Goal: Task Accomplishment & Management: Manage account settings

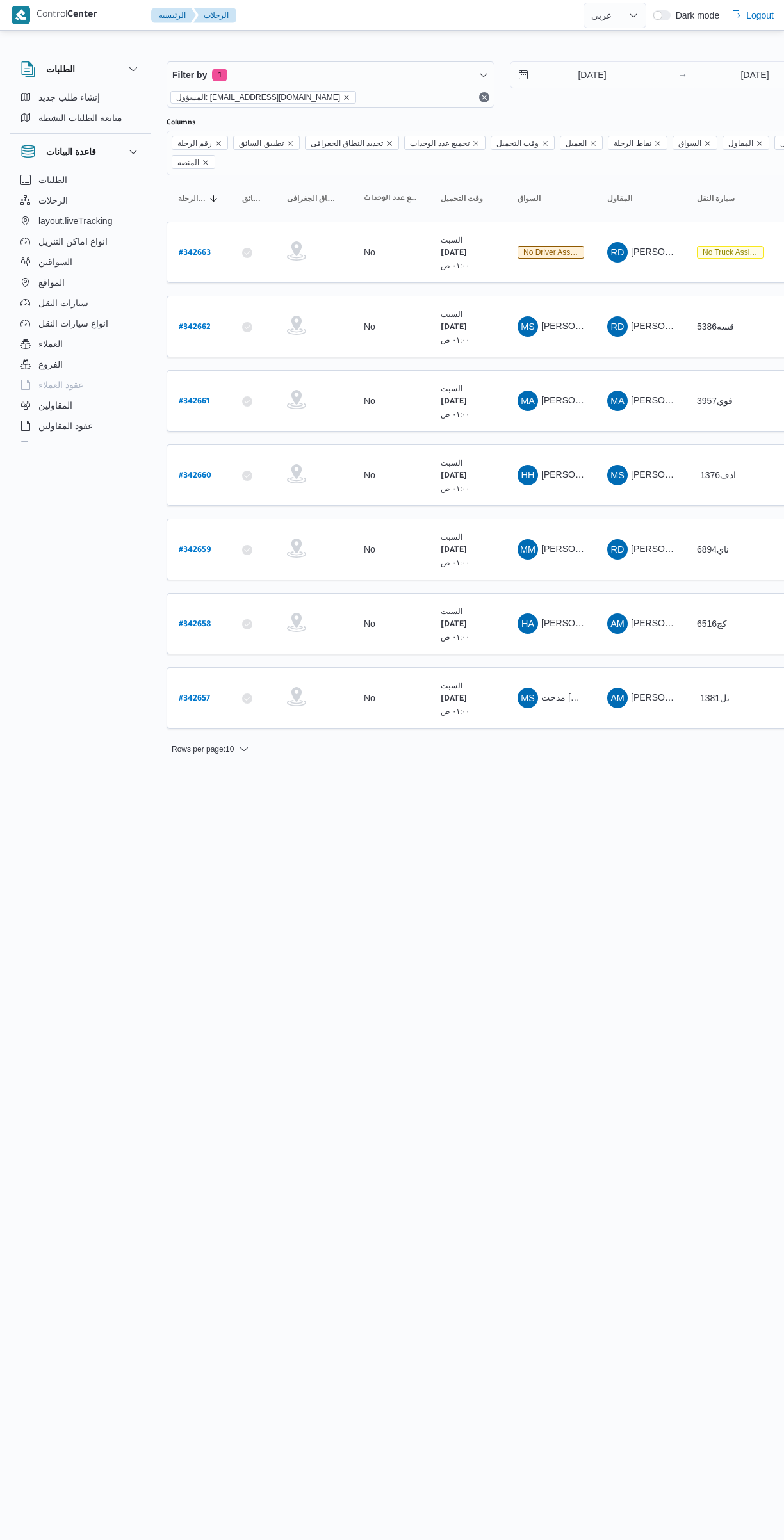
select select "ar"
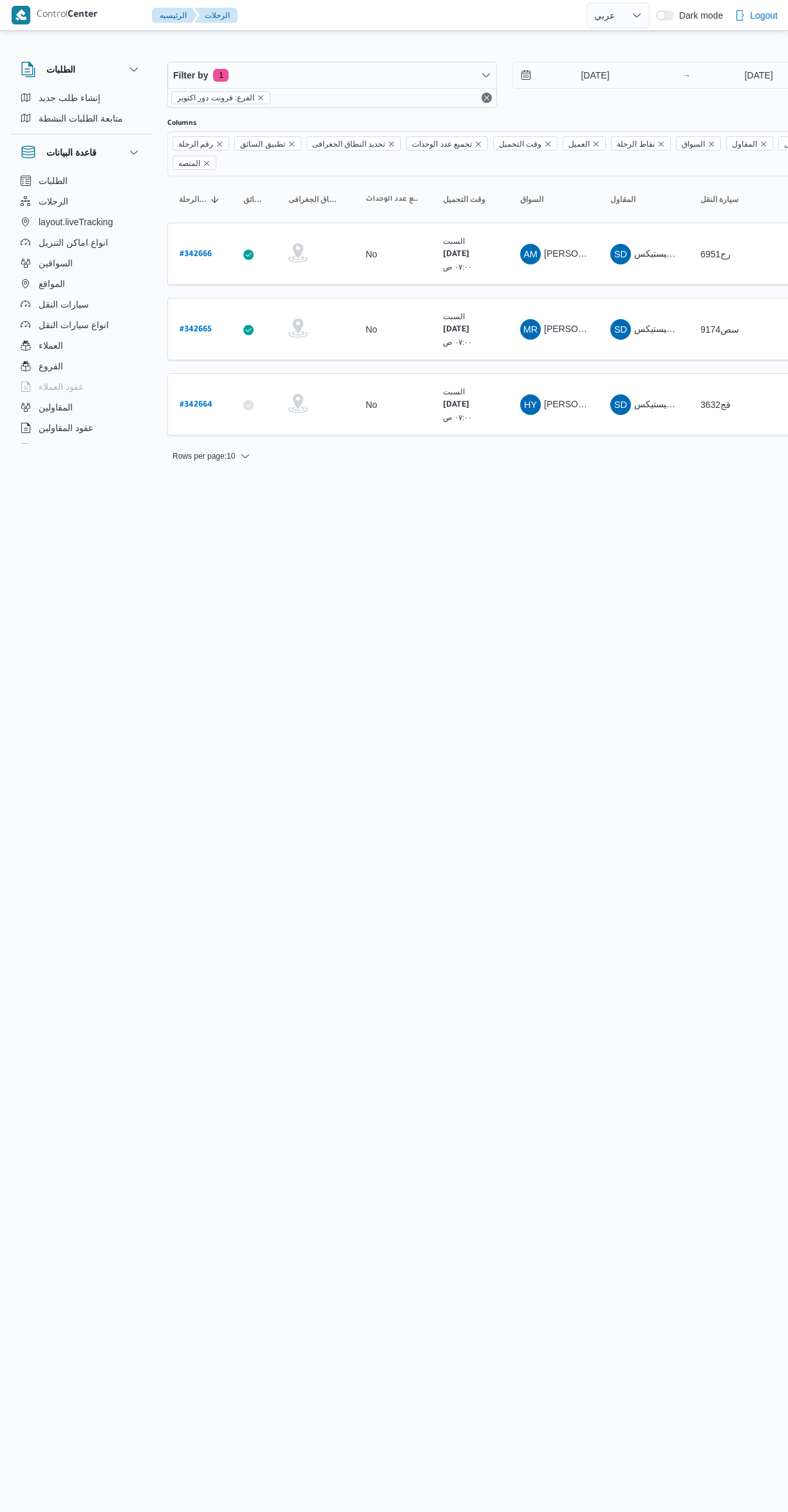
select select "ar"
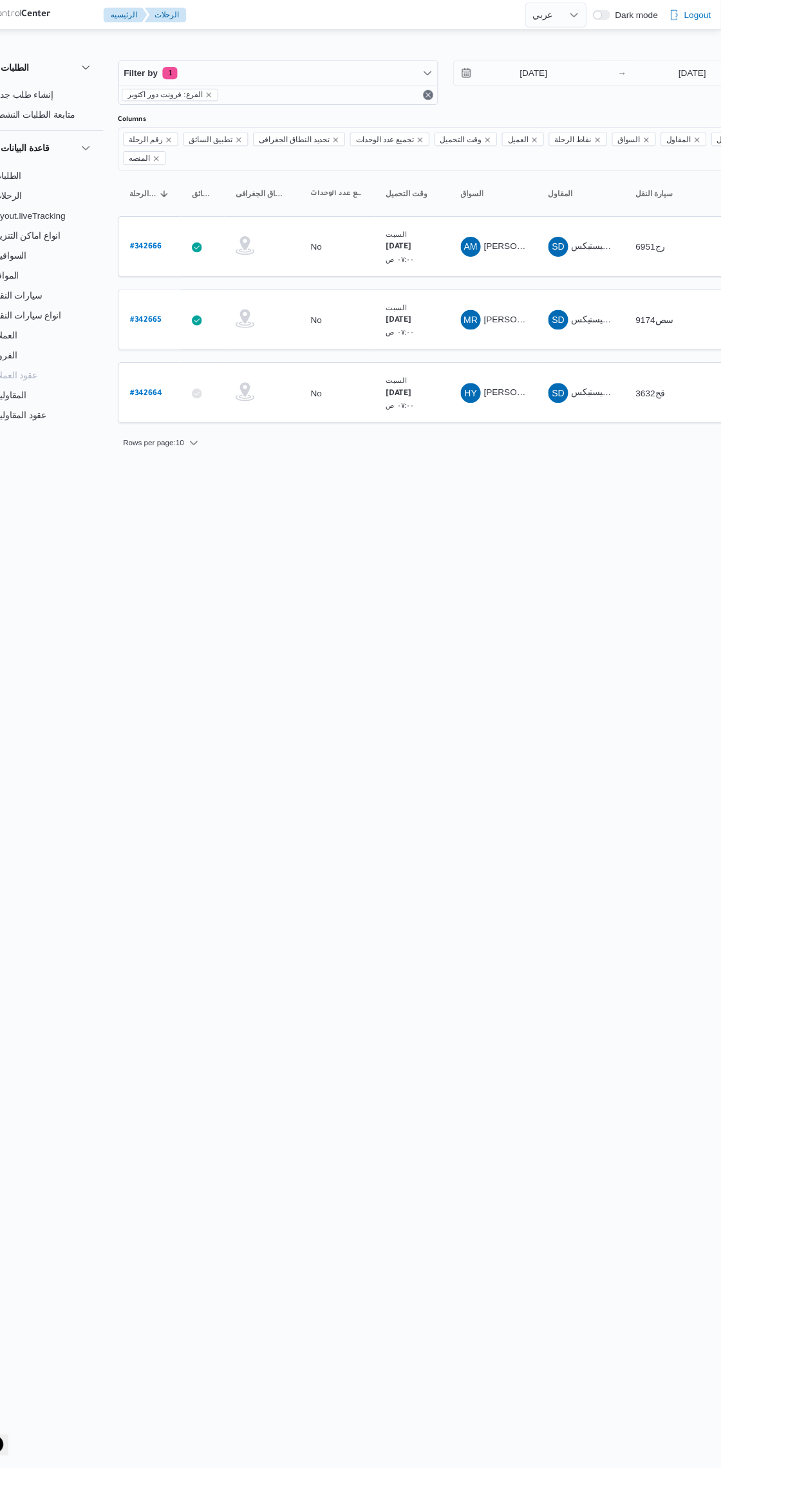
click at [198, 401] on b "# 342664" at bounding box center [196, 405] width 33 height 9
select select "ar"
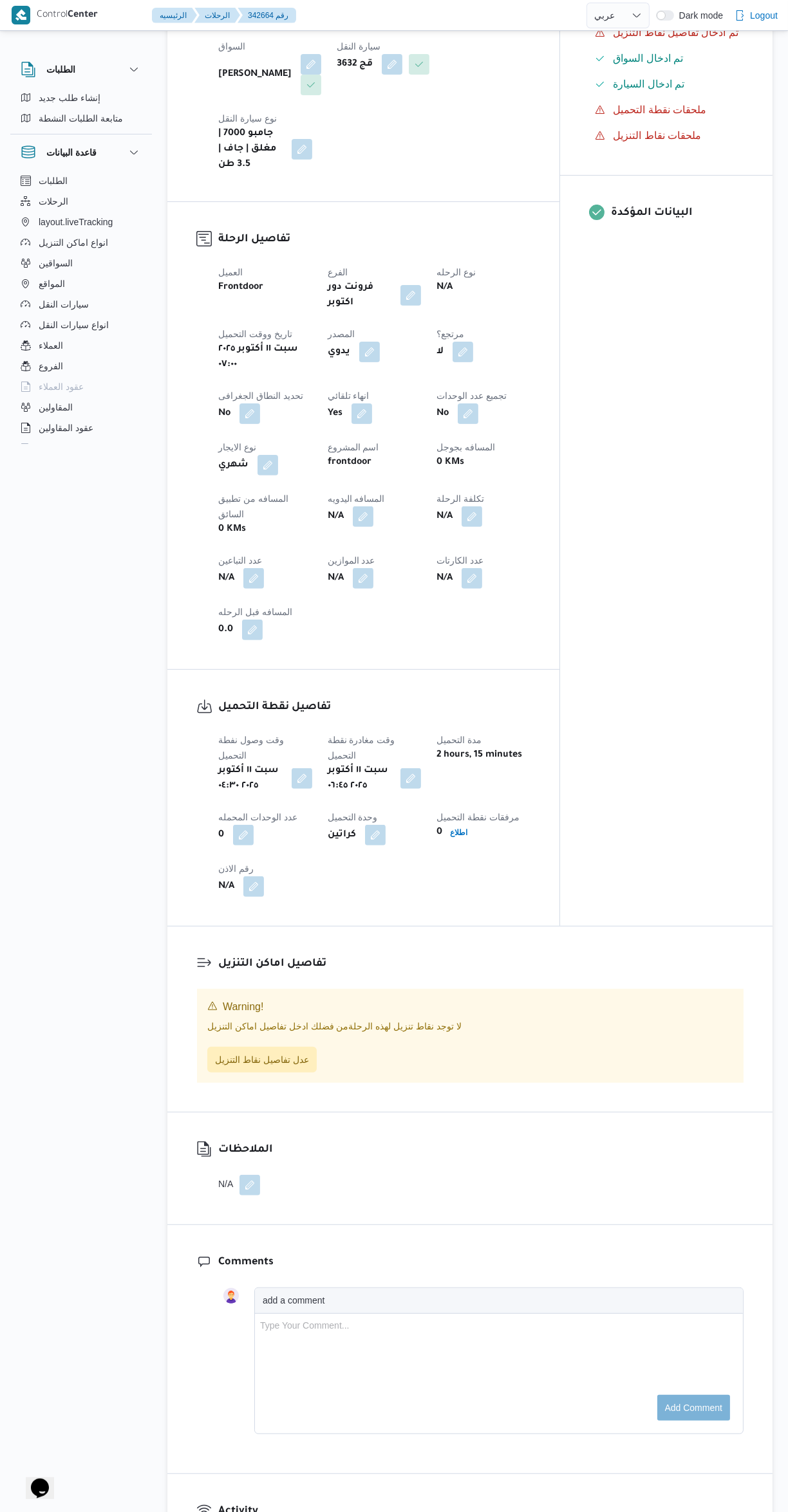
scroll to position [541, 0]
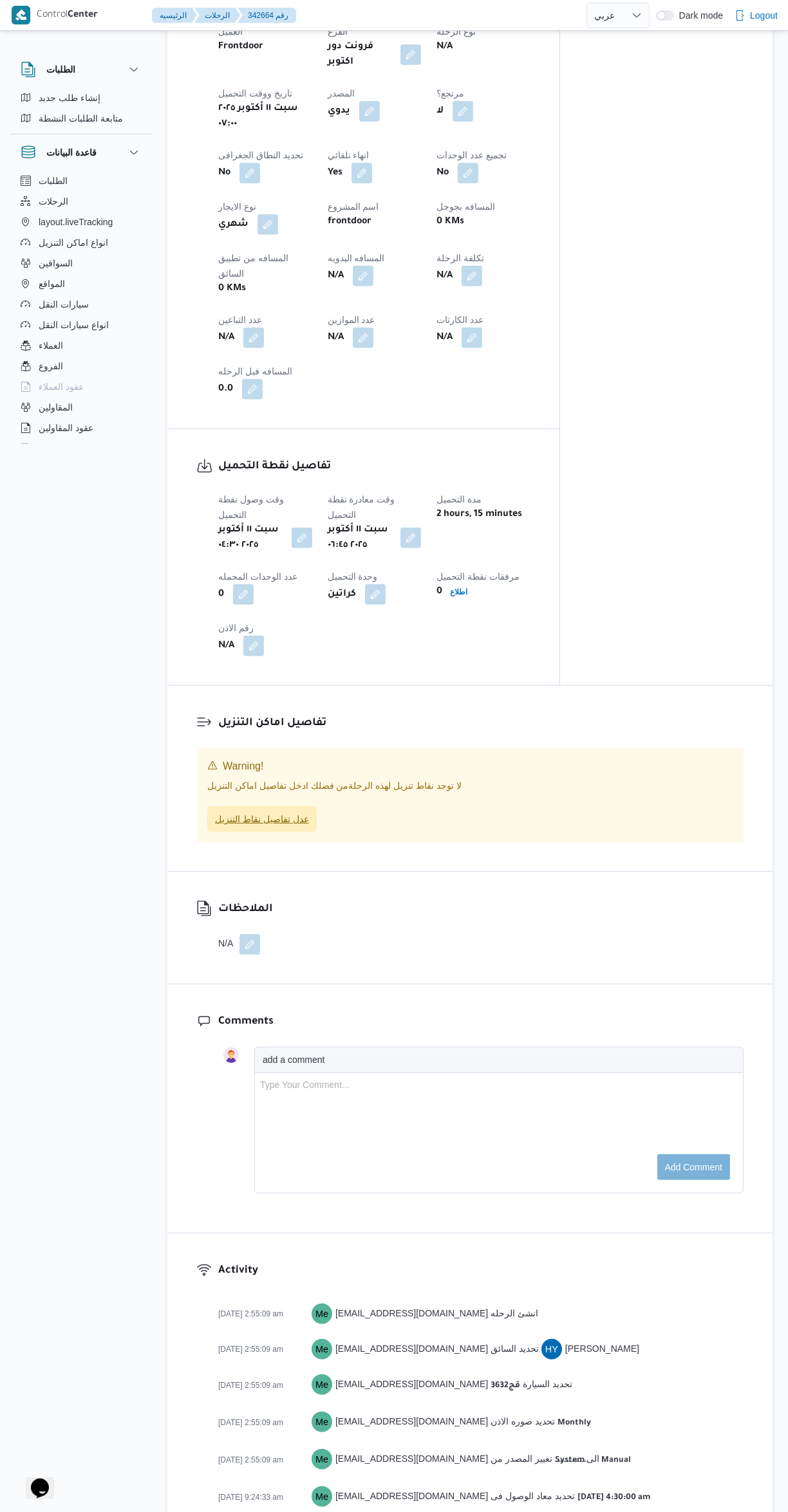
click at [224, 811] on span "عدل تفاصيل نقاط التنزيل" at bounding box center [262, 819] width 94 height 15
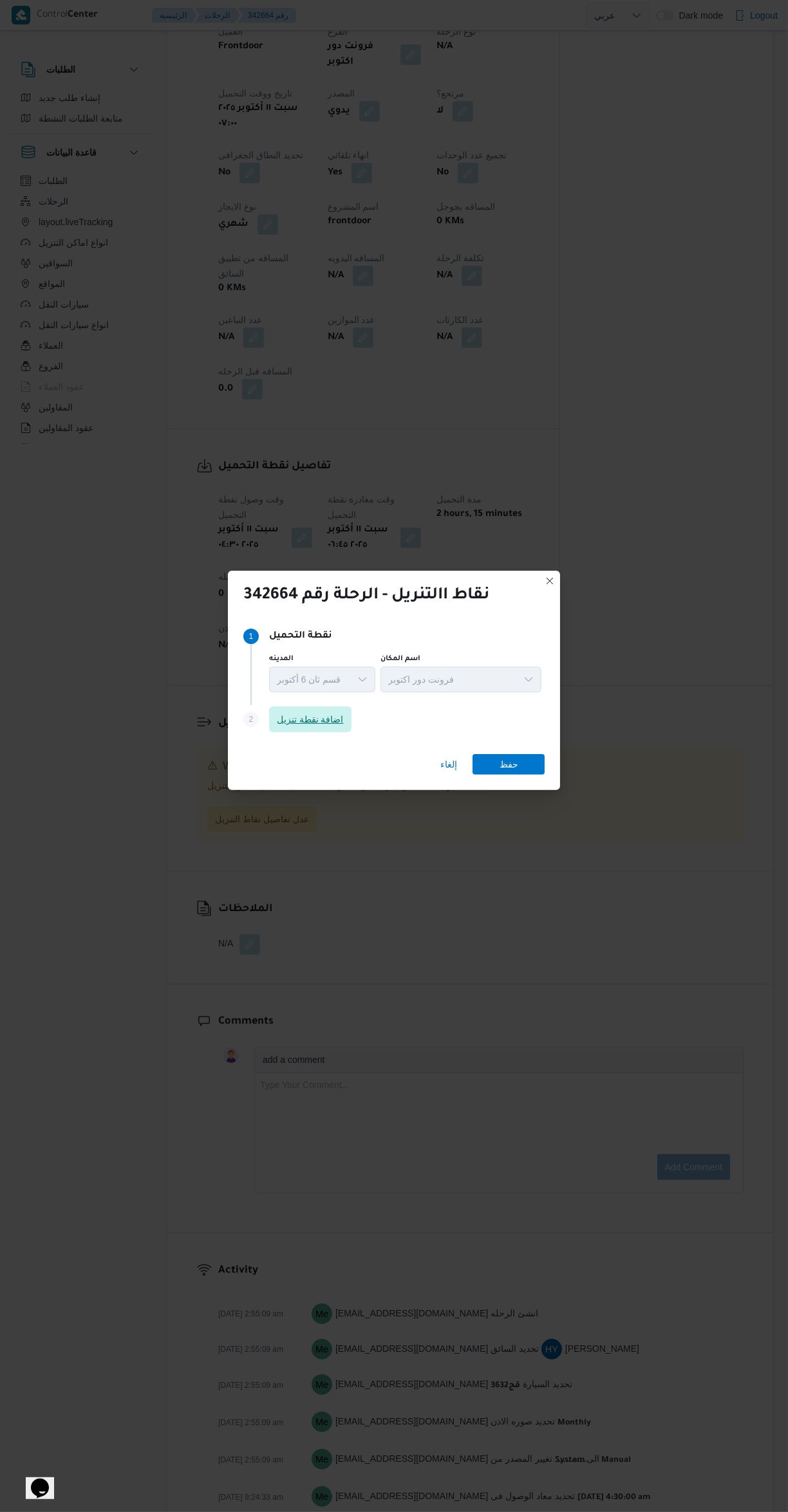
click at [274, 718] on span "اضافة نقطة تنزيل" at bounding box center [310, 719] width 82 height 26
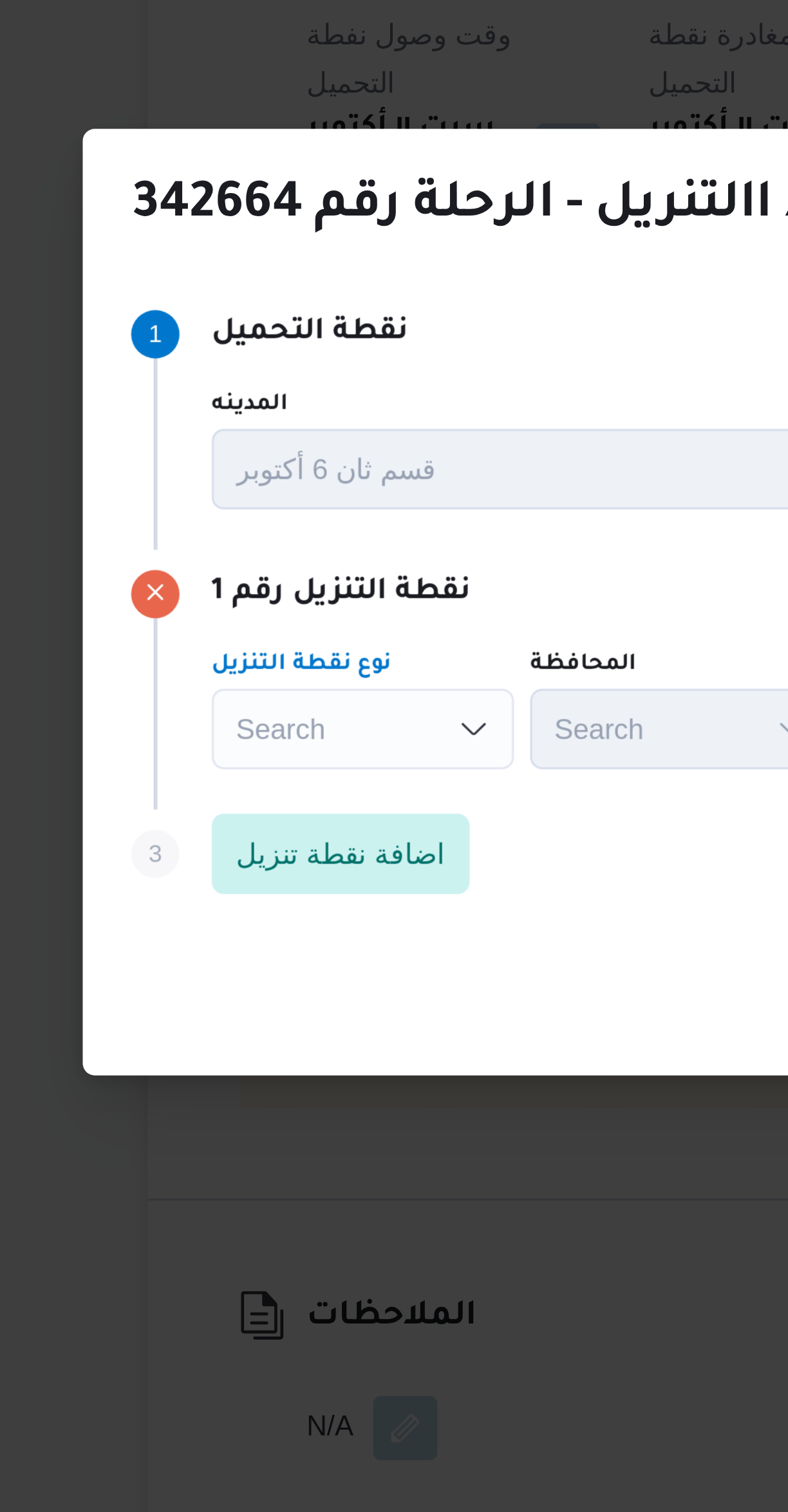
scroll to position [0, 0]
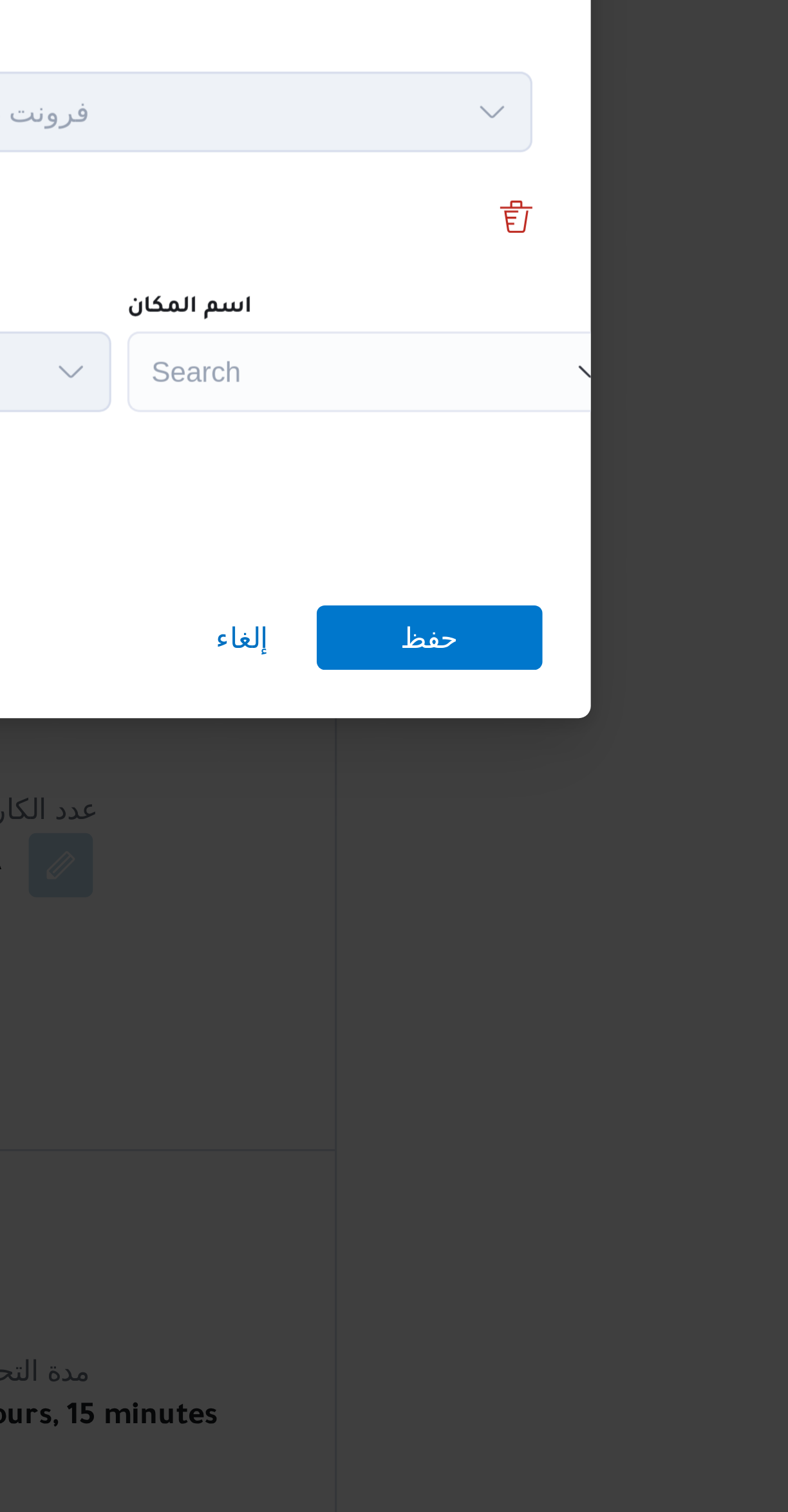
click at [540, 717] on div "Search" at bounding box center [573, 721] width 161 height 26
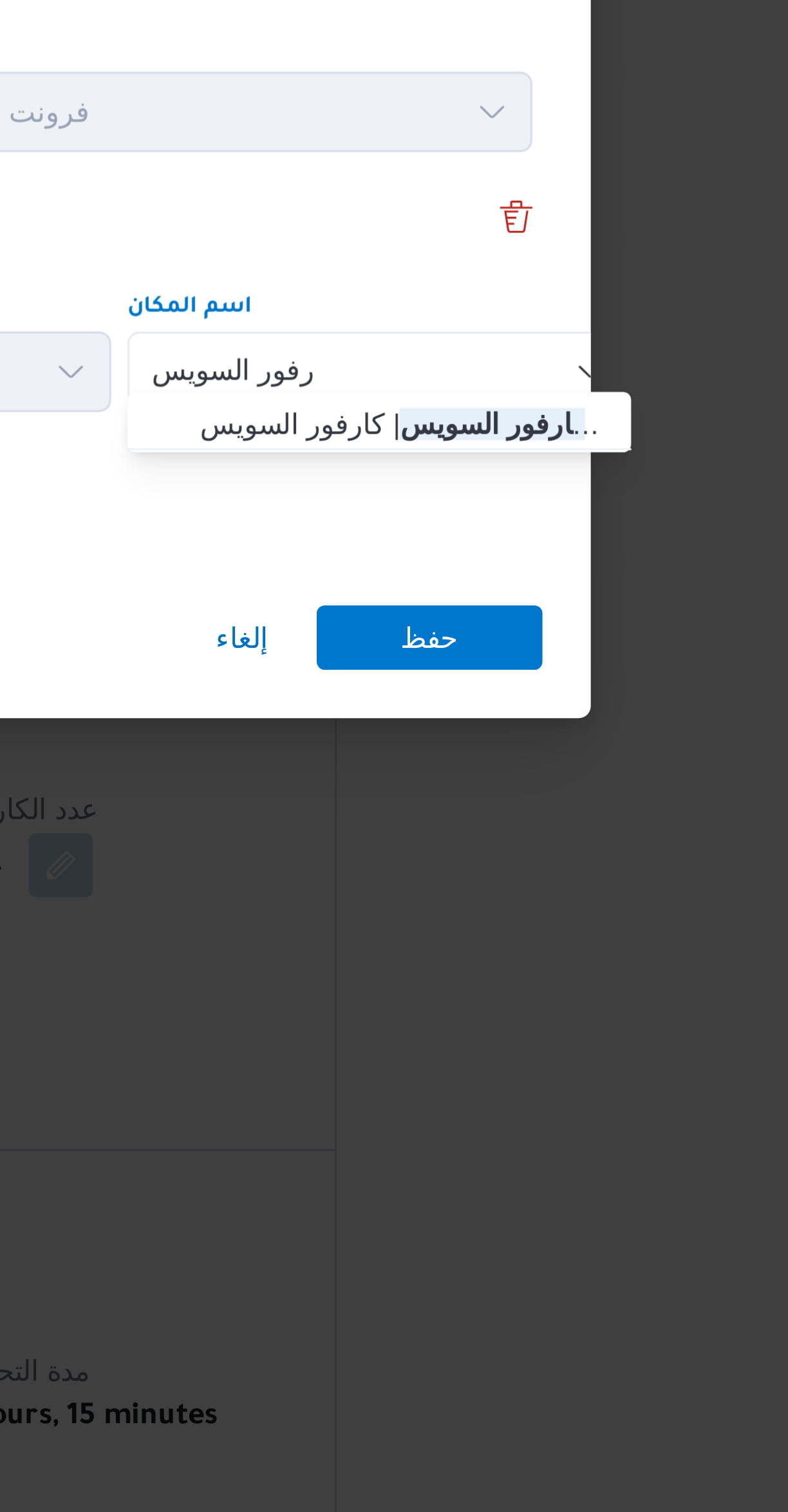
type input "كارفور السويس"
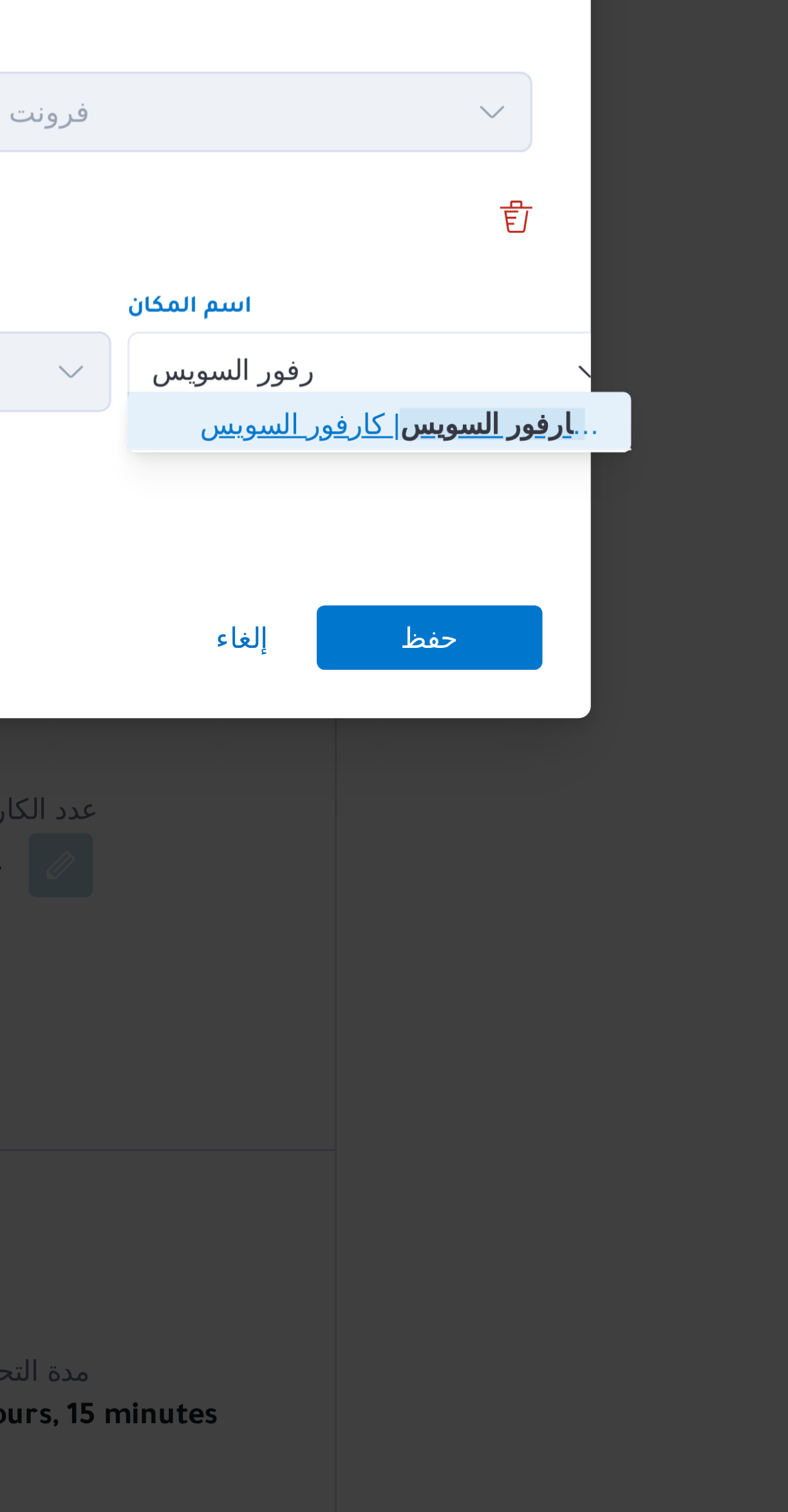
click at [507, 740] on icon "button" at bounding box center [505, 738] width 10 height 10
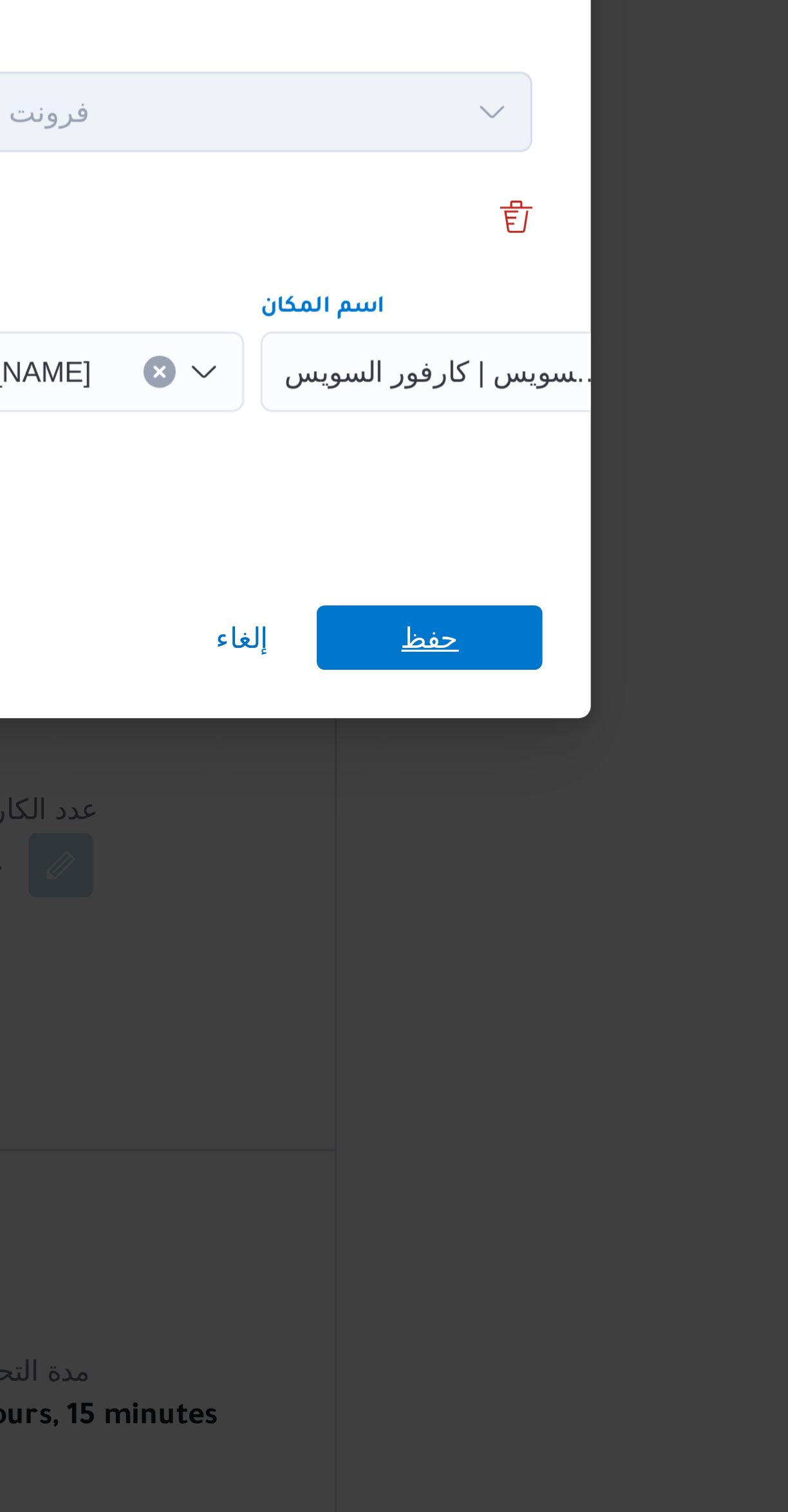
click at [579, 800] on span "حفظ" at bounding box center [590, 806] width 72 height 21
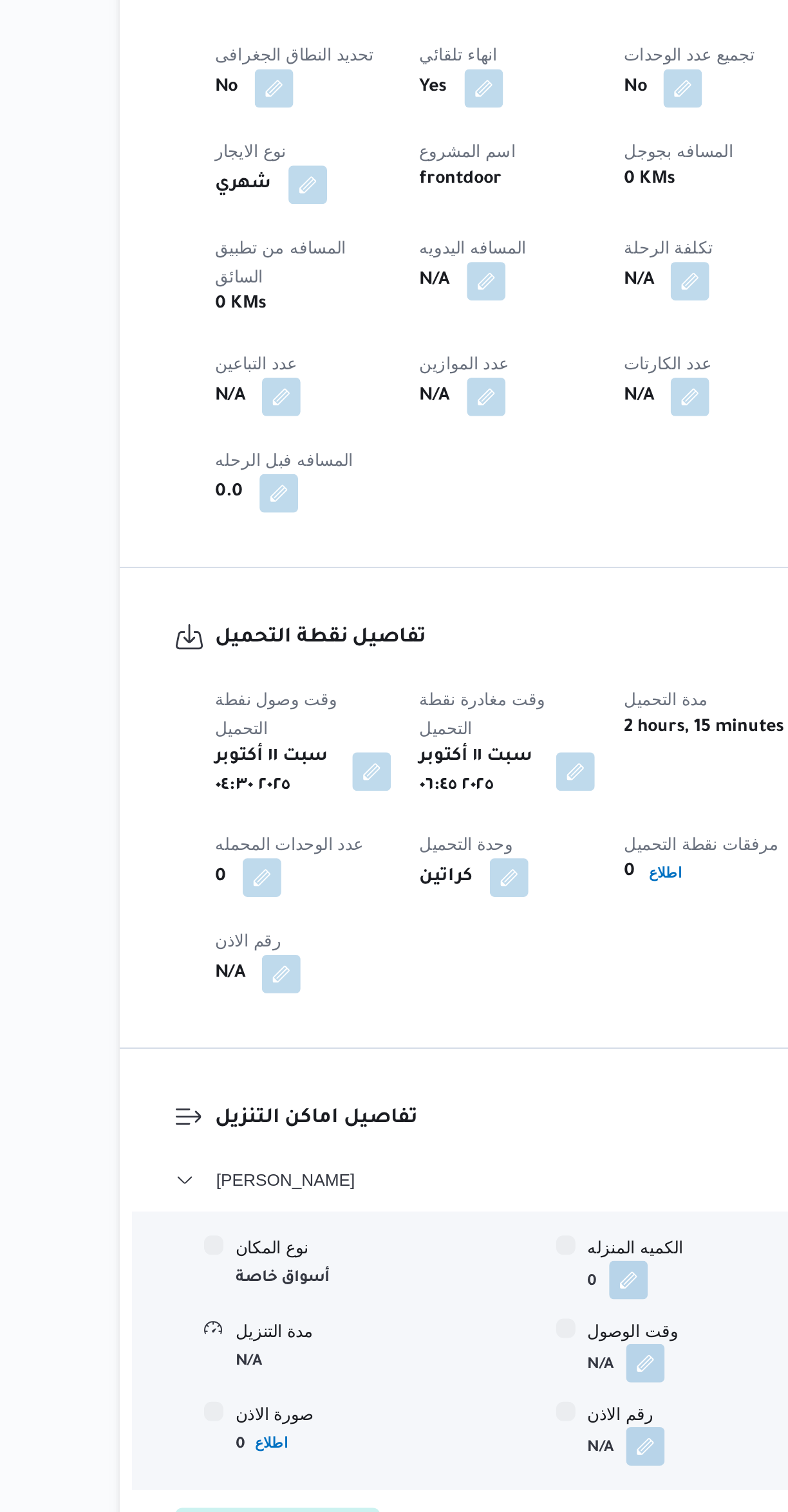
scroll to position [96, 0]
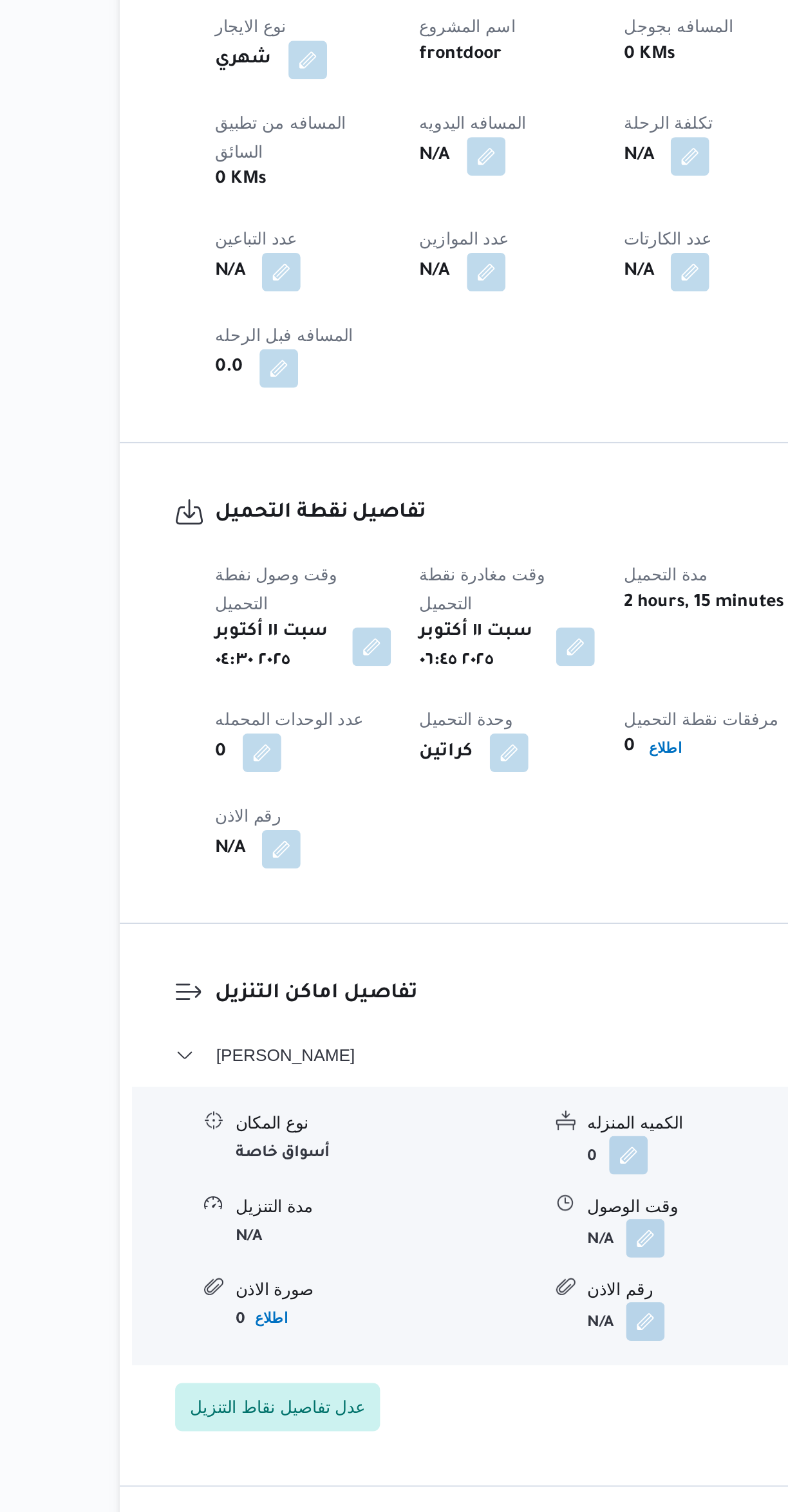
select select "ar"
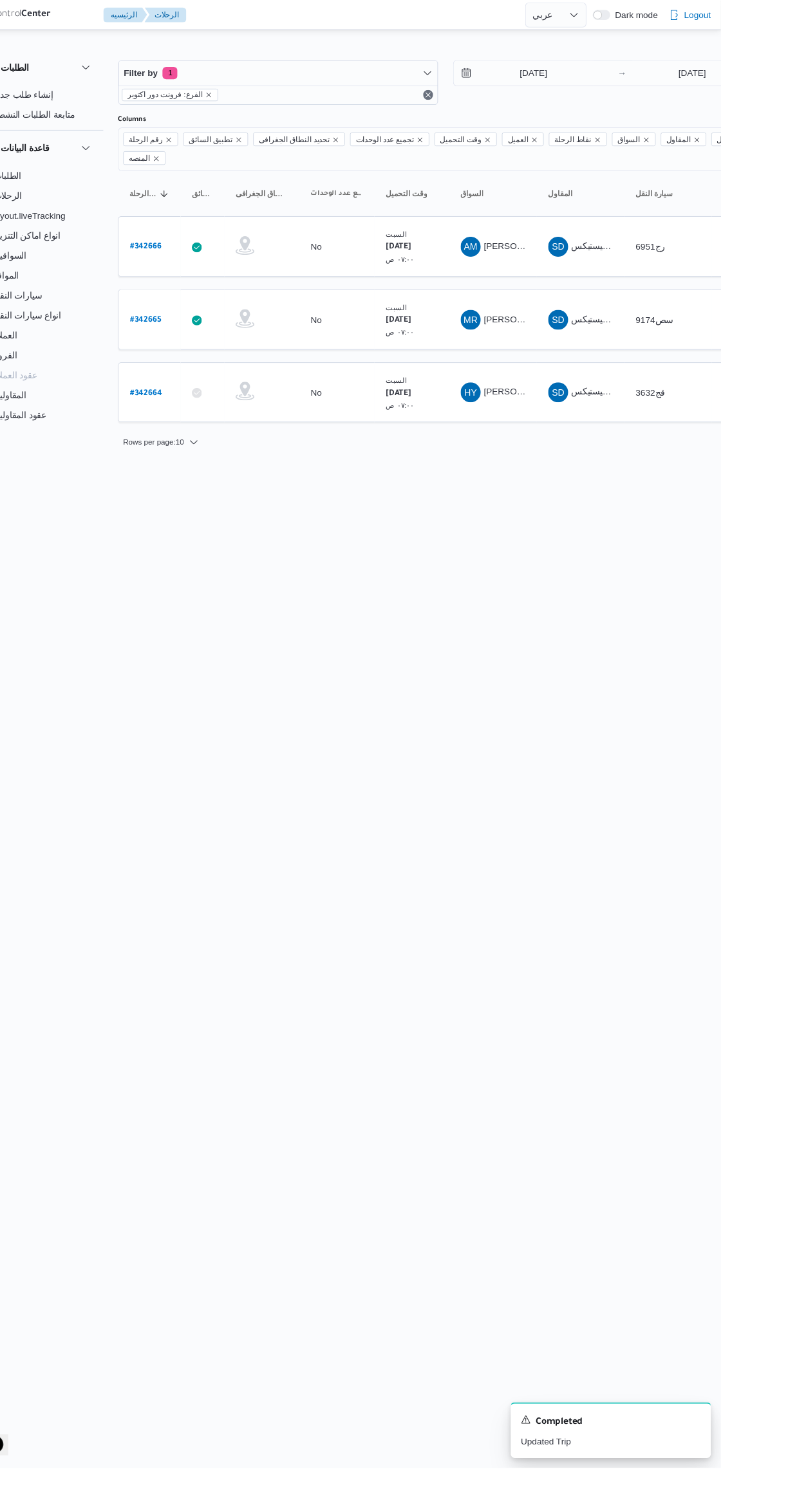
click at [197, 325] on b "# 342665" at bounding box center [196, 329] width 32 height 9
select select "ar"
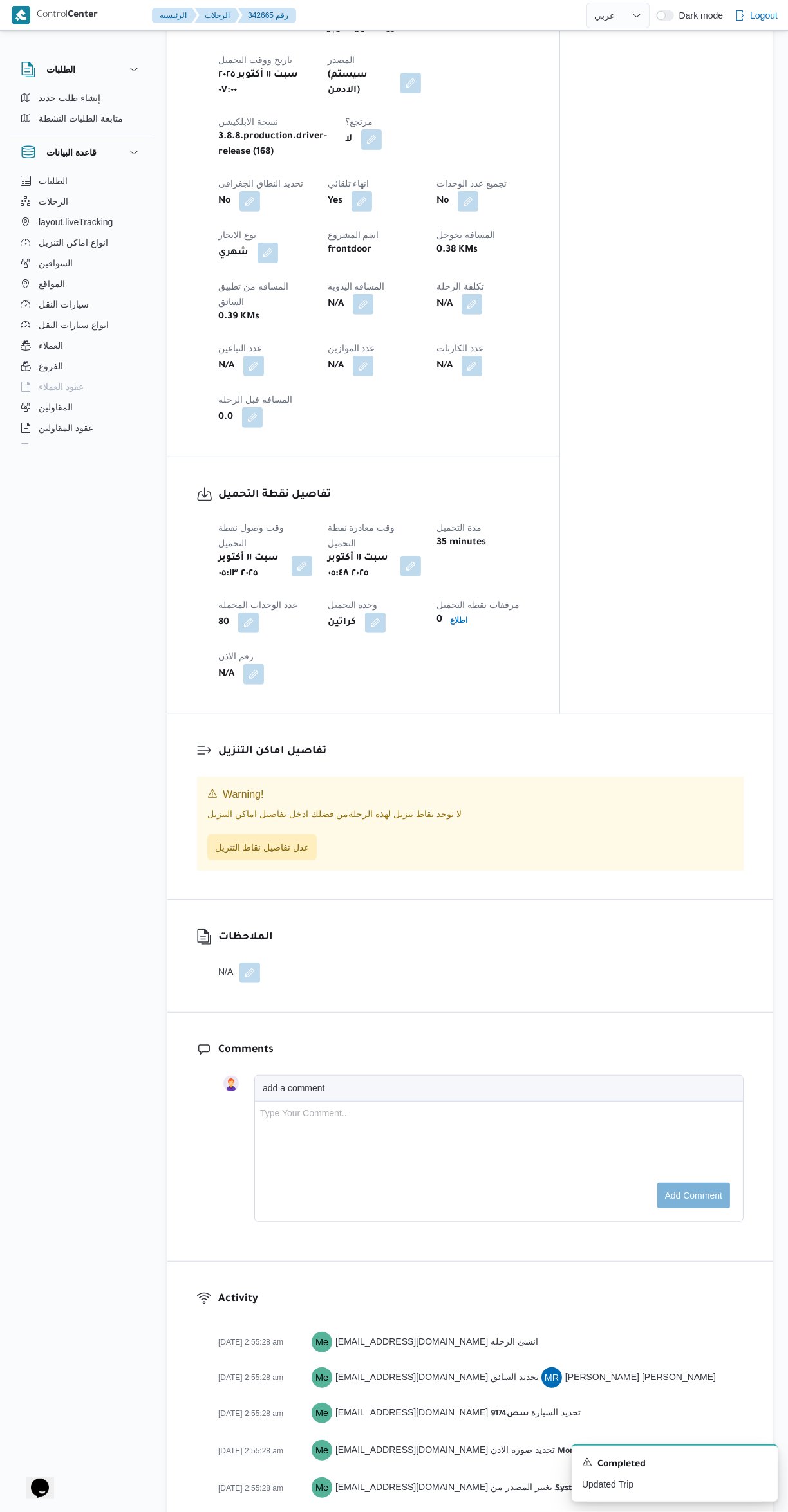
scroll to position [559, 0]
click at [251, 839] on span "عدل تفاصيل نقاط التنزيل" at bounding box center [262, 846] width 94 height 15
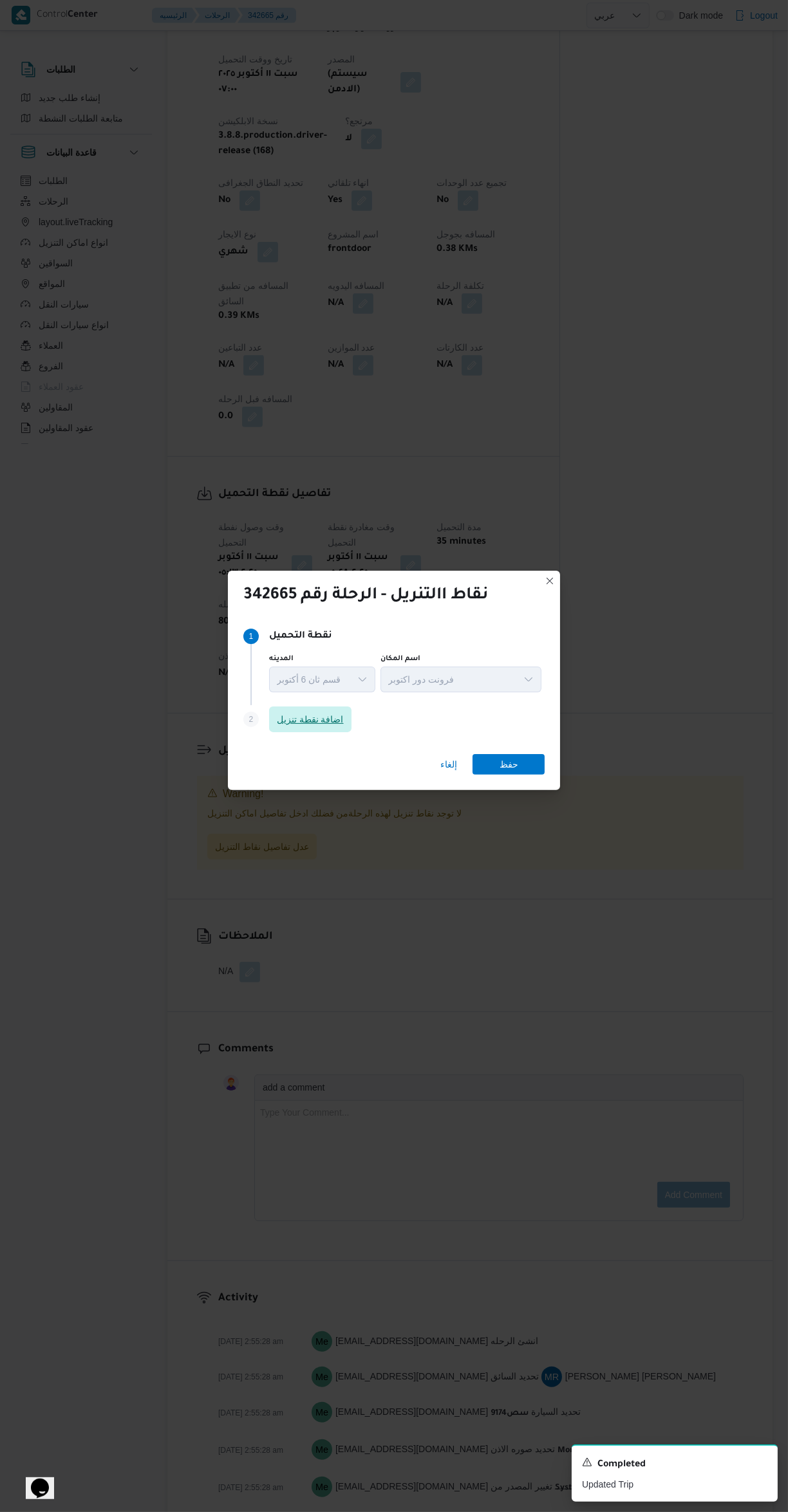
click at [301, 712] on span "اضافة نقطة تنزيل" at bounding box center [310, 719] width 67 height 15
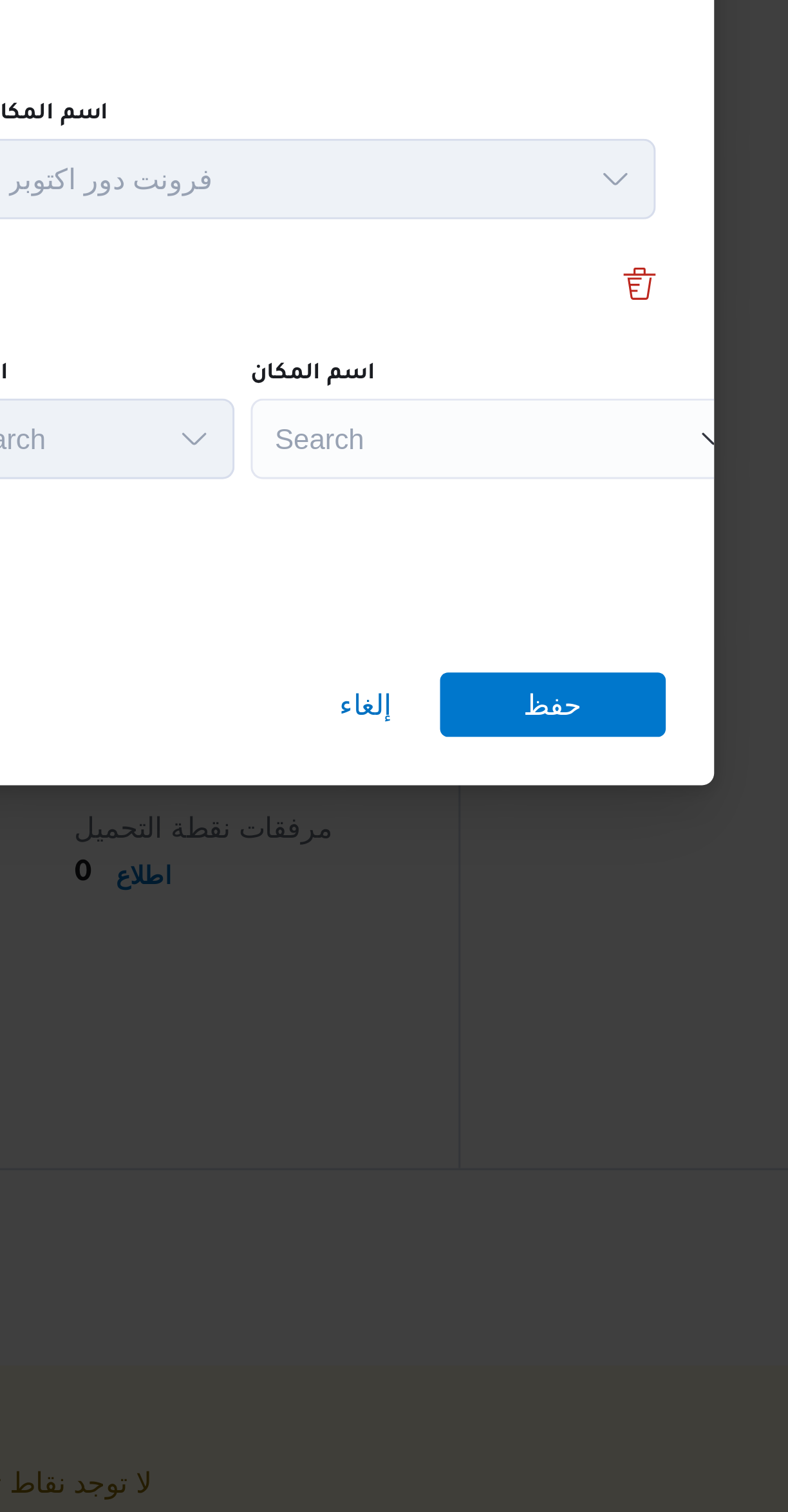
scroll to position [319, 0]
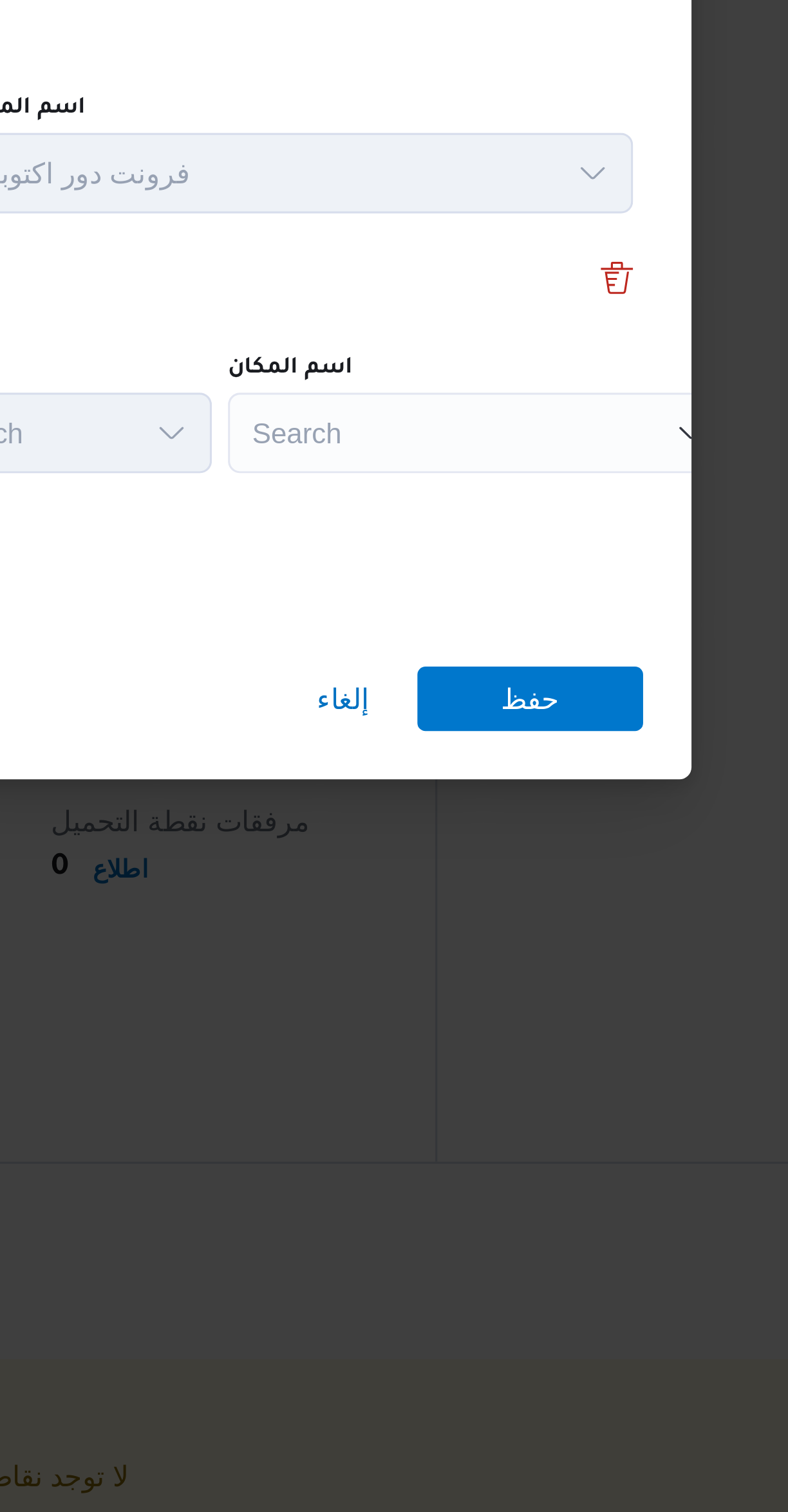
click at [543, 720] on div "Search" at bounding box center [573, 721] width 161 height 26
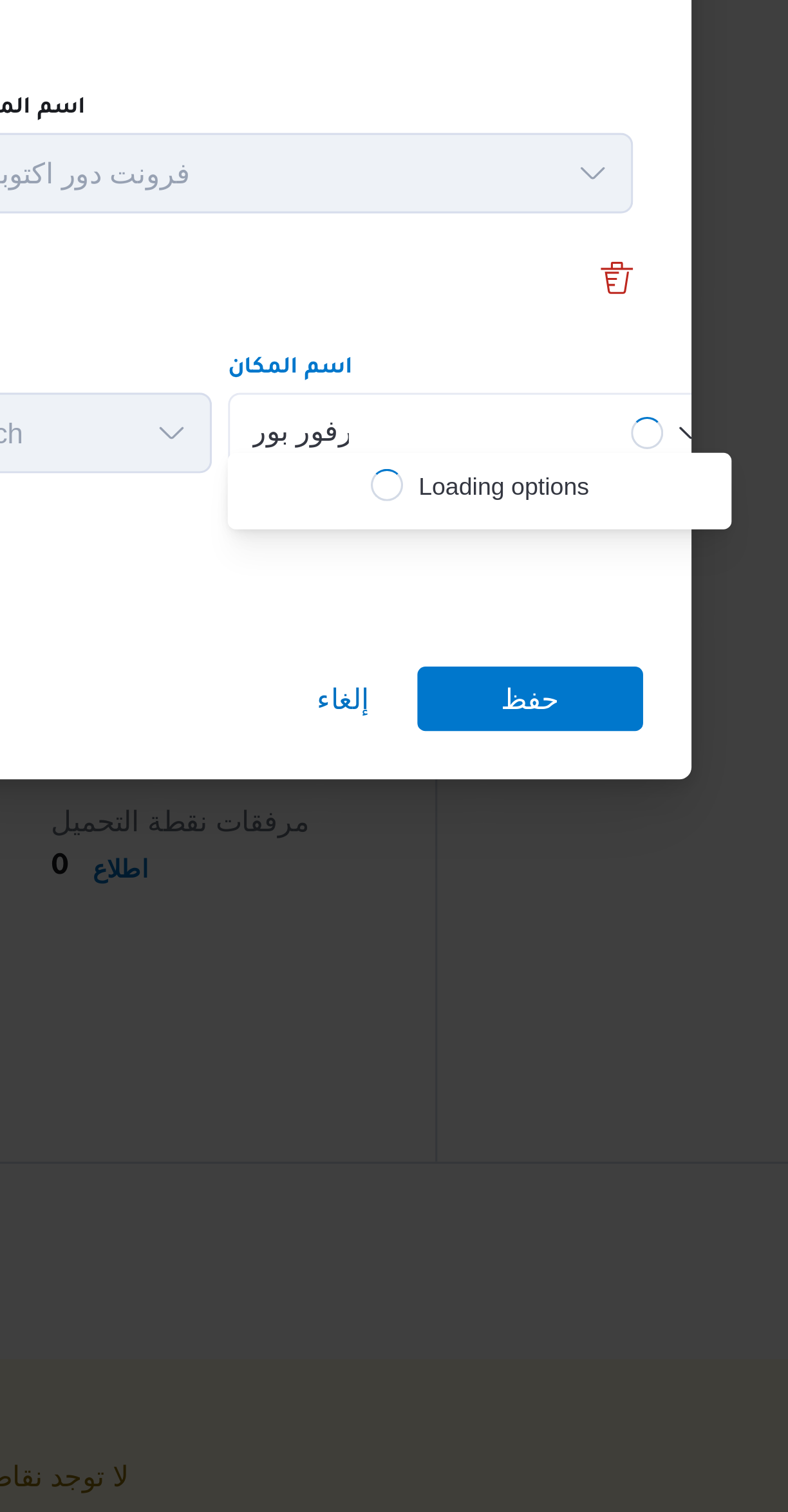
scroll to position [0, 0]
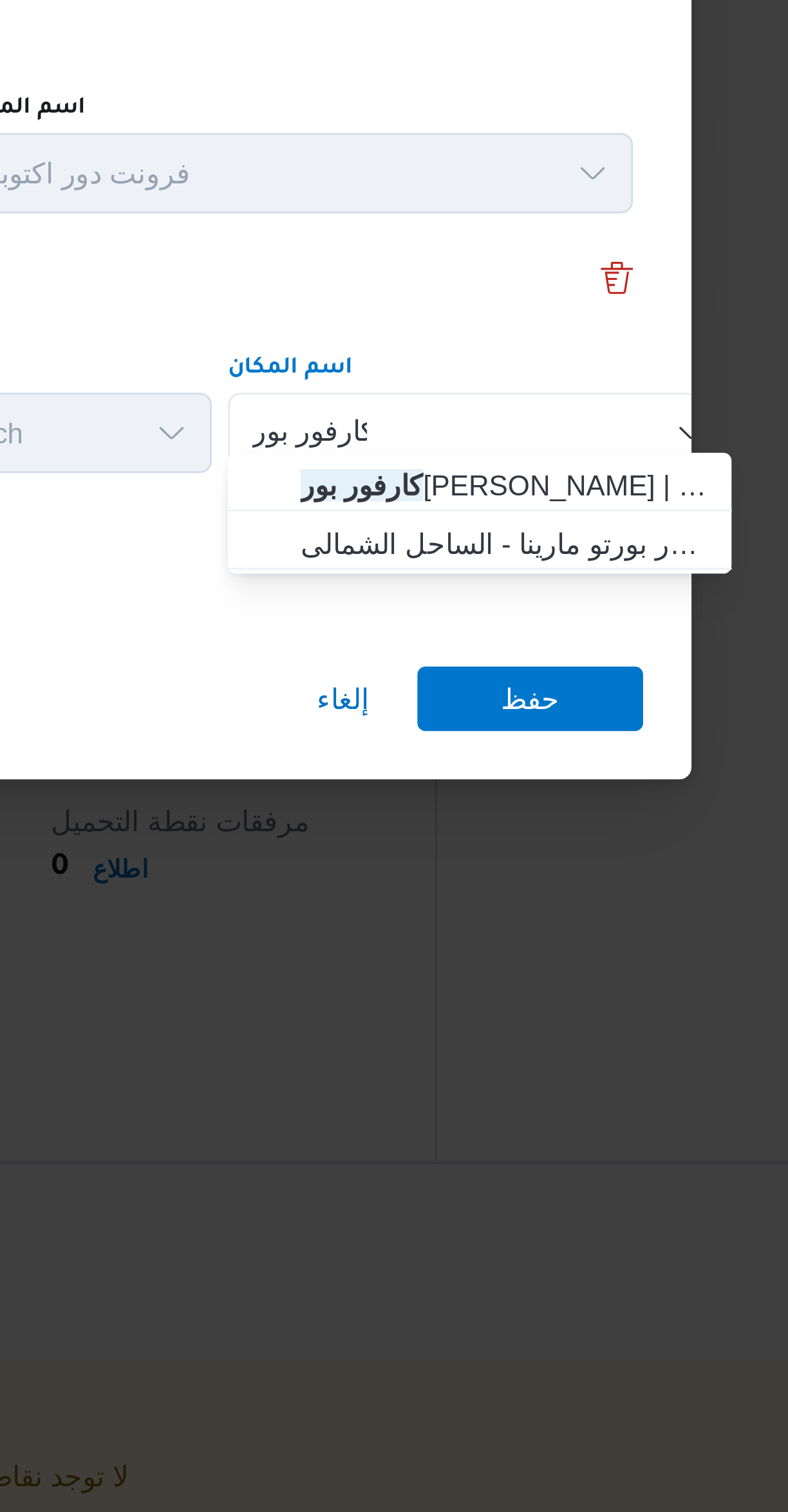
type input "كارفور بور"
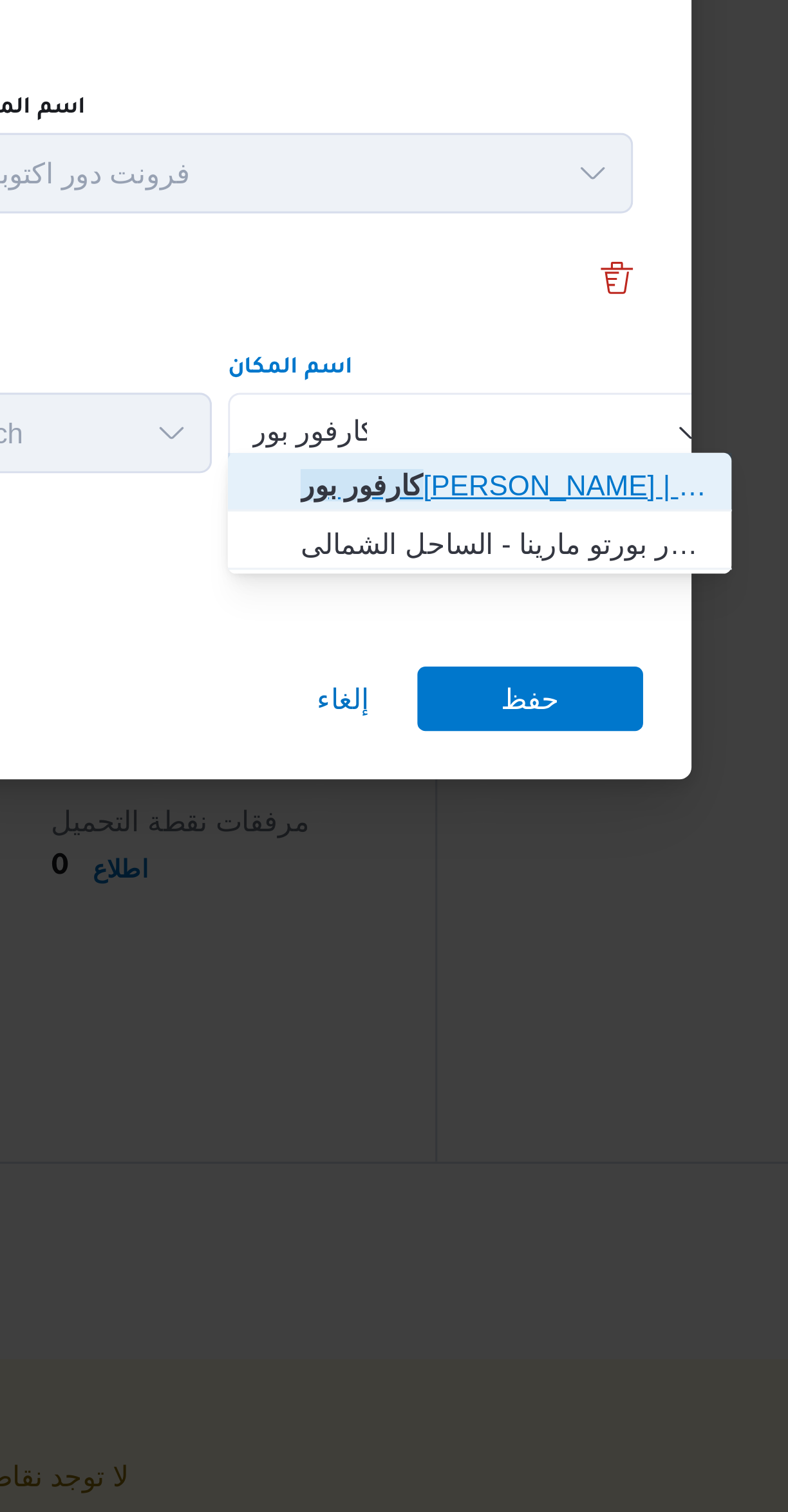
click at [514, 732] on span "كارفور بور فؤاد - بور سعيد | Carrefour Port Fouad | null" at bounding box center [573, 738] width 151 height 21
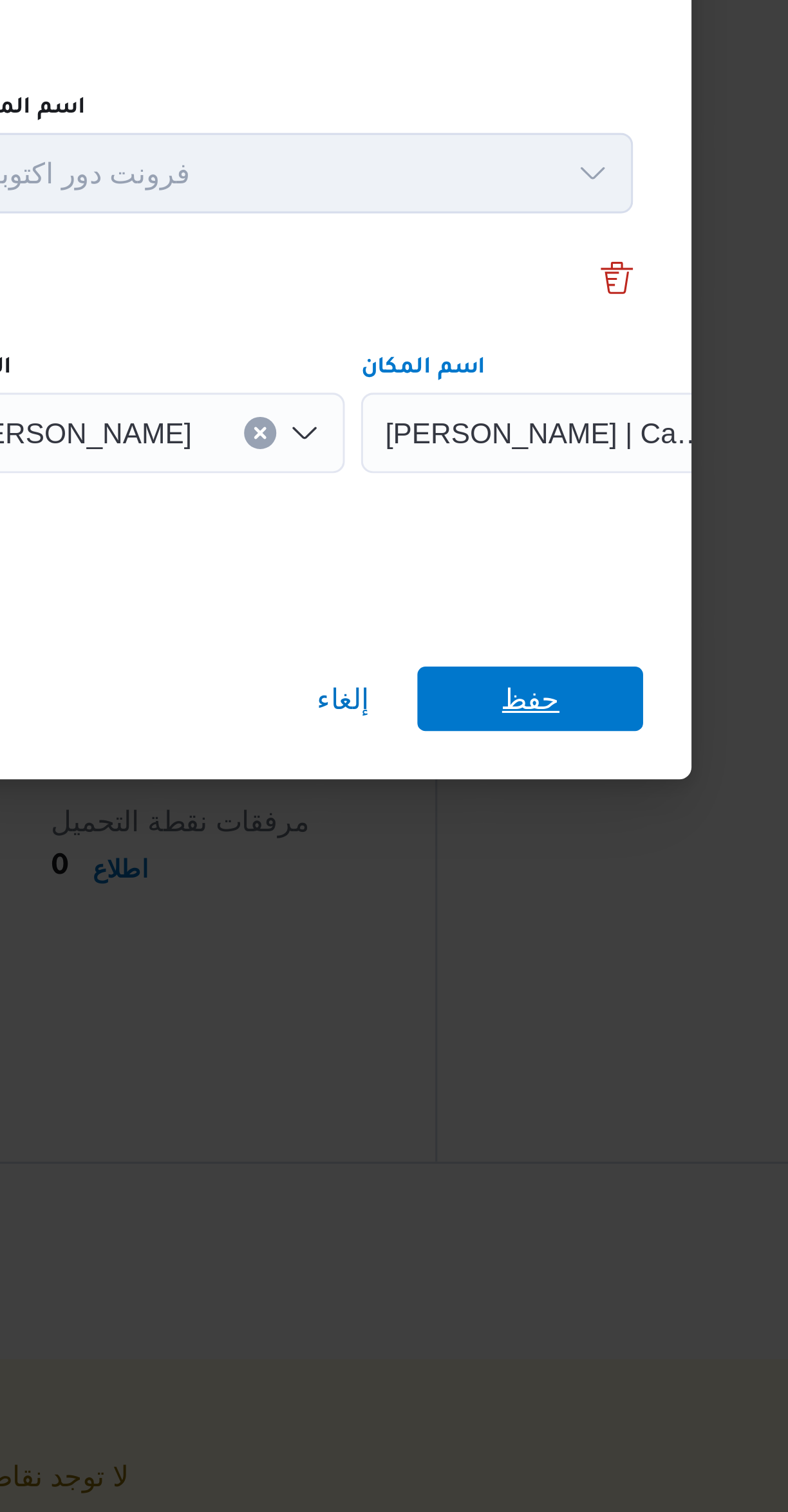
click at [574, 796] on span "حفظ" at bounding box center [590, 806] width 72 height 21
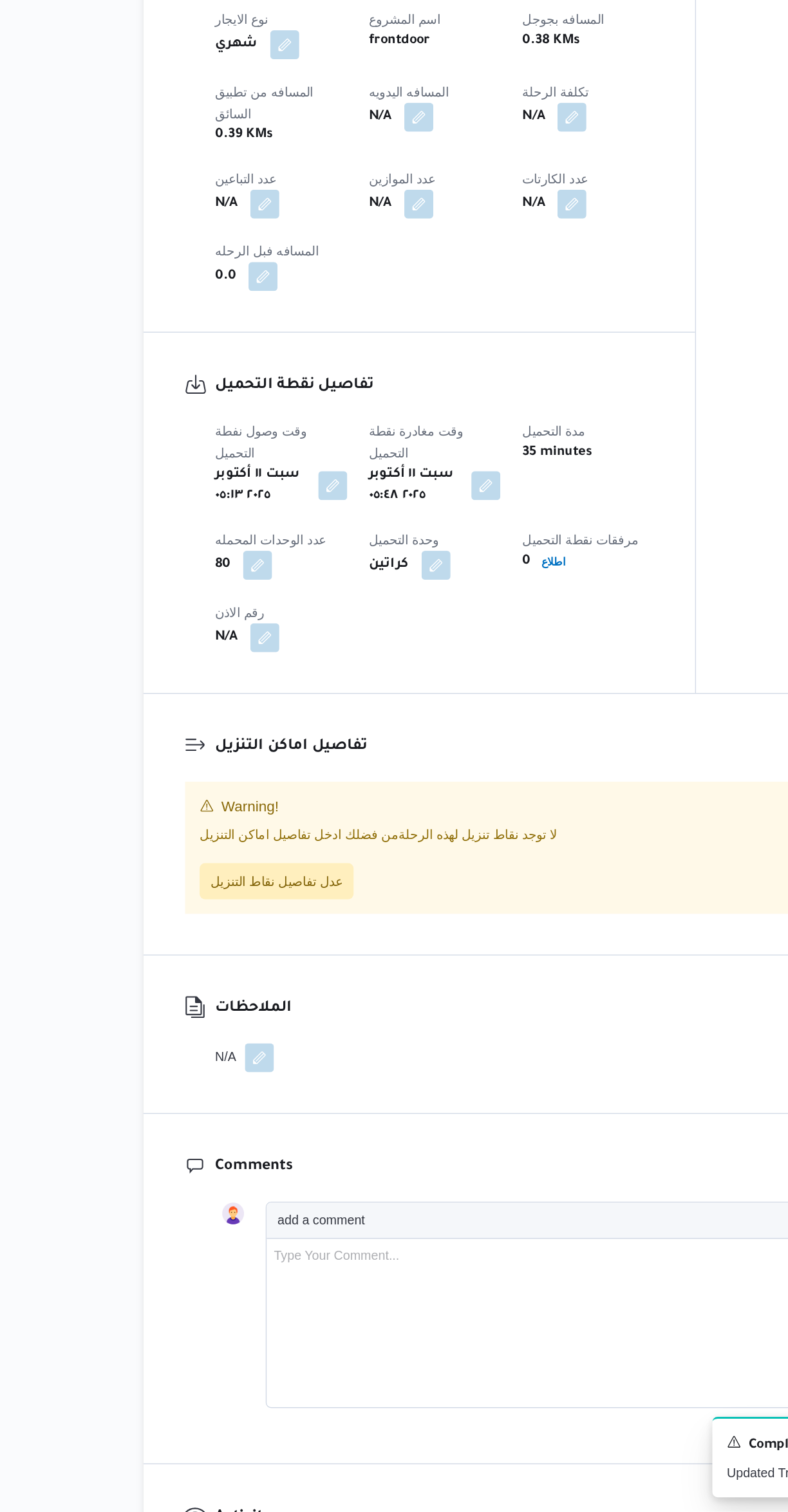
scroll to position [410, 0]
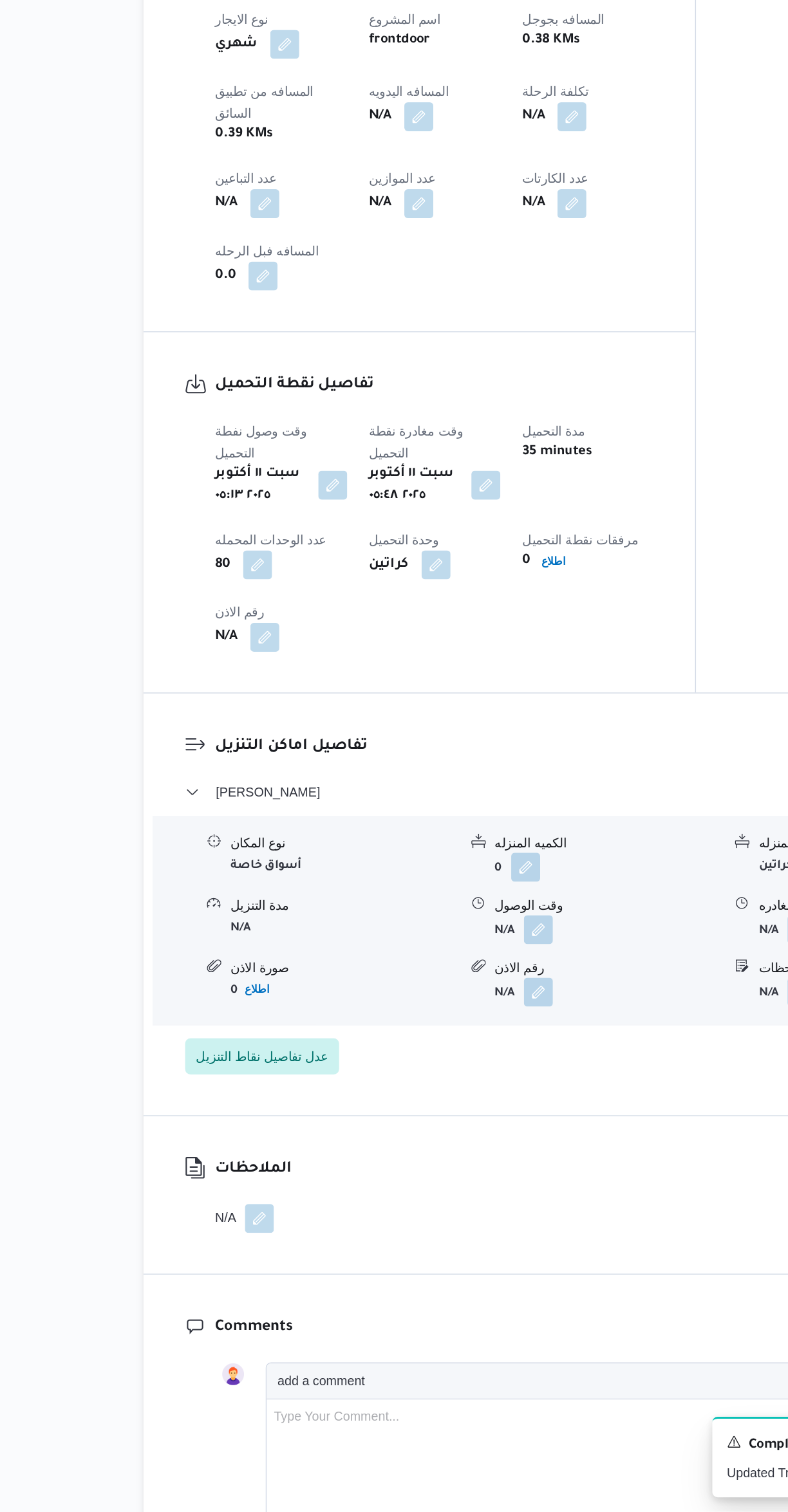
select select "ar"
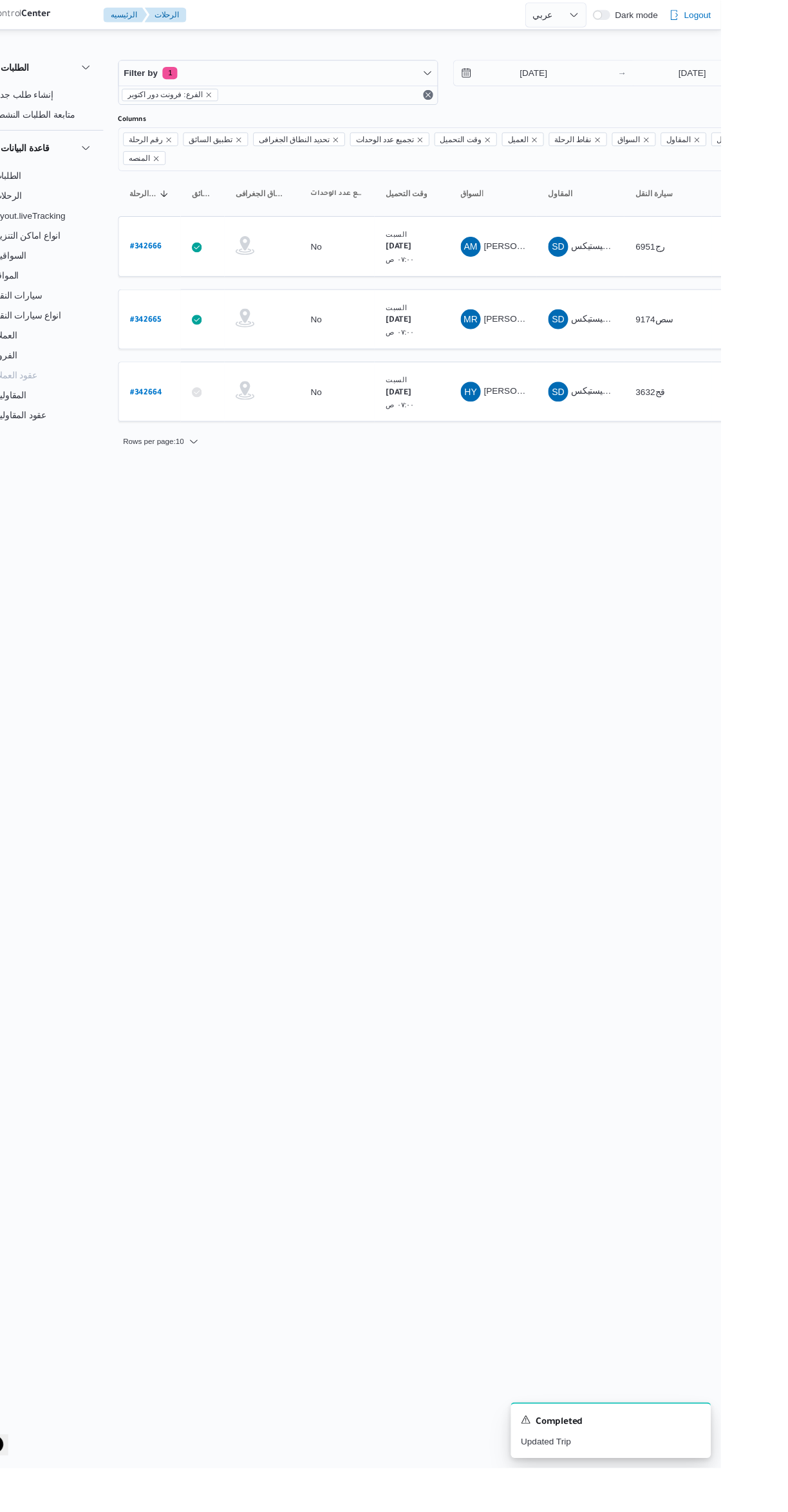
click at [199, 250] on b "# 342666" at bounding box center [196, 254] width 32 height 9
select select "ar"
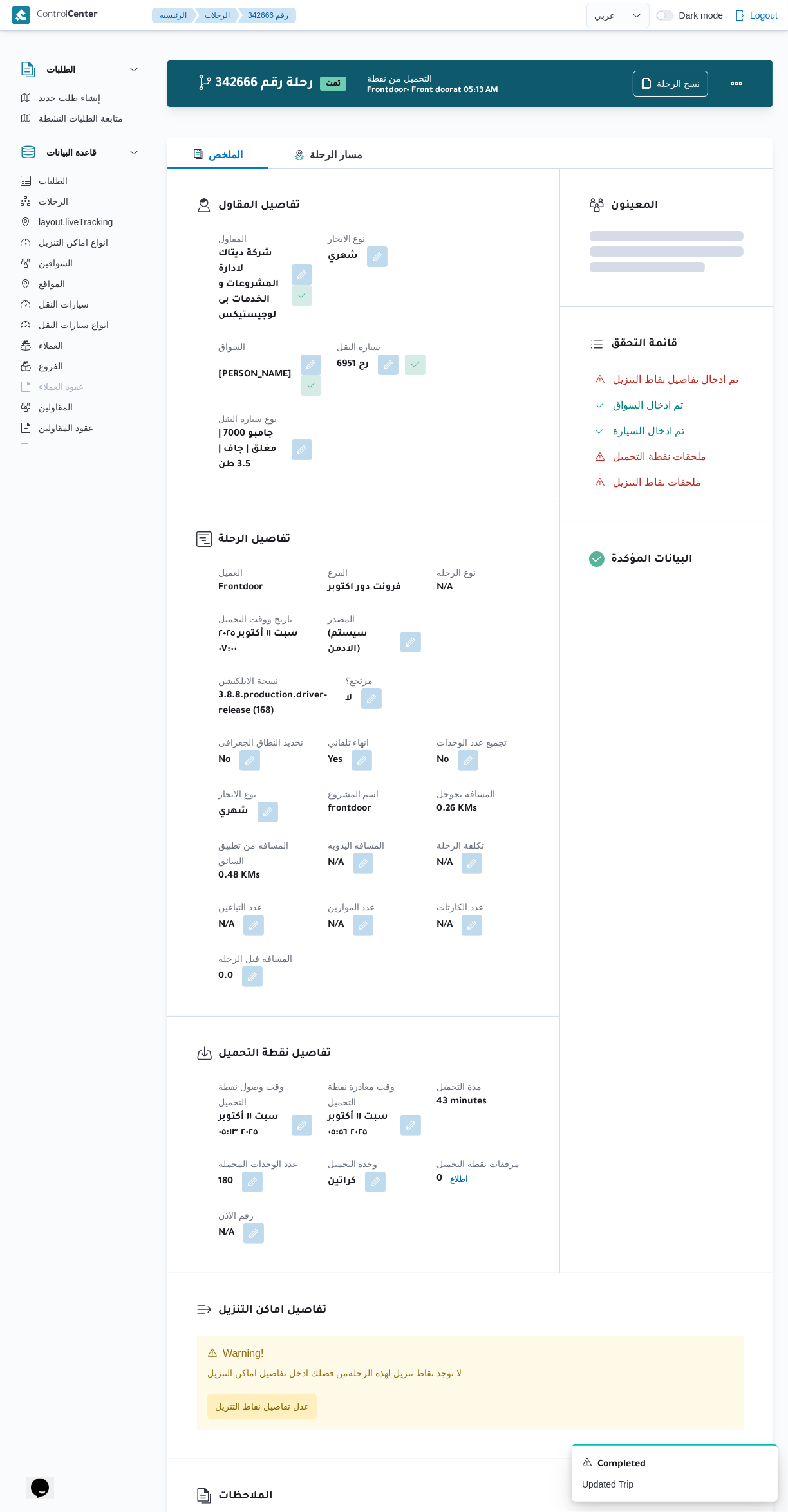
click at [408, 1459] on div "الملاحظات N/A" at bounding box center [469, 1515] width 605 height 112
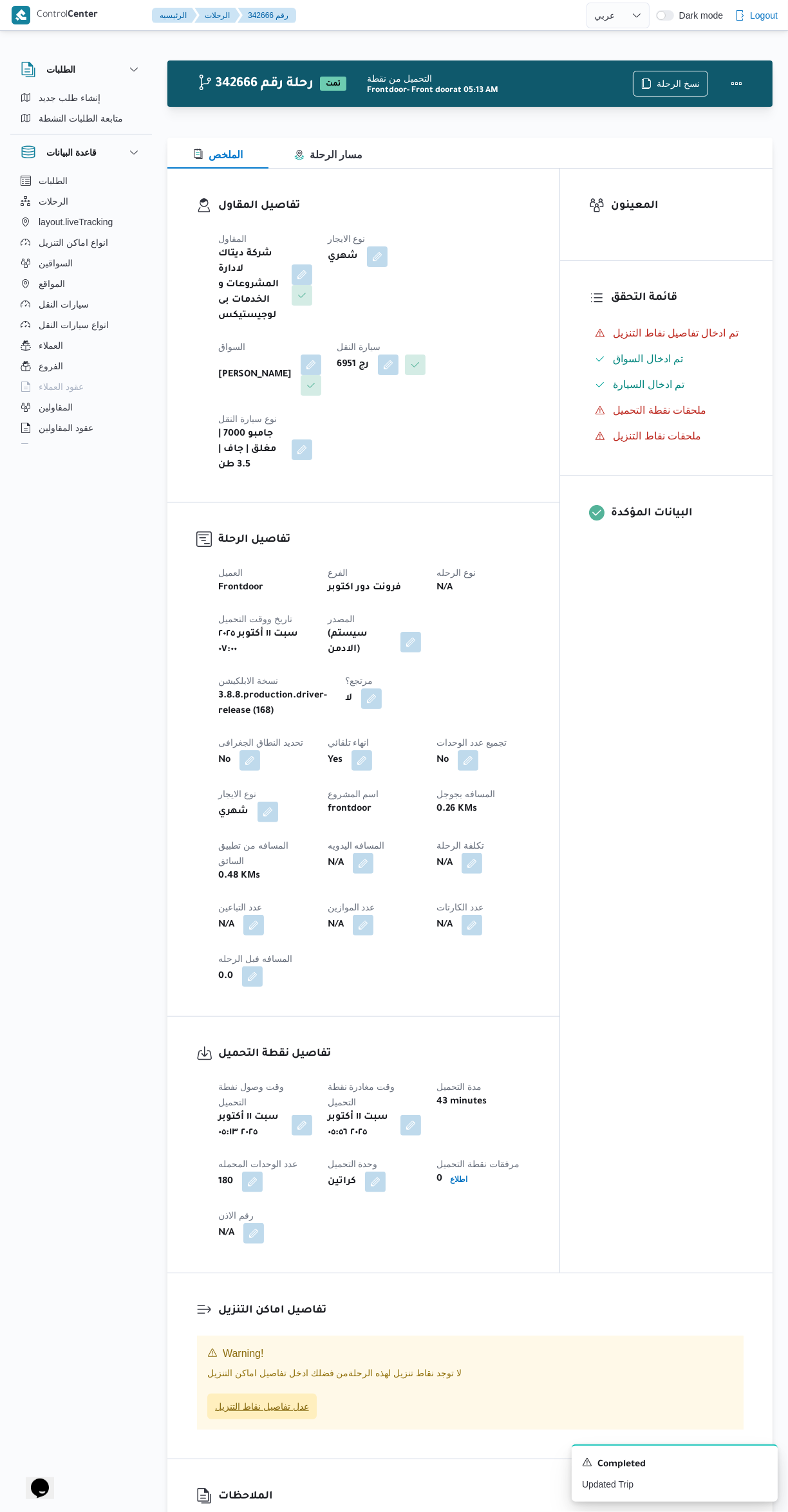
click at [304, 1393] on span "عدل تفاصيل نقاط التنزيل" at bounding box center [262, 1406] width 110 height 26
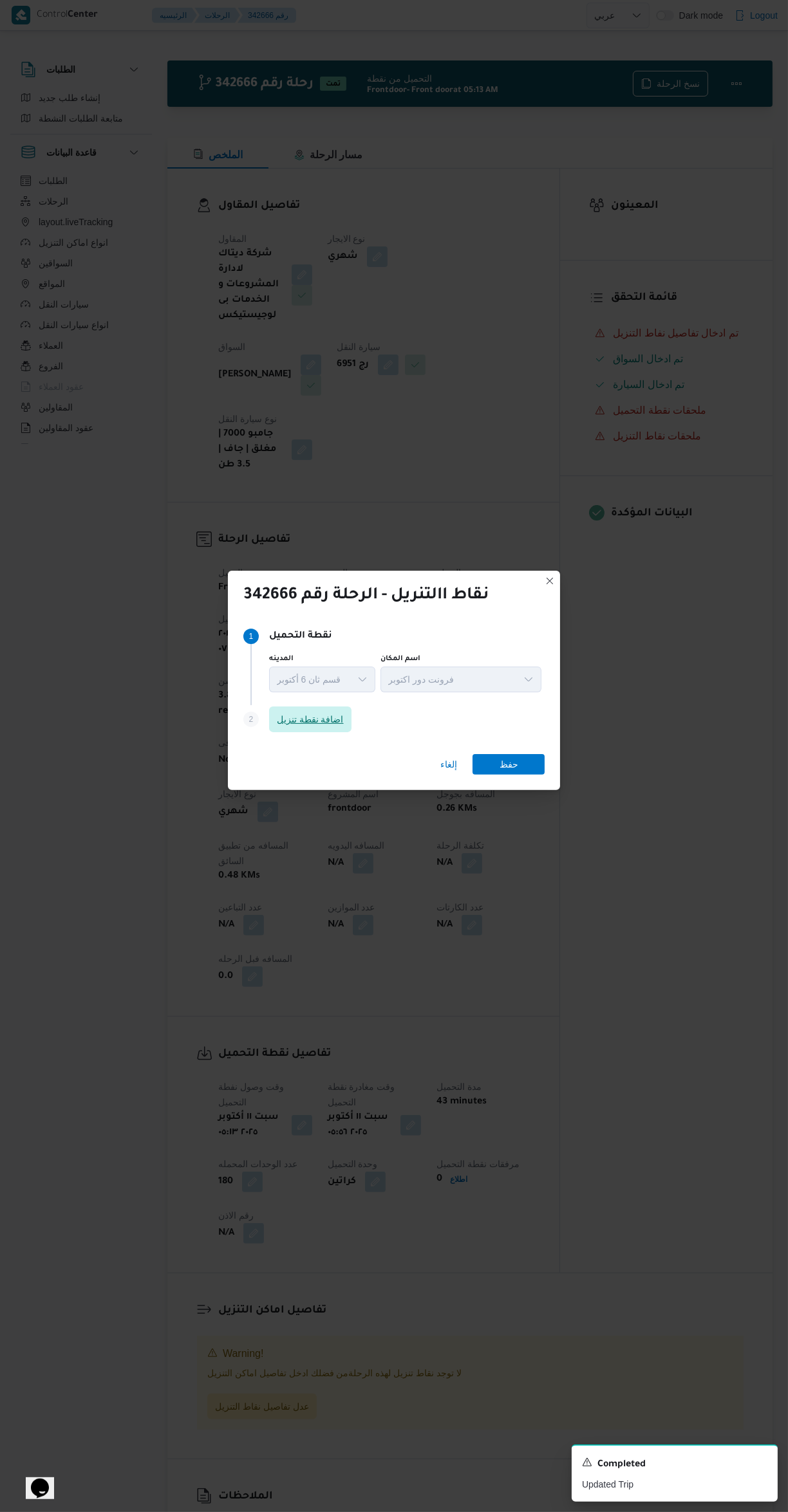
click at [304, 712] on span "اضافة نقطة تنزيل" at bounding box center [310, 719] width 67 height 15
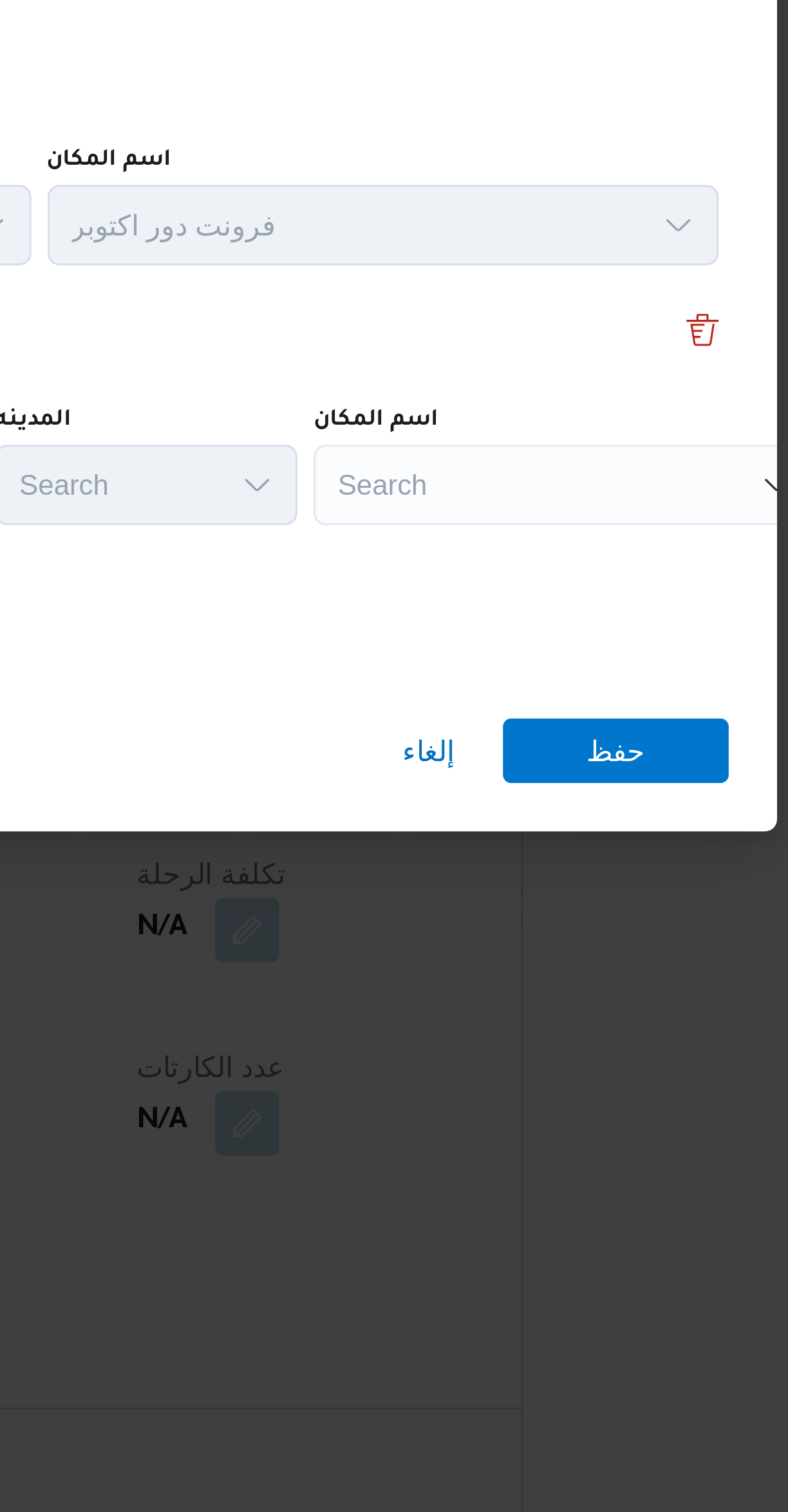
click at [528, 716] on div "Search" at bounding box center [573, 721] width 161 height 26
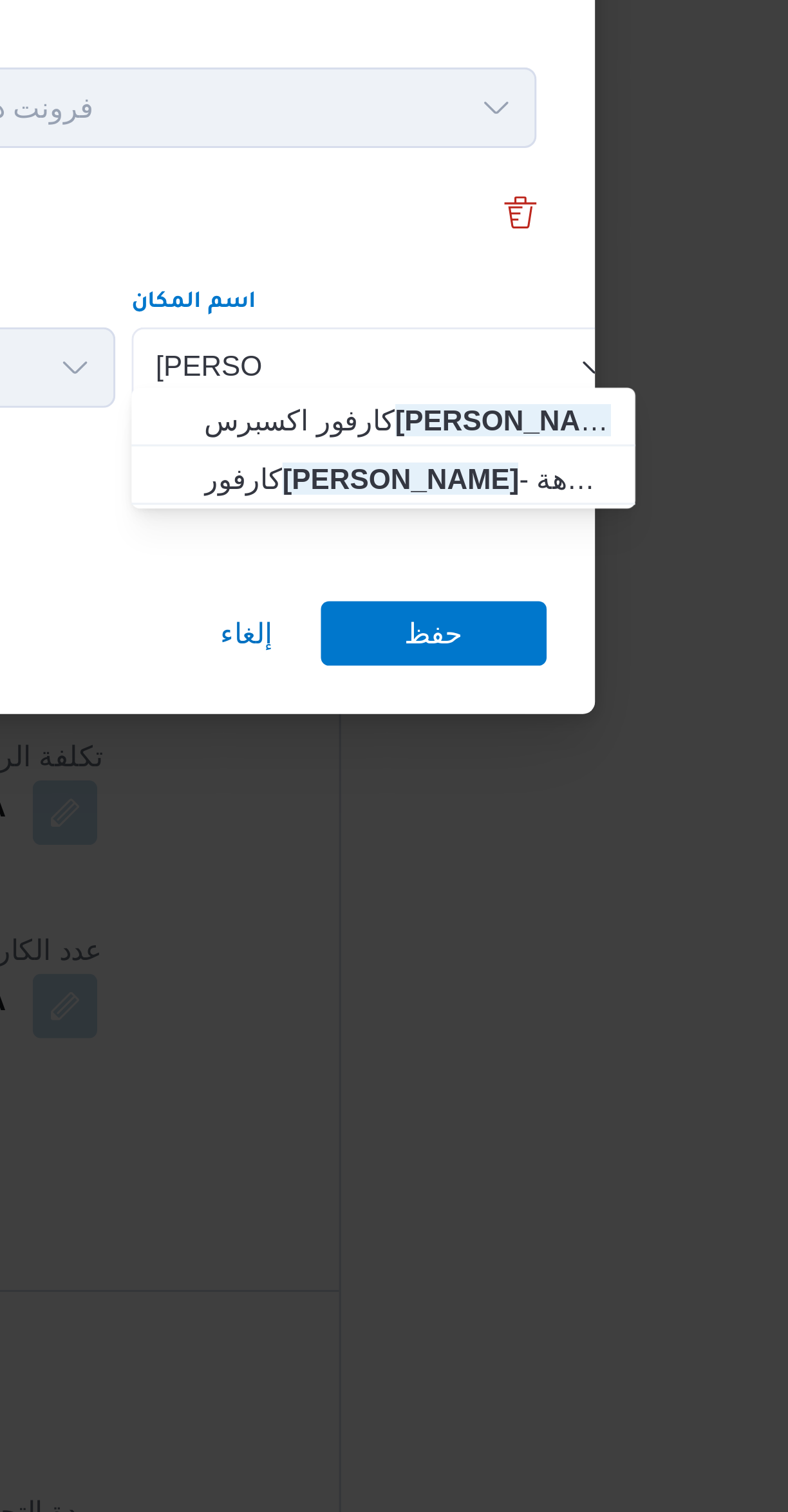
type input "جرين بلازا"
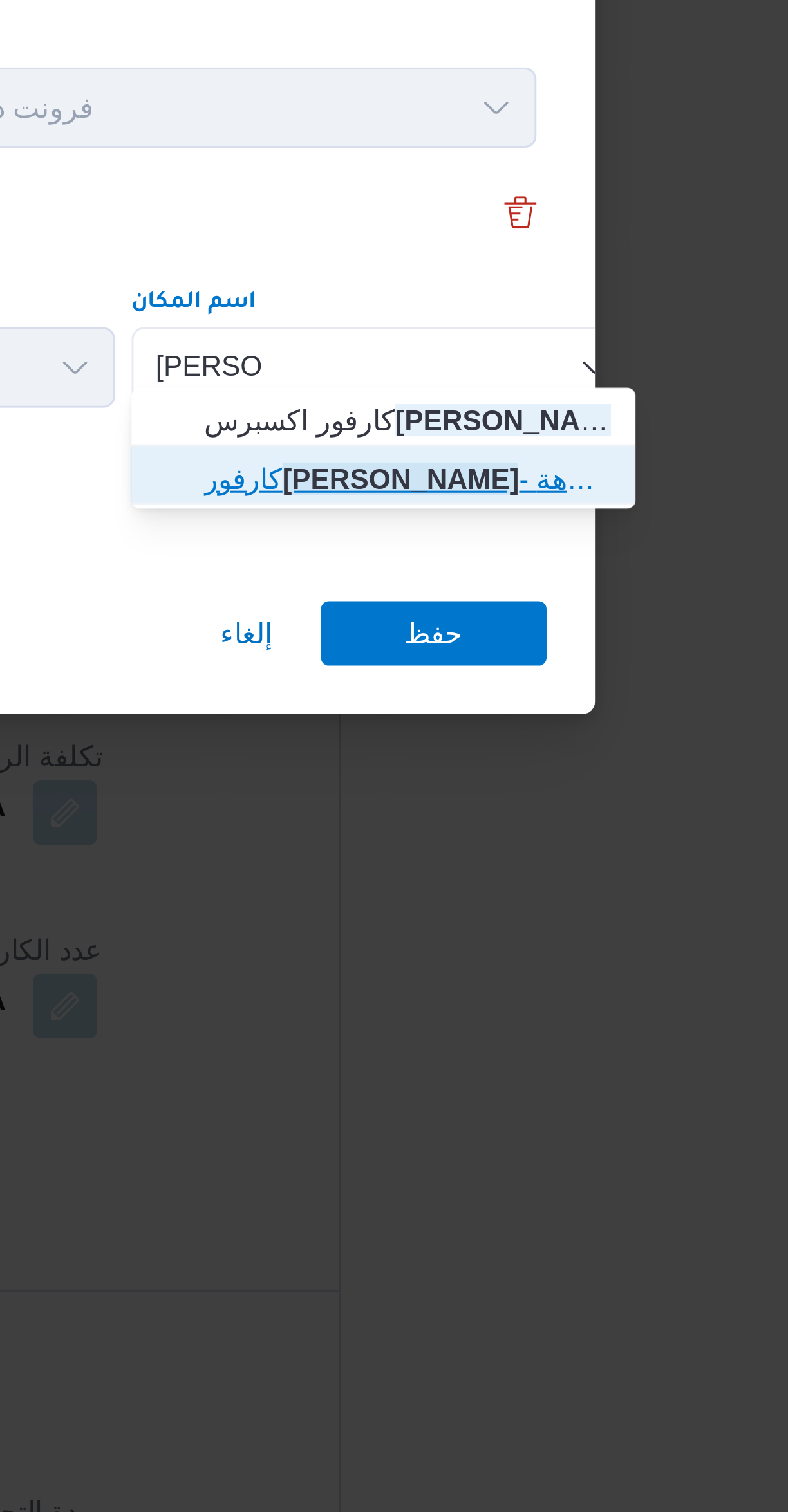
click at [555, 760] on span "كارفور جرين بلازا - الاسكندرية | كارفور اكسبرس جرين بلازا | عزبة النزهة" at bounding box center [581, 756] width 130 height 15
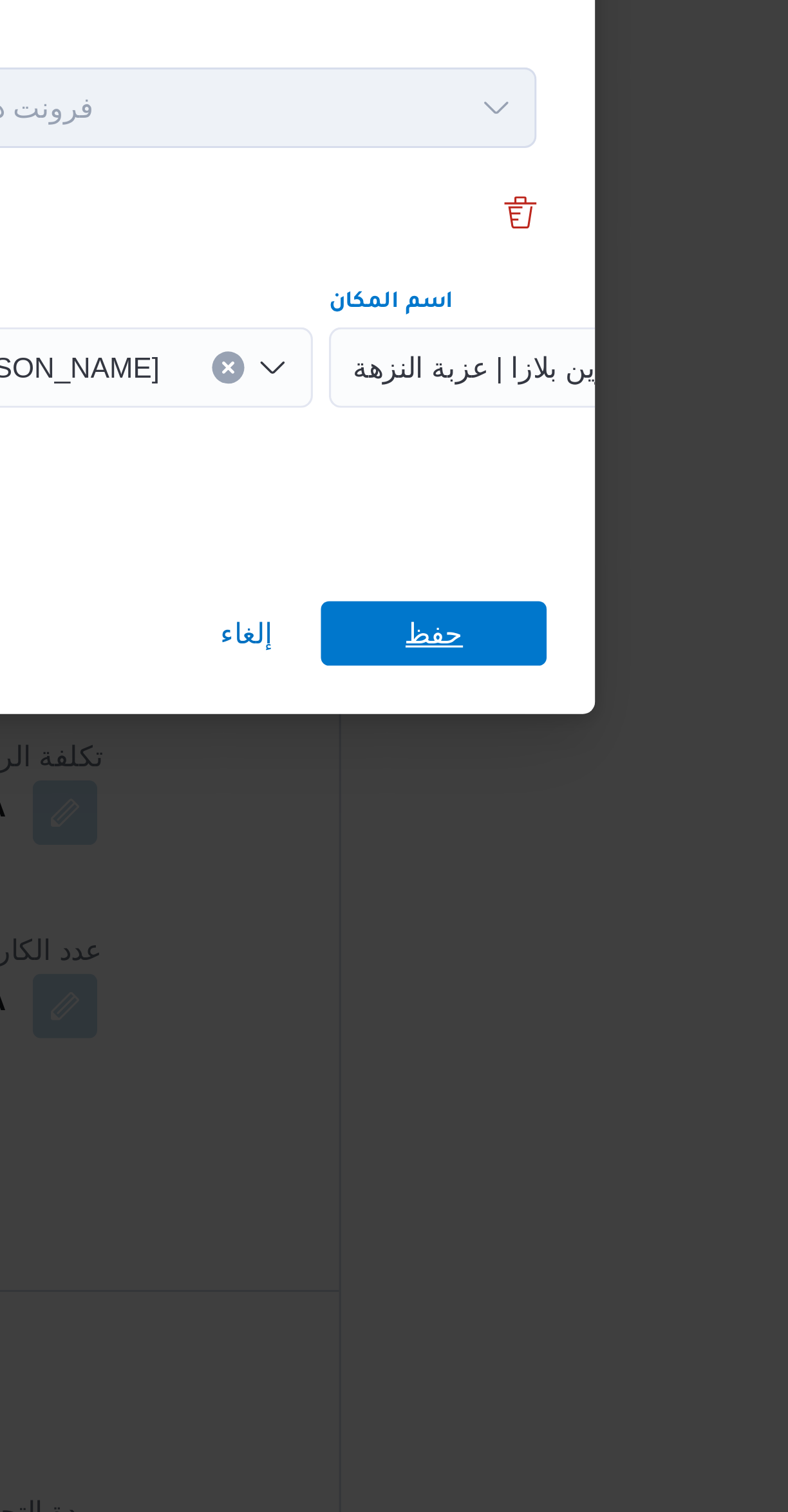
click at [568, 802] on span "حفظ" at bounding box center [590, 806] width 72 height 21
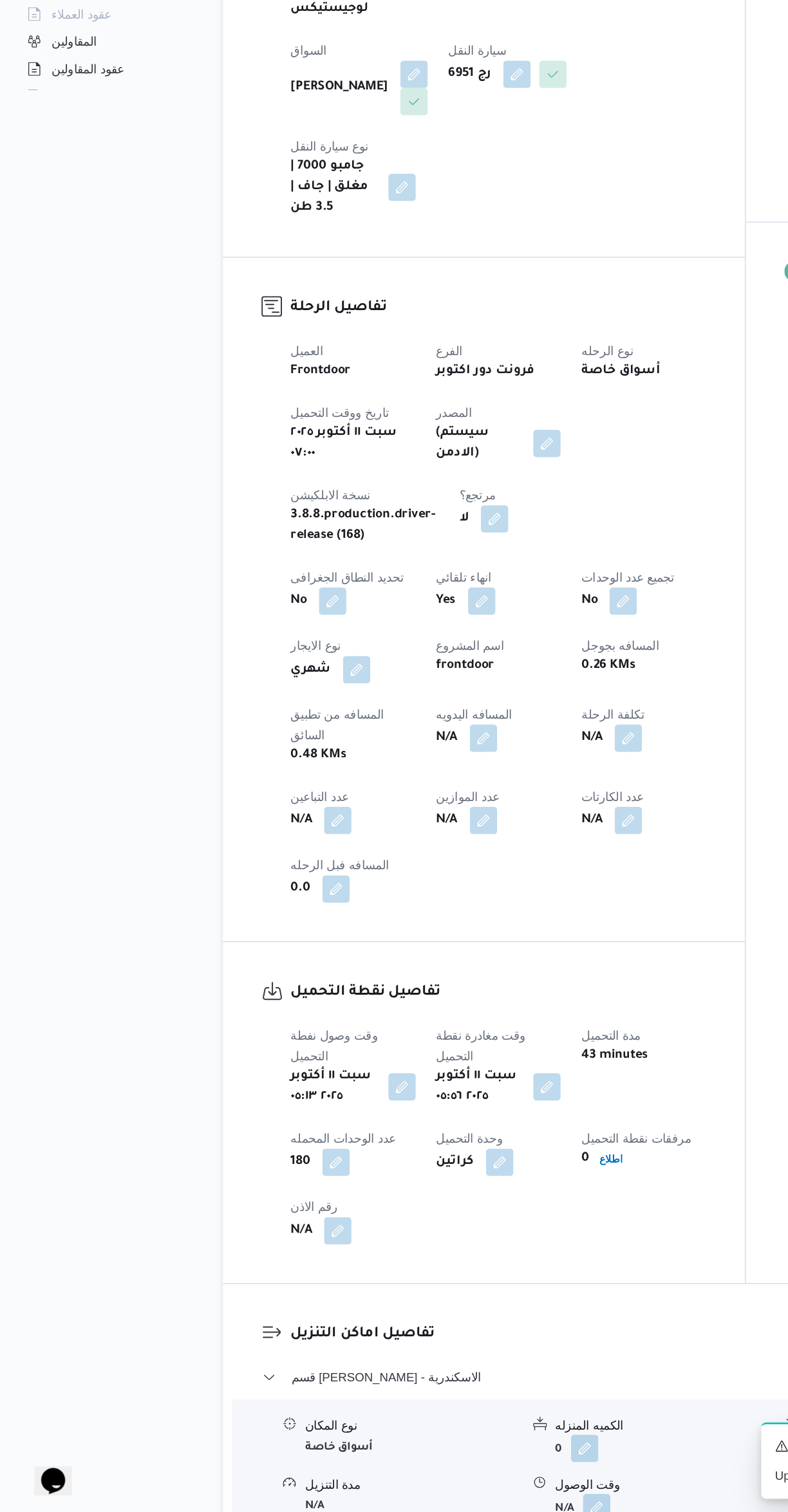
scroll to position [67, 0]
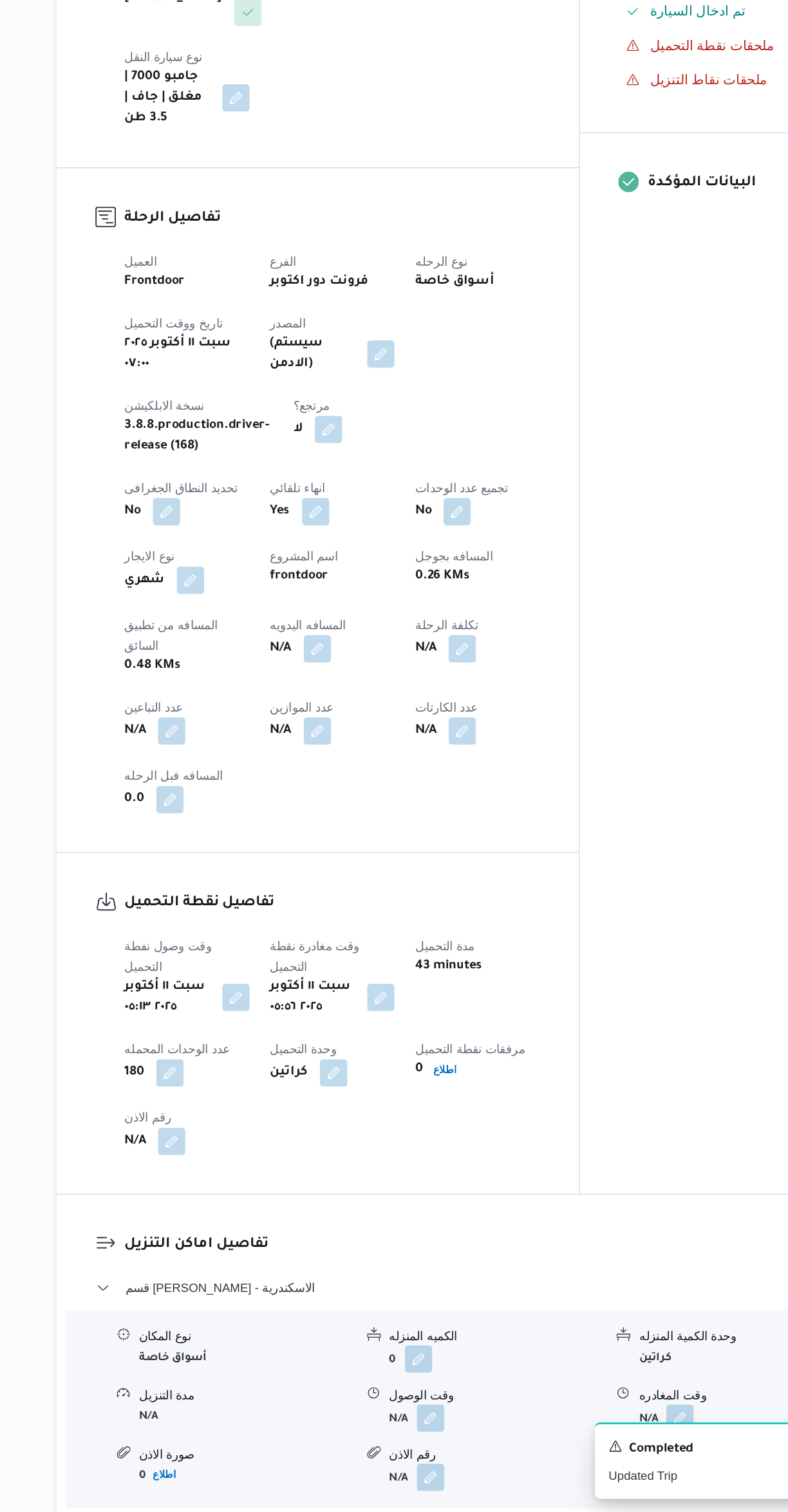
select select "ar"
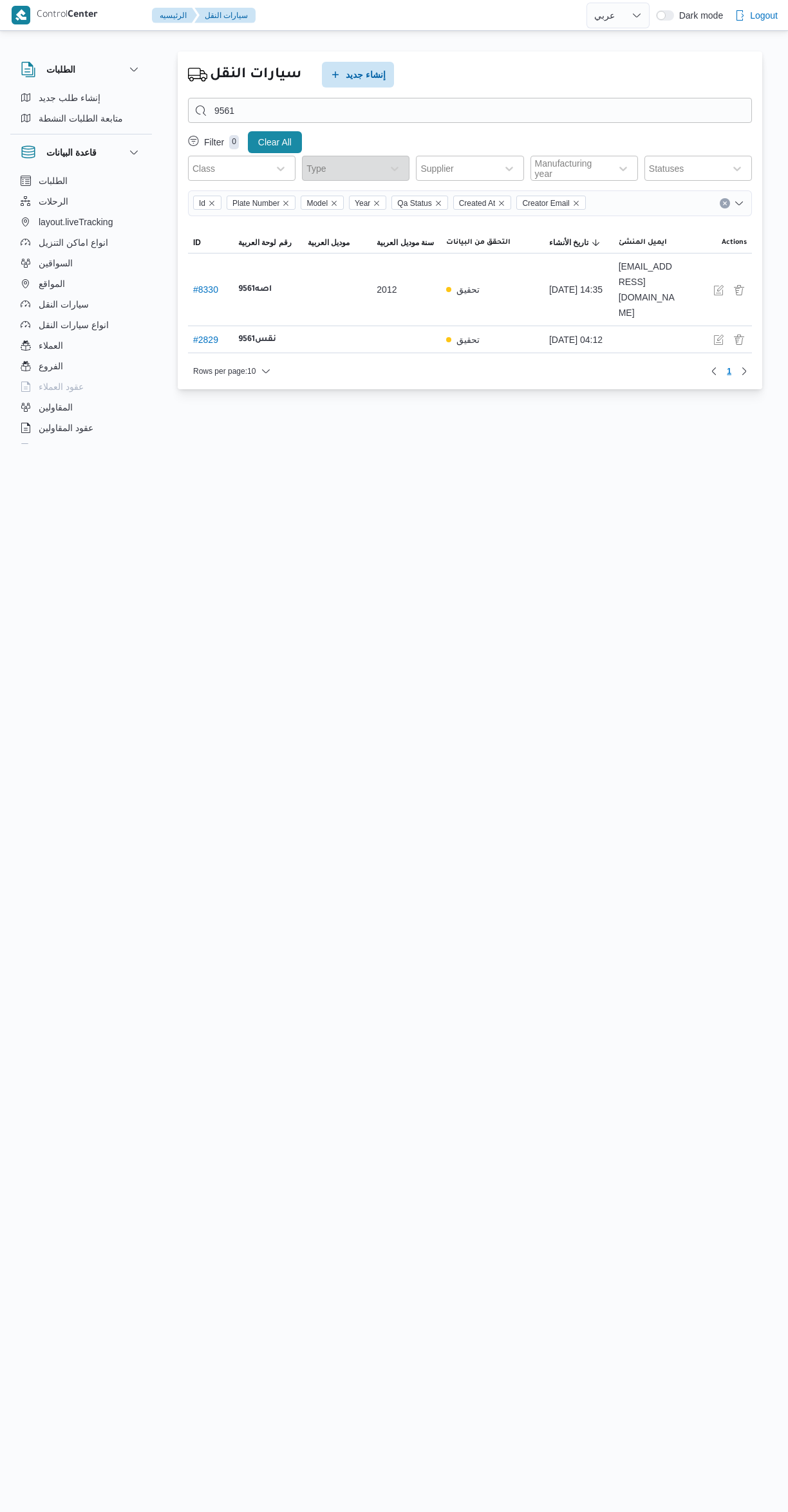
select select "ar"
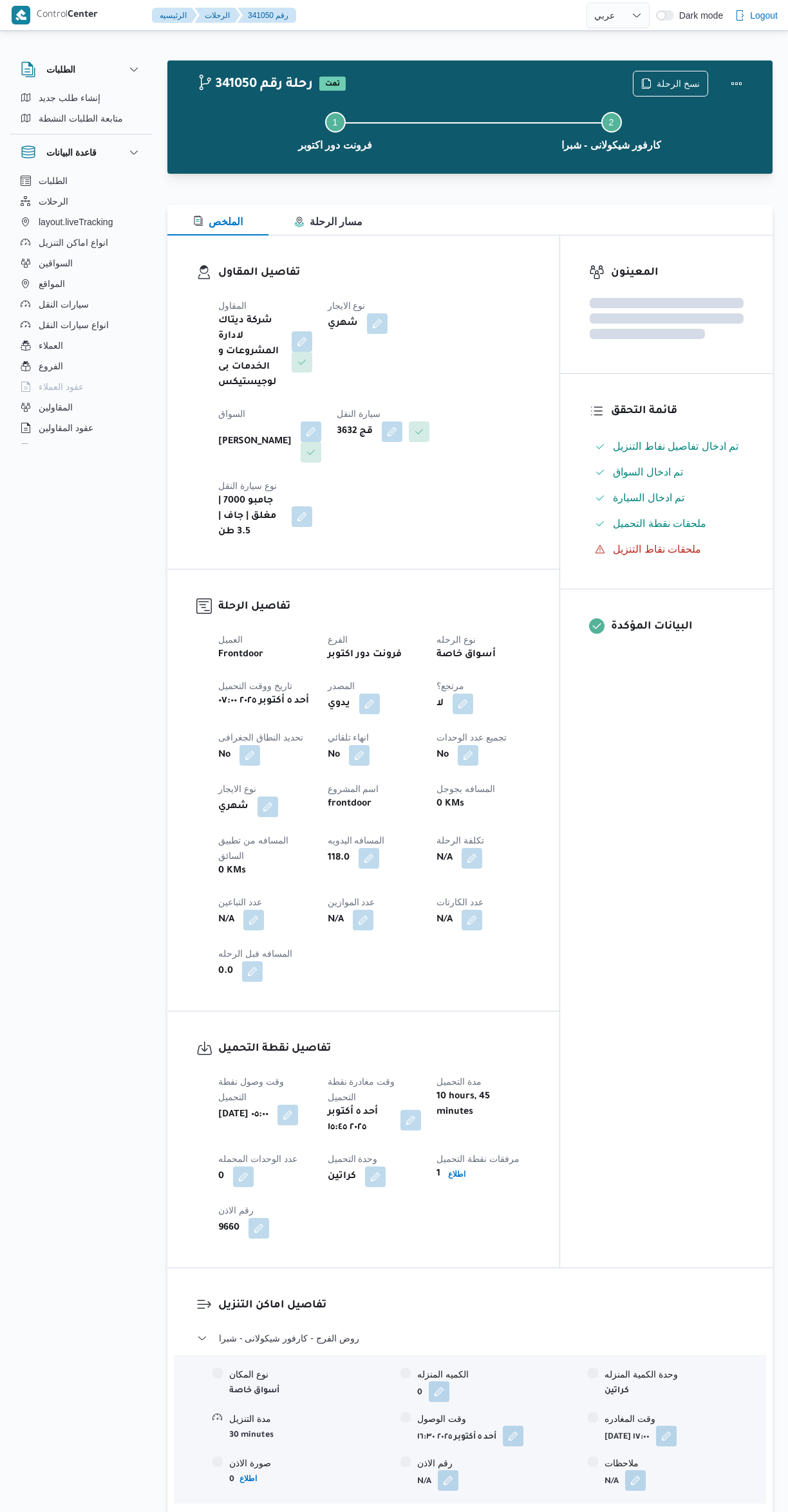
select select "ar"
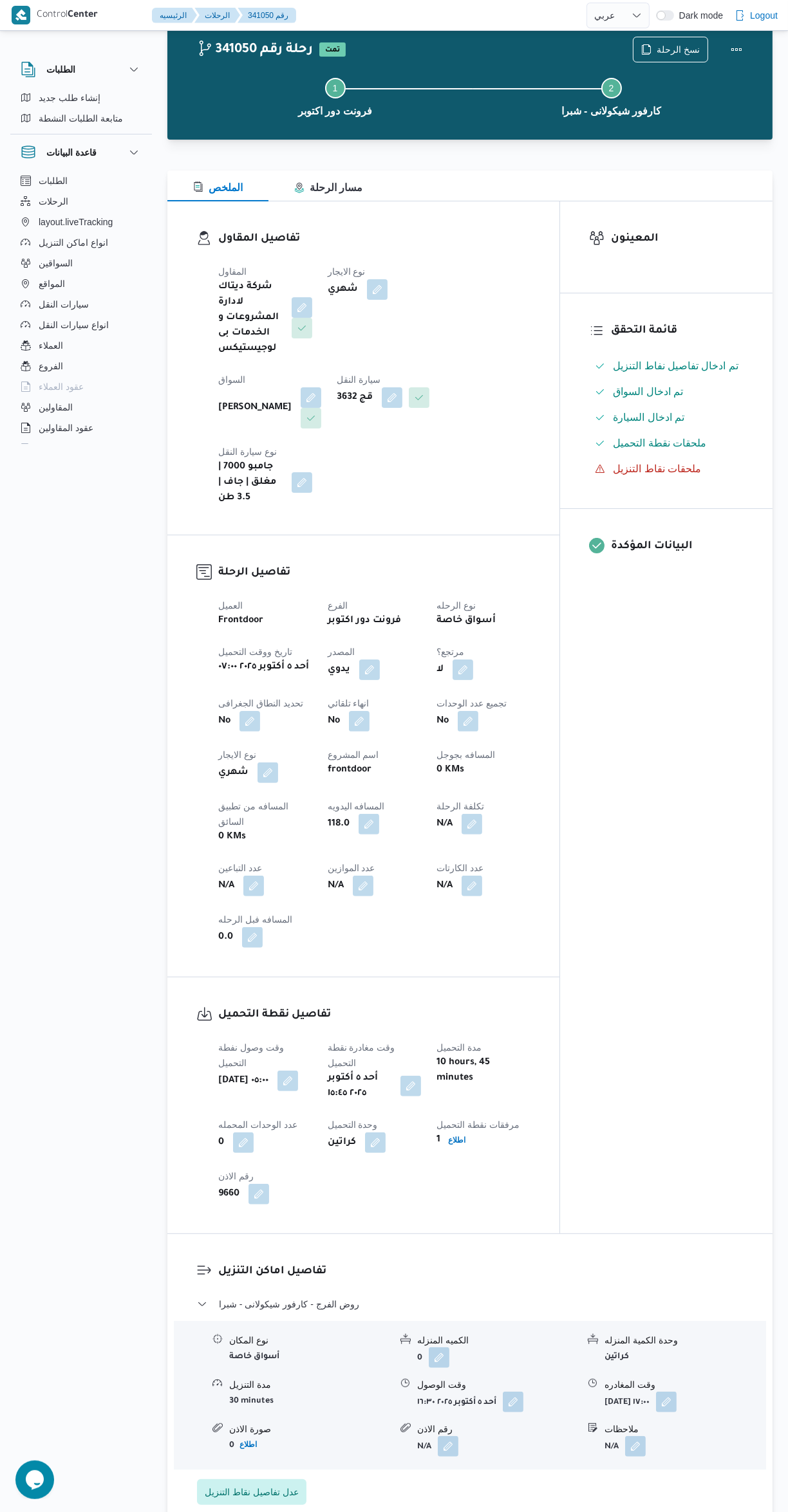
scroll to position [36, 0]
click at [563, 1295] on button "روض الفرج - كارفور شيكولانى - شبرا" at bounding box center [469, 1302] width 546 height 15
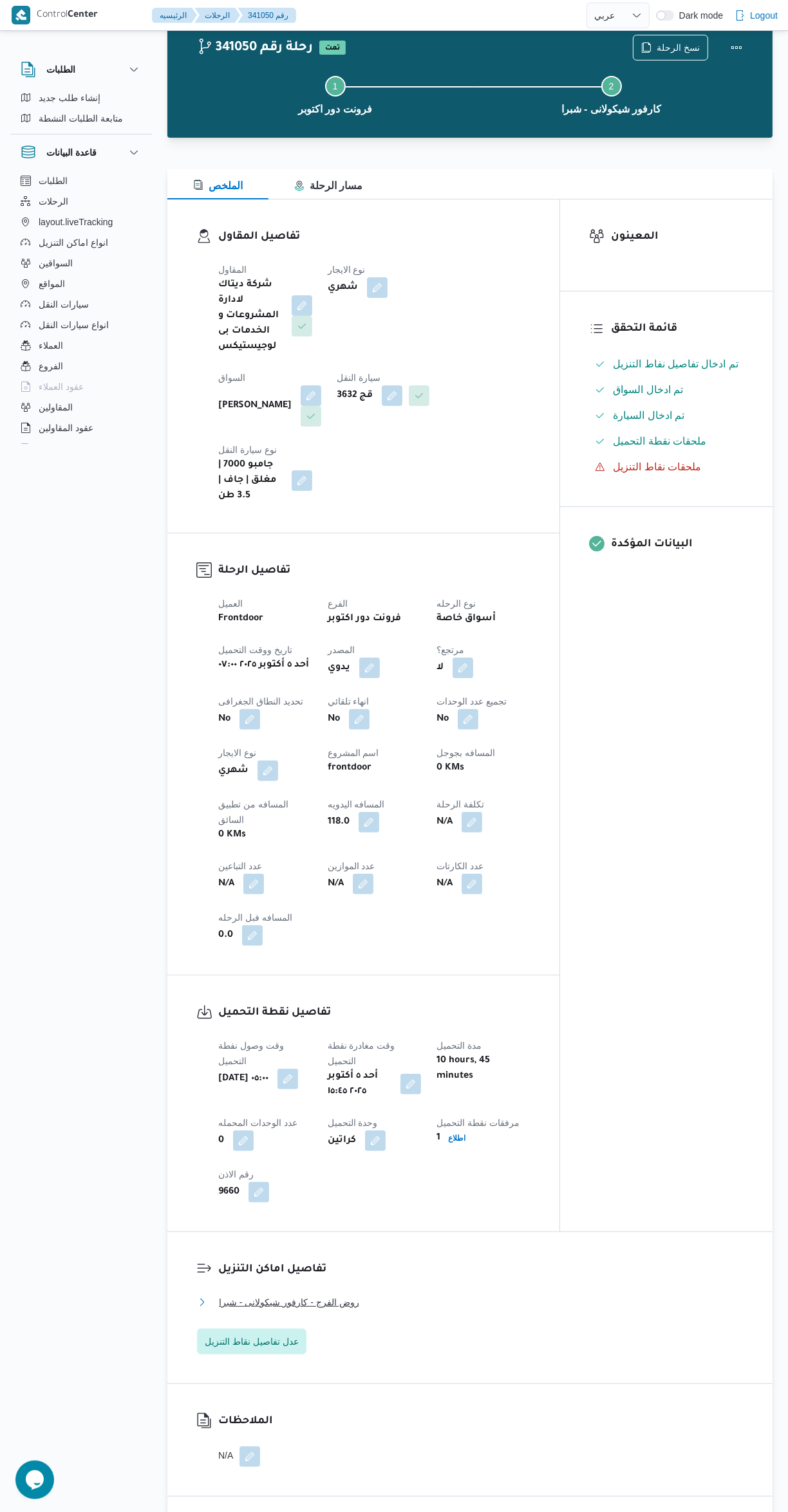
scroll to position [0, 0]
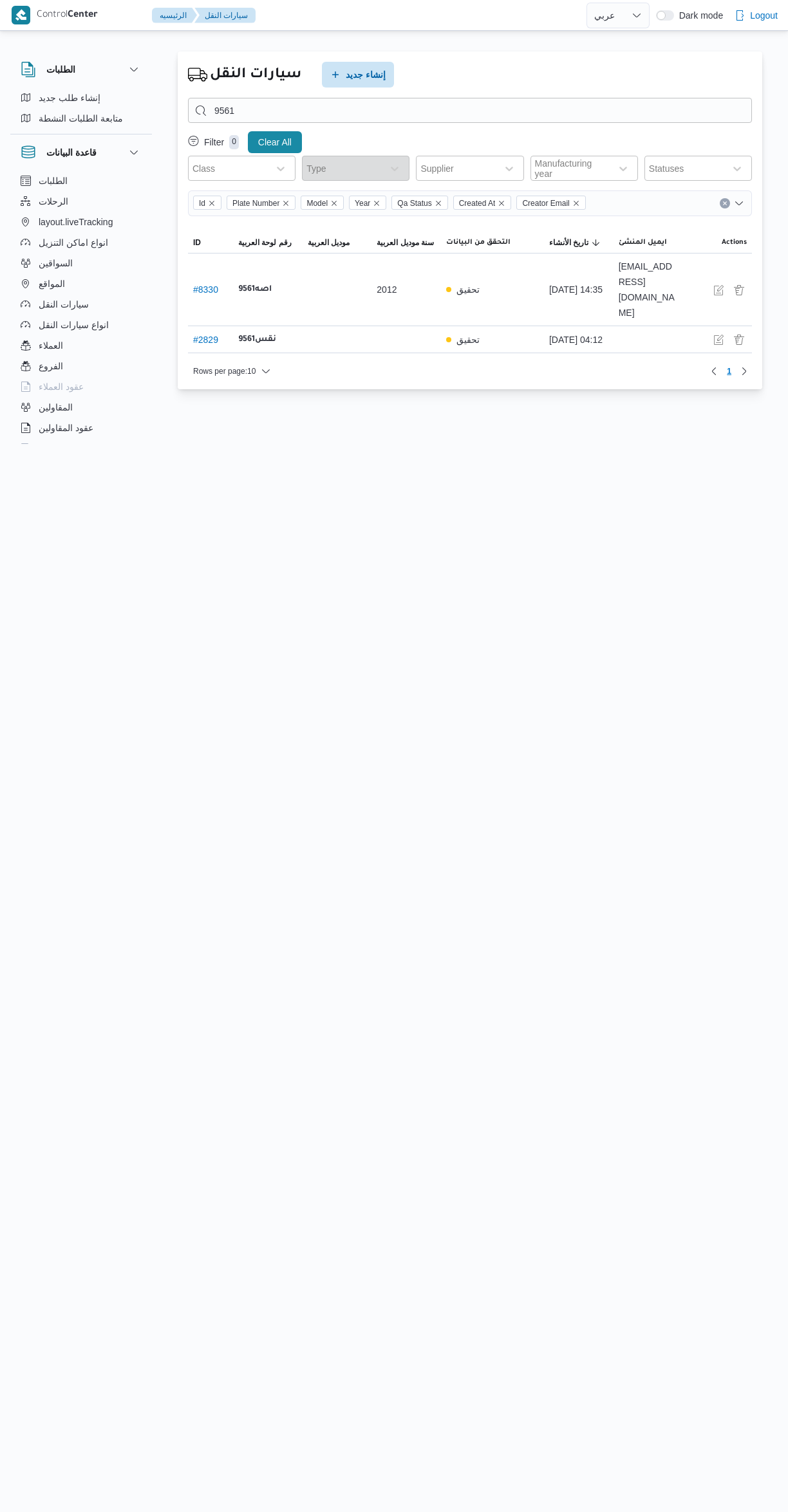
select select "ar"
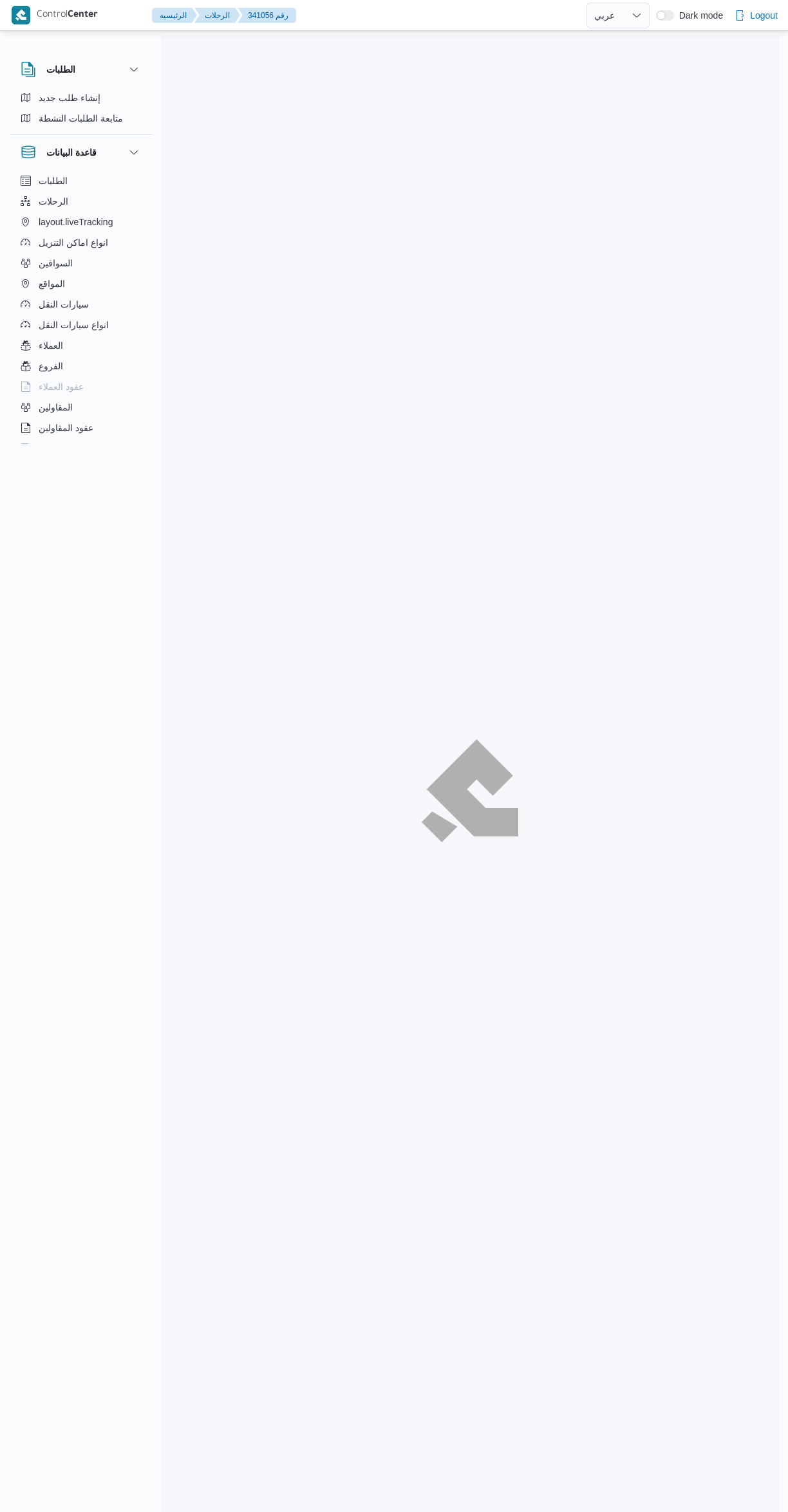
select select "ar"
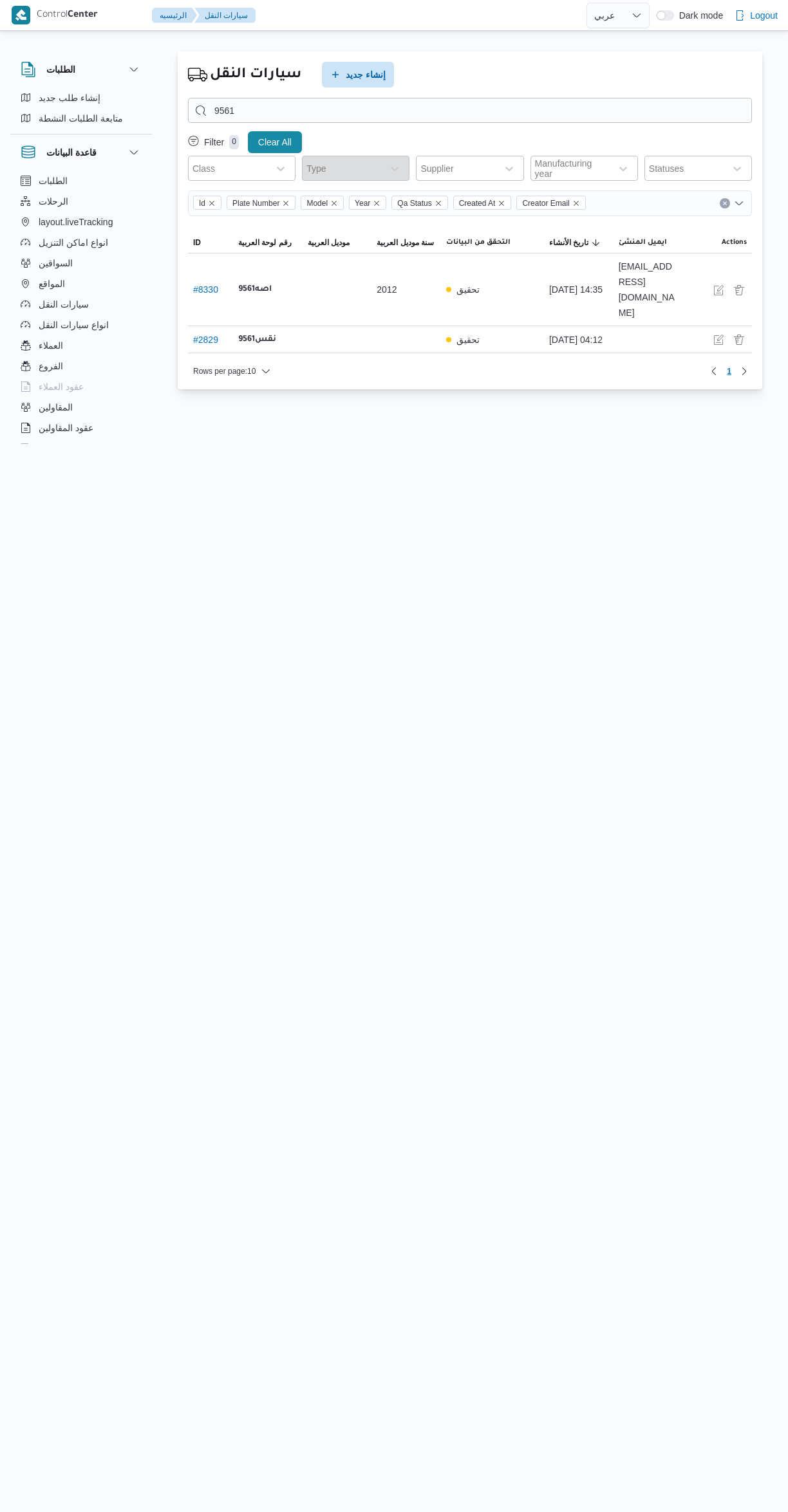
select select "ar"
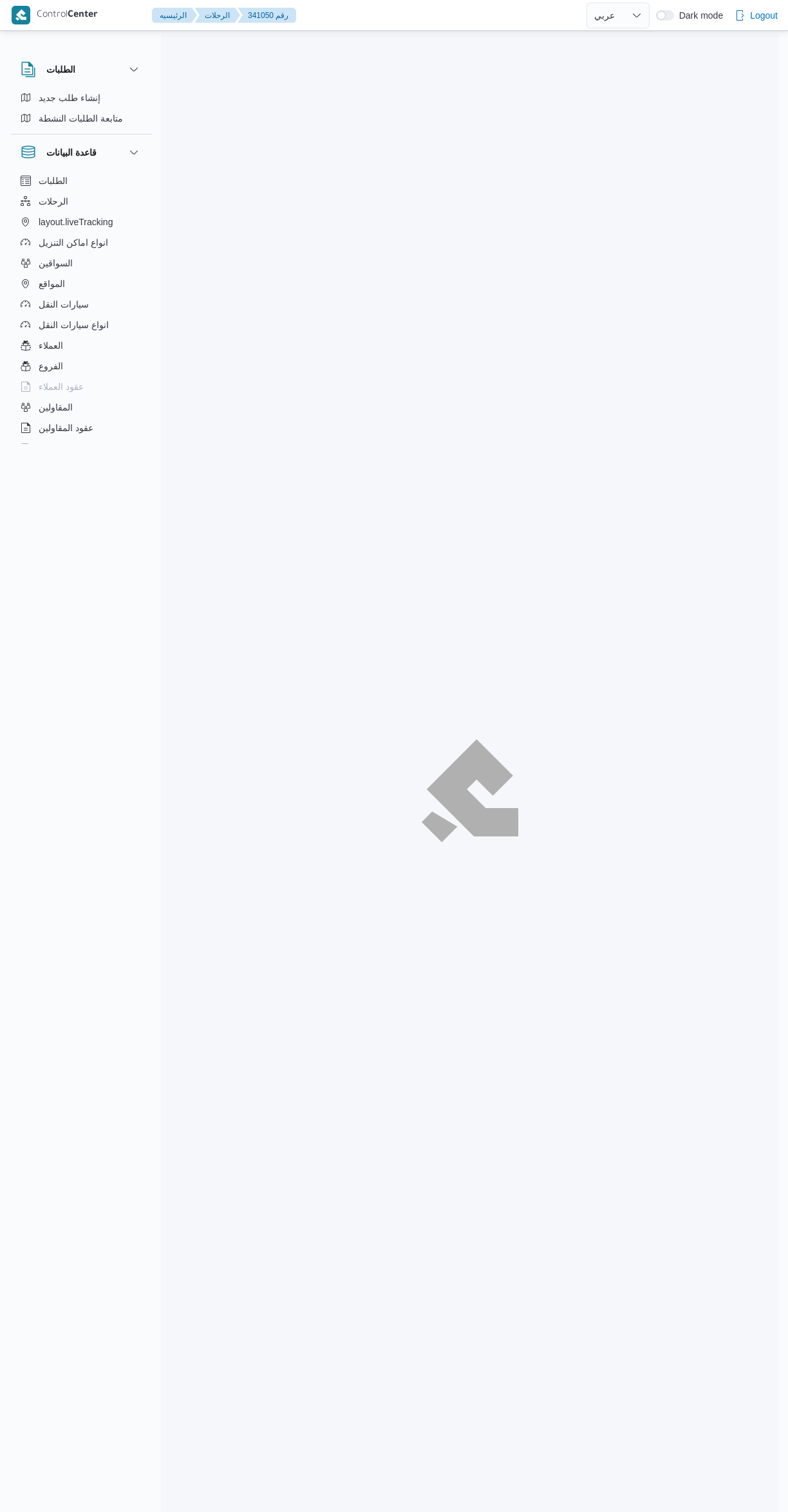
select select "ar"
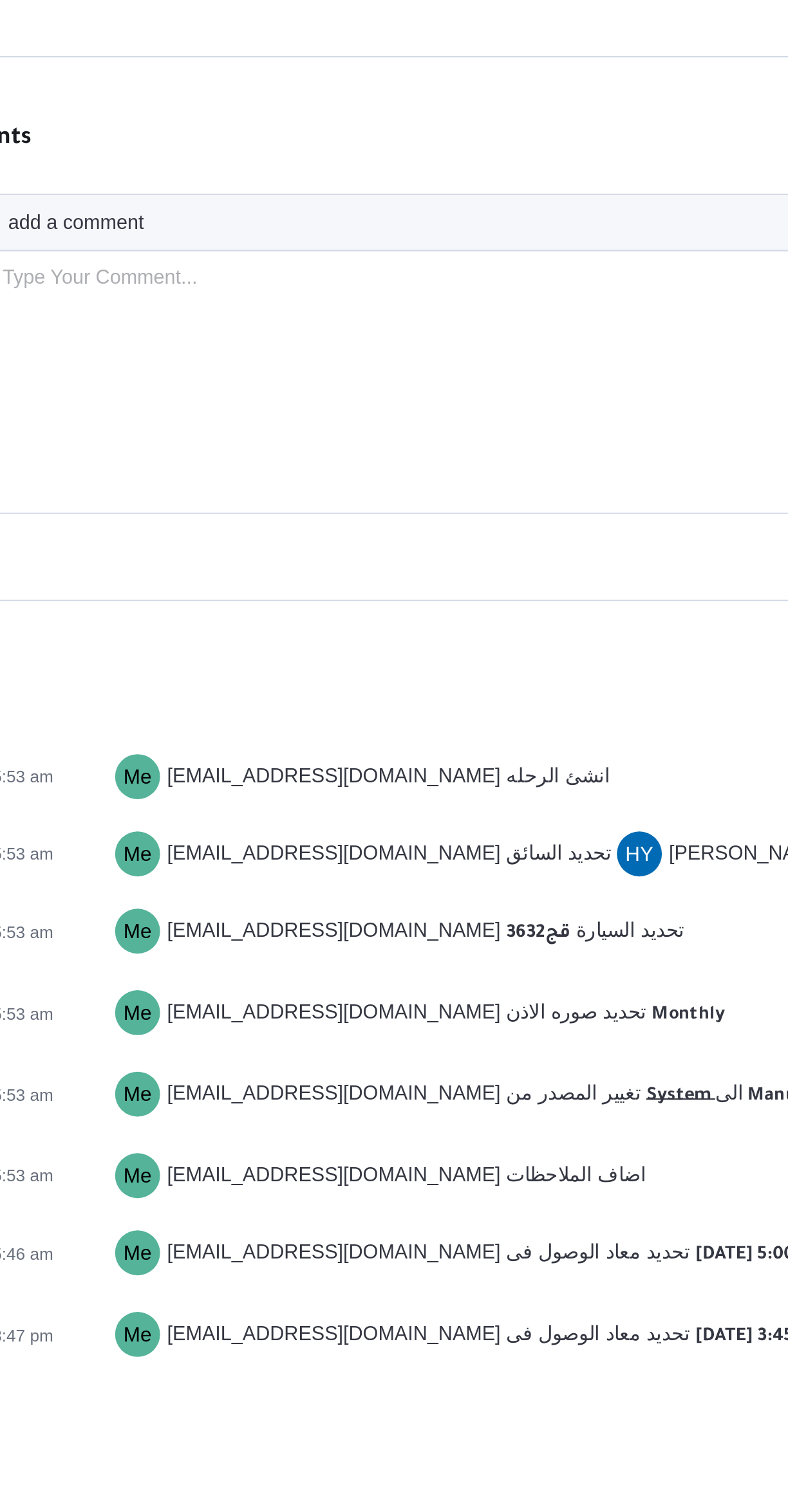
scroll to position [881, 0]
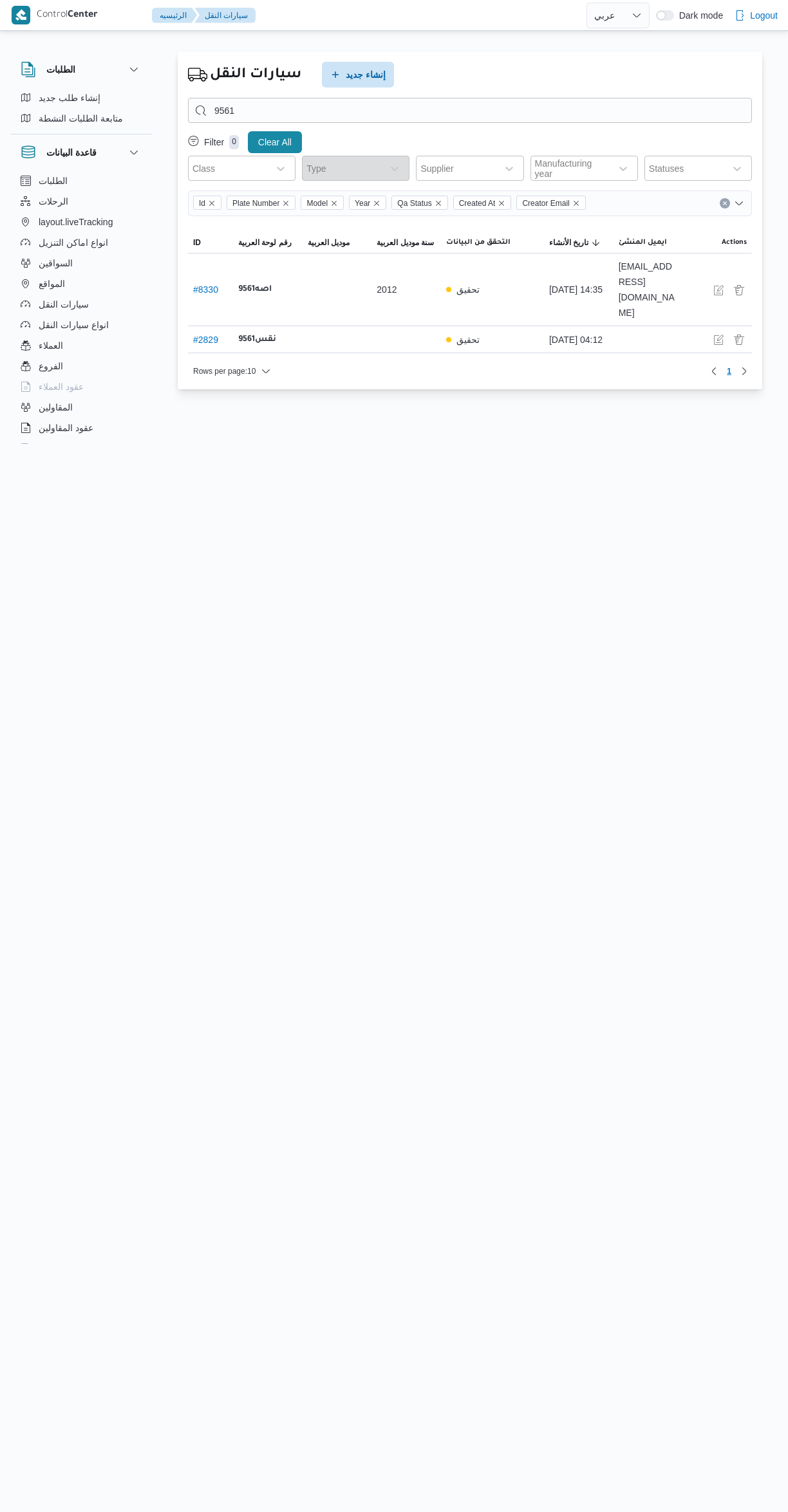
select select "ar"
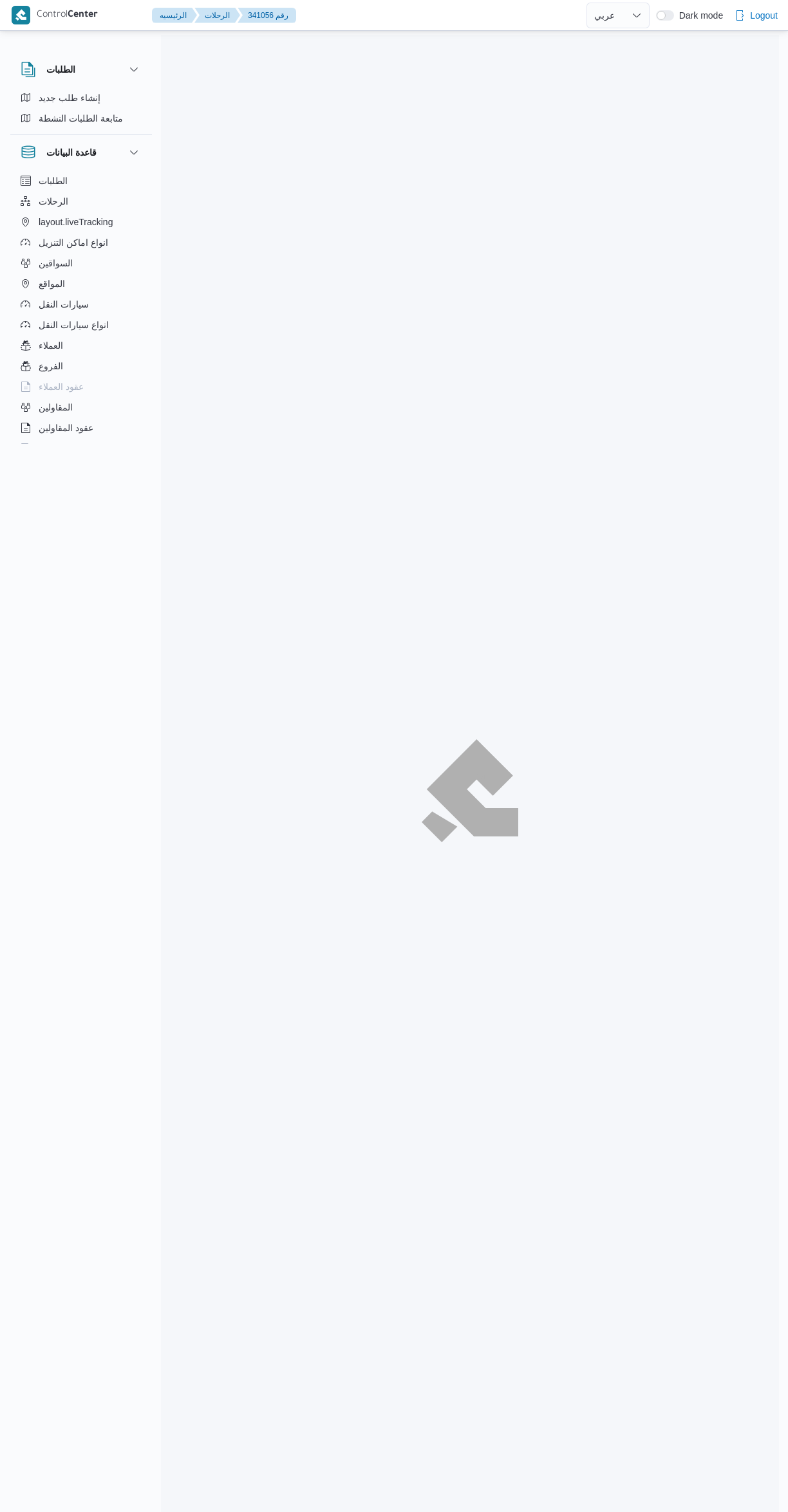
select select "ar"
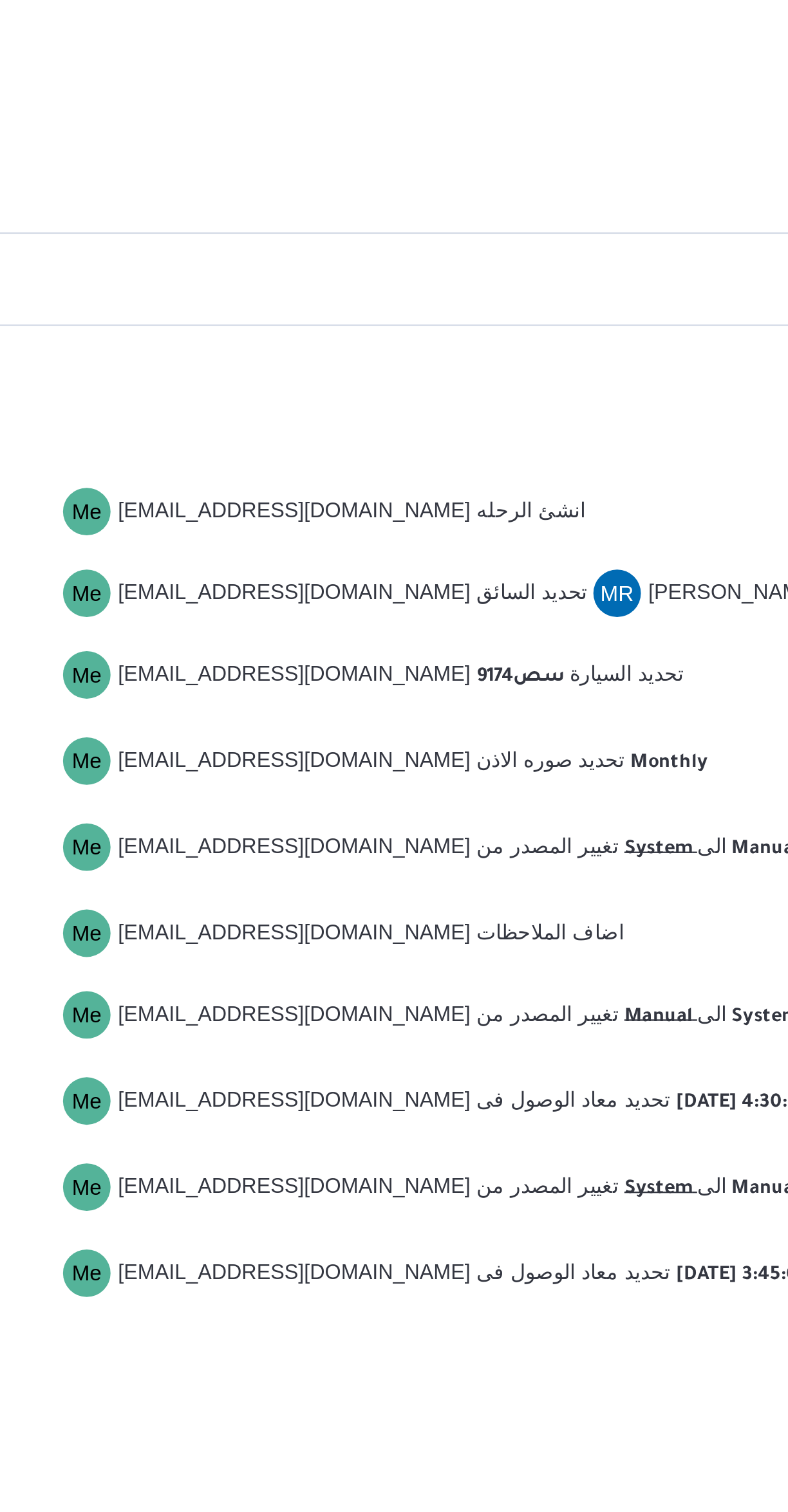
scroll to position [900, 0]
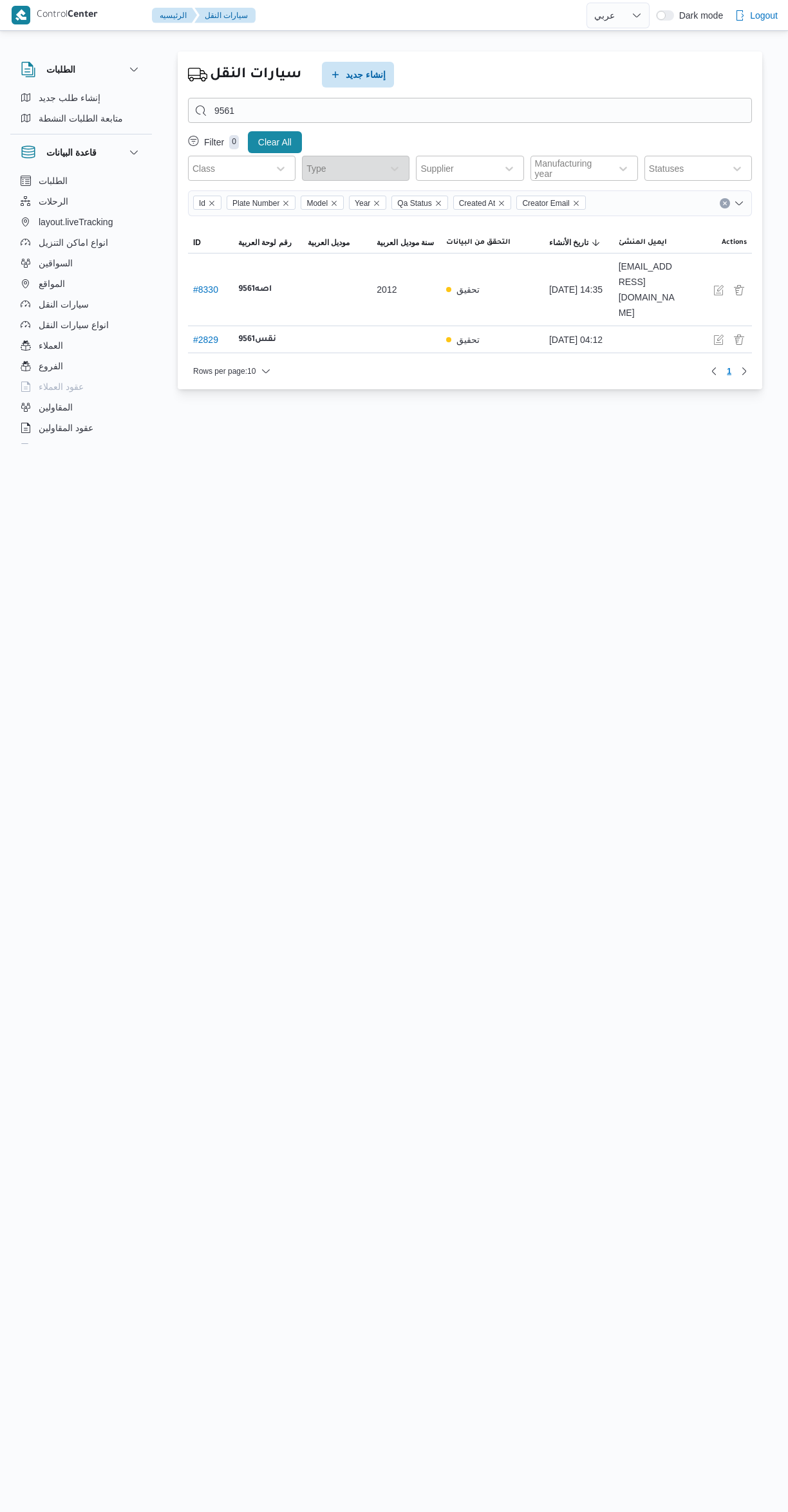
select select "ar"
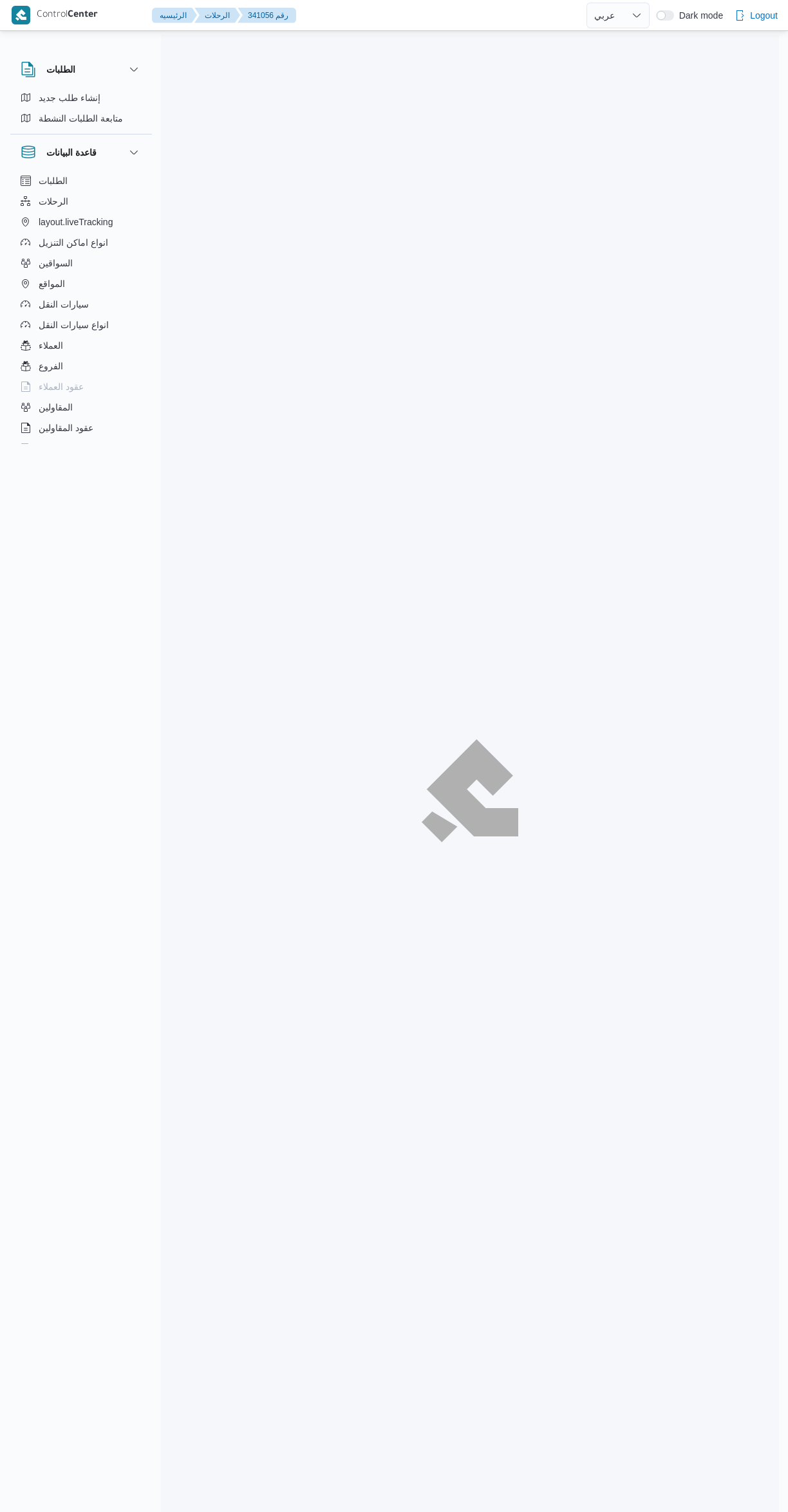
select select "ar"
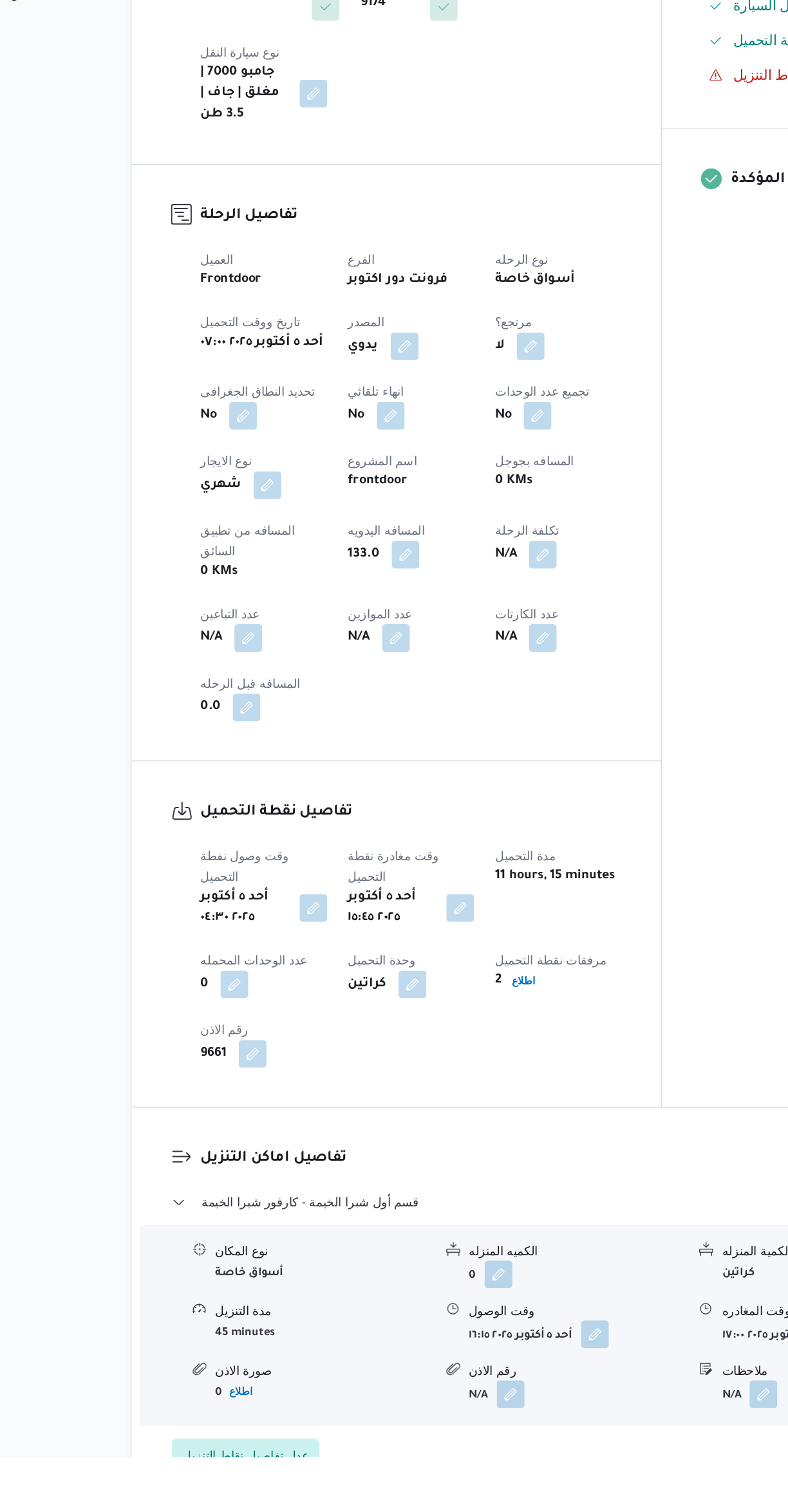
scroll to position [18, 0]
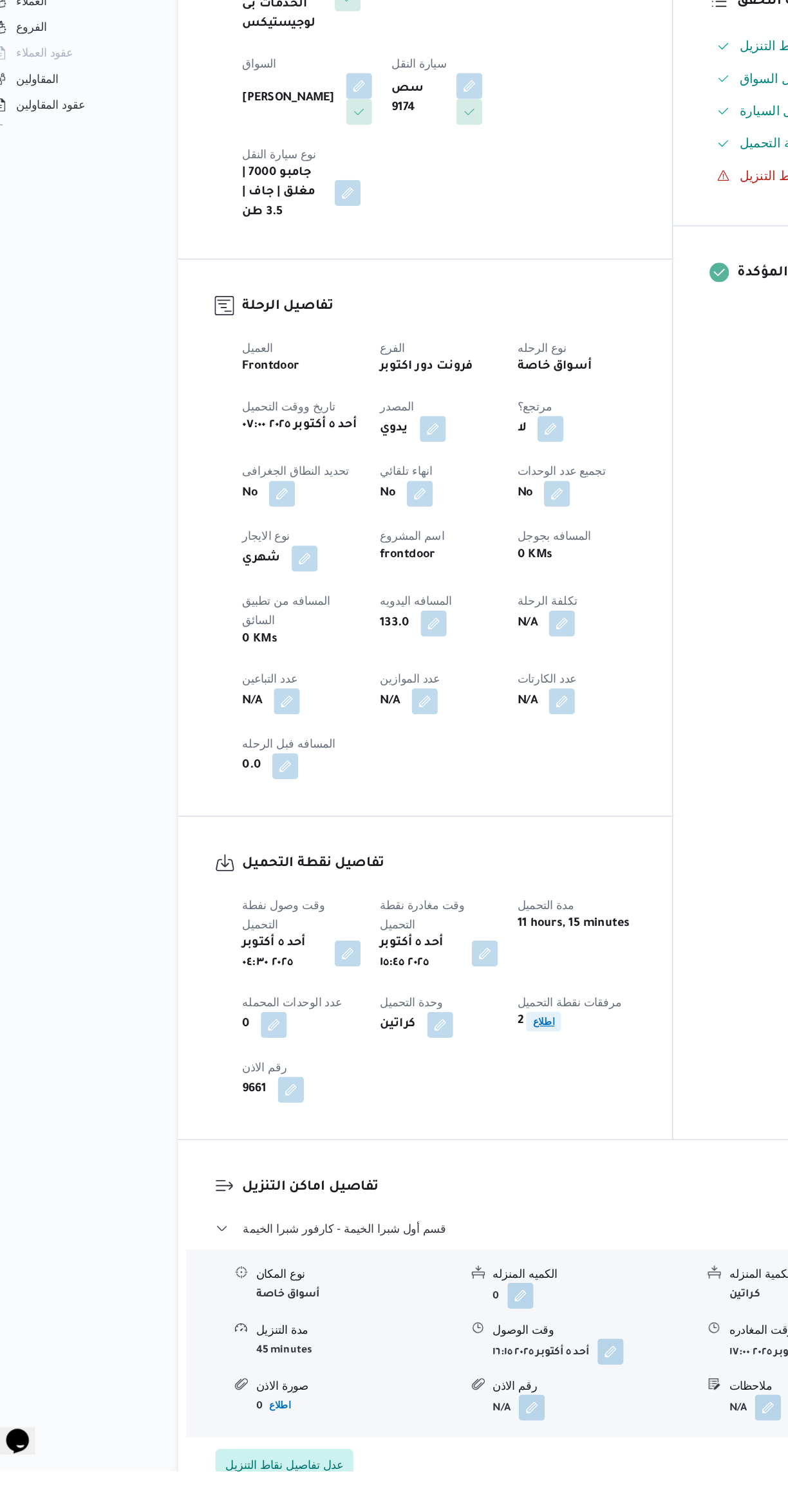
click at [466, 1151] on b "اطلاع" at bounding box center [457, 1155] width 18 height 9
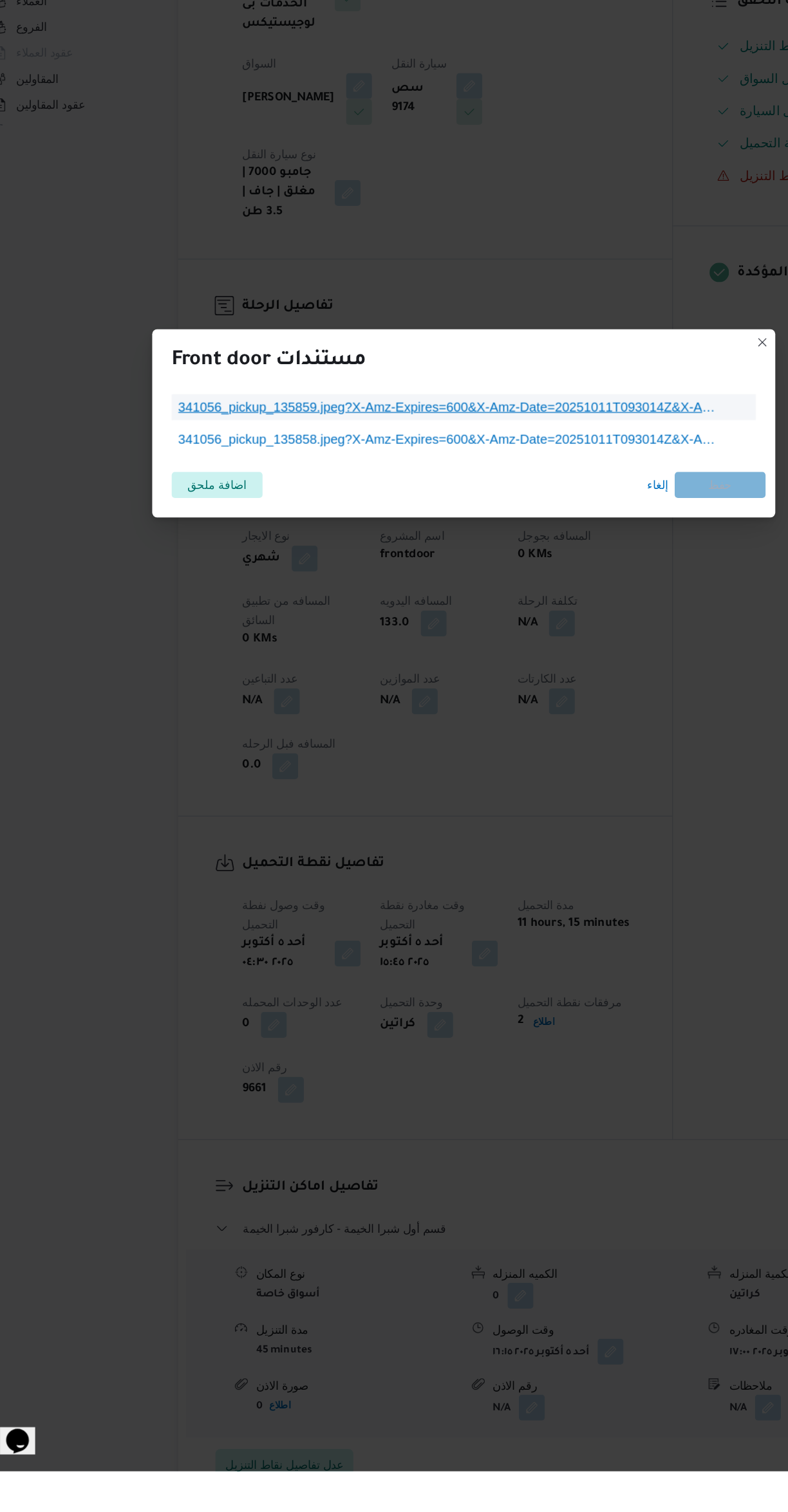
click at [448, 676] on span "341056_pickup_135859.jpeg?X-Amz-Expires=600&X-Amz-Date=20251011T093014Z&X-Amz-A…" at bounding box center [383, 667] width 432 height 15
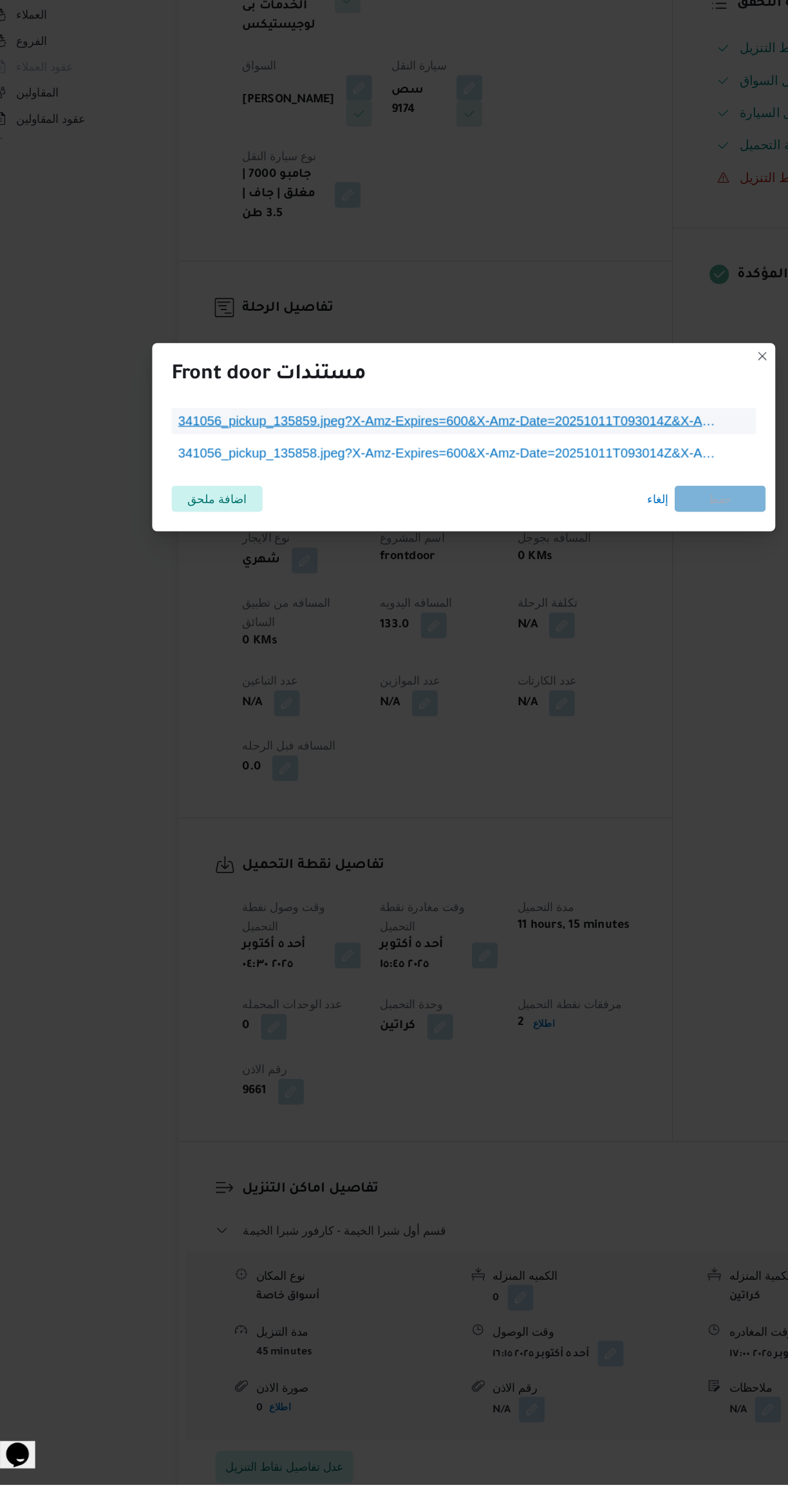
scroll to position [30, 0]
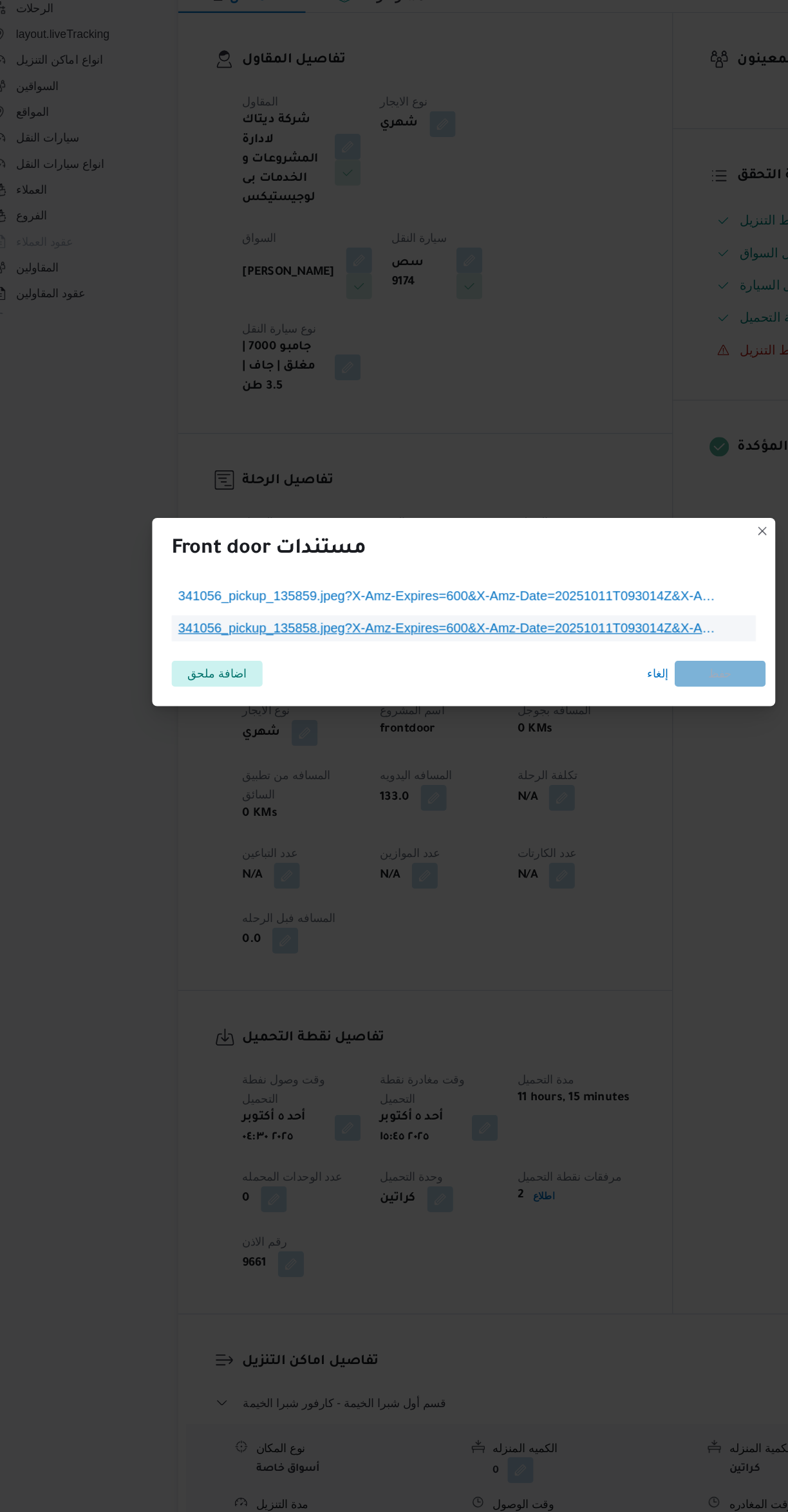
click at [458, 686] on span "341056_pickup_135858.jpeg?X-Amz-Expires=600&X-Amz-Date=20251011T093014Z&X-Amz-A…" at bounding box center [383, 693] width 432 height 15
click at [610, 825] on div "Front door مستندات 341056_pickup_135859.jpeg?X-Amz-Expires=600&X-Amz-Date=20251…" at bounding box center [394, 756] width 788 height 1512
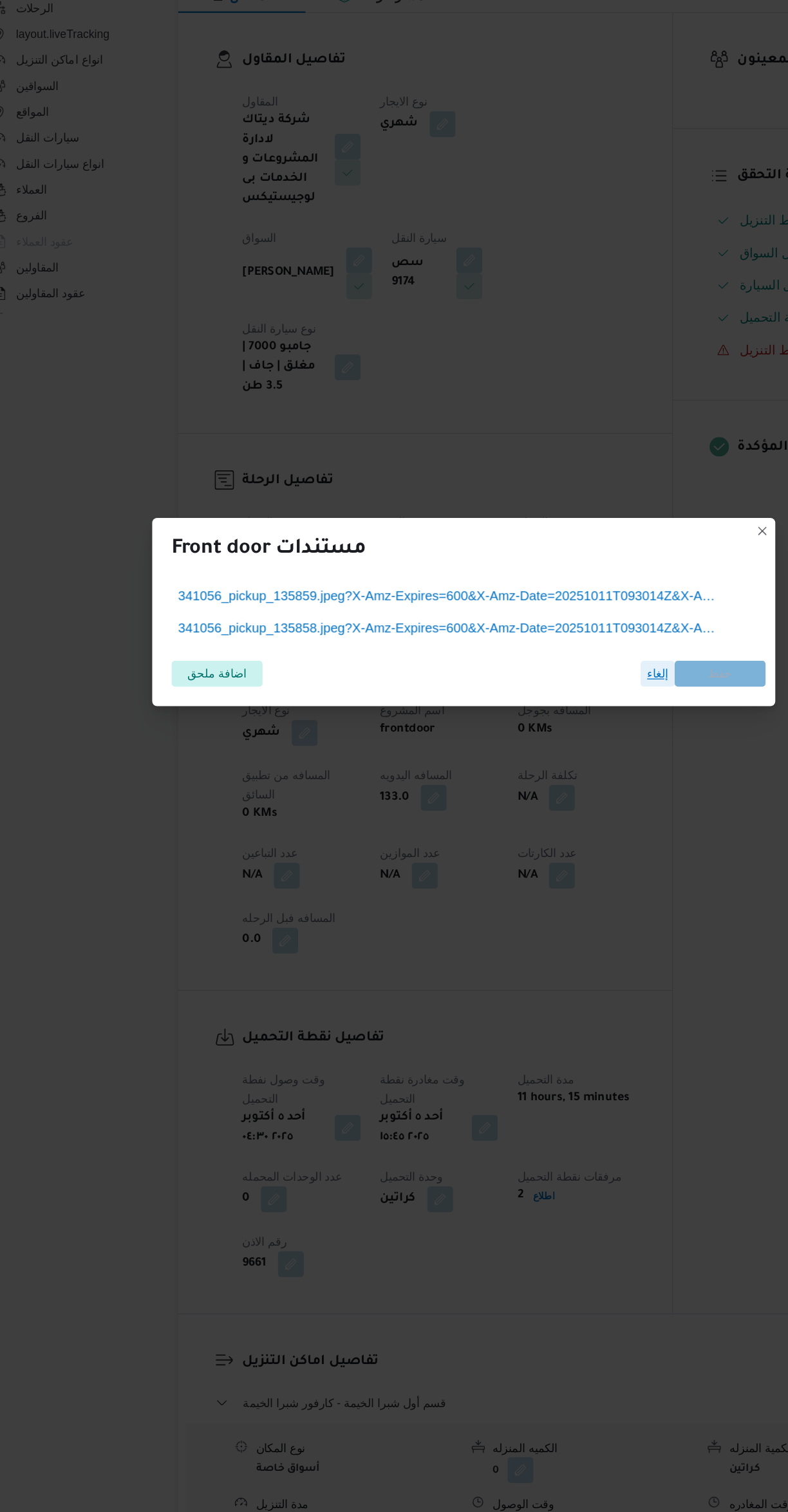
click at [540, 728] on span "إلغاء" at bounding box center [547, 729] width 27 height 21
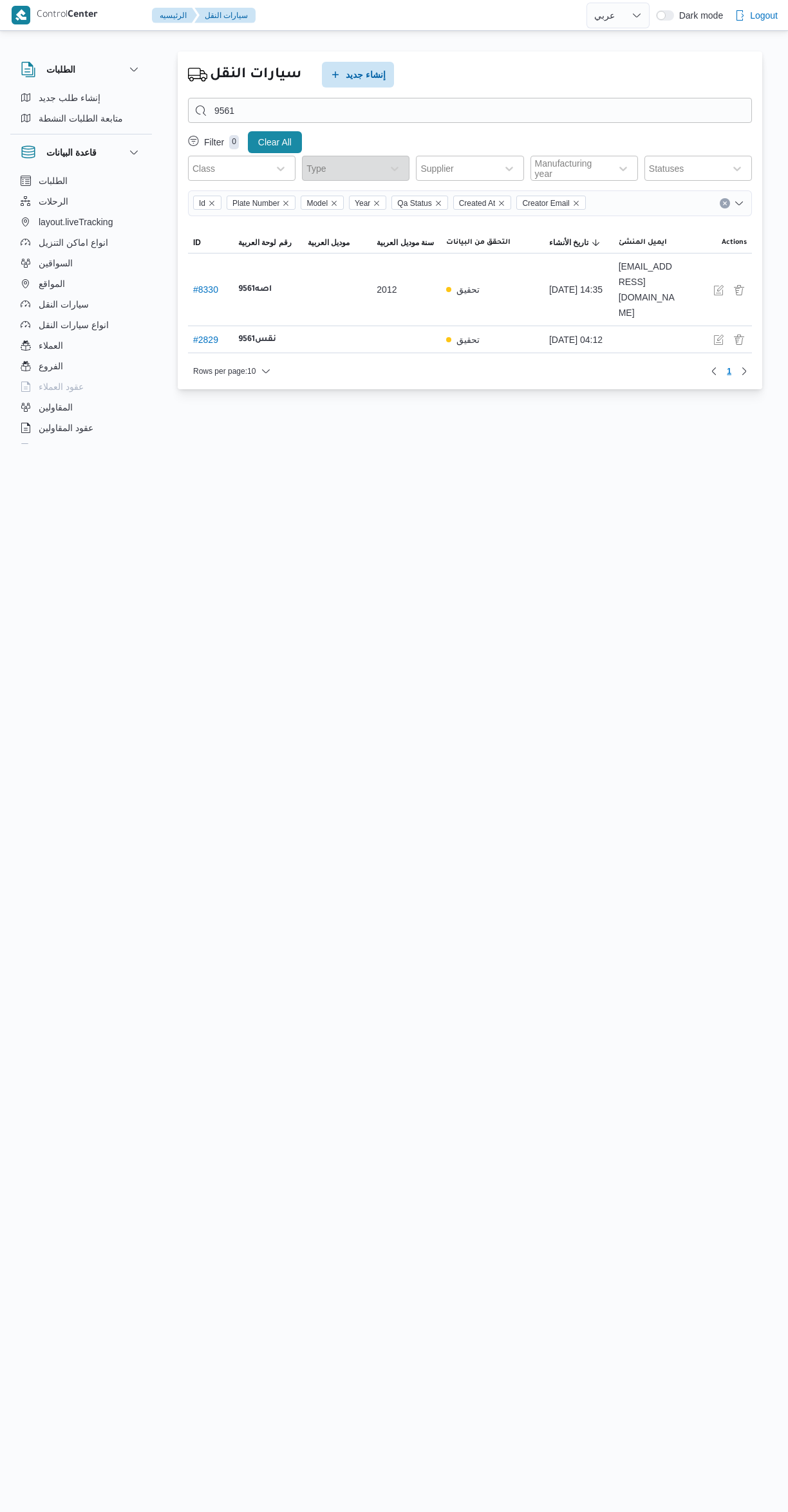
select select "ar"
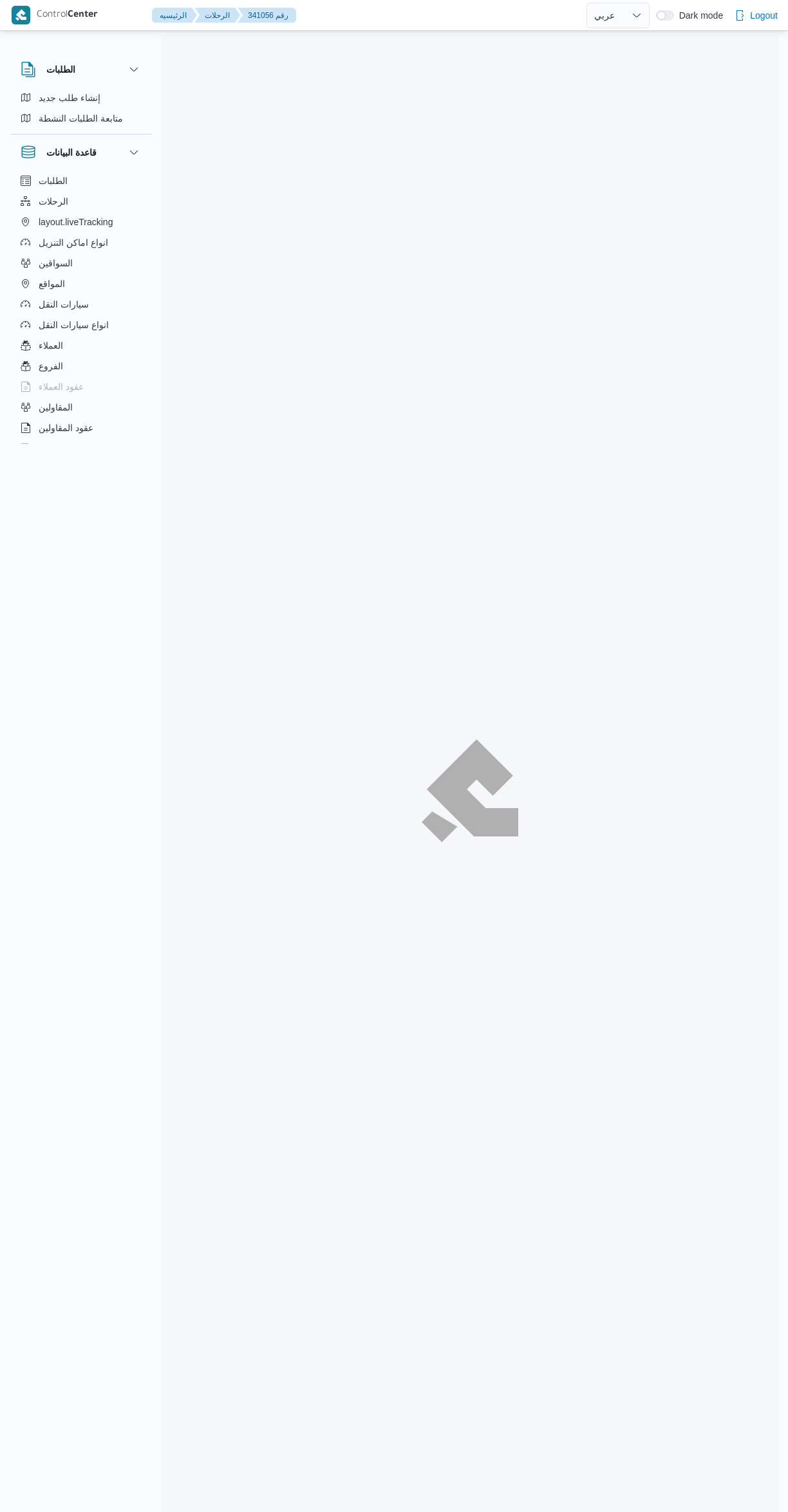
select select "ar"
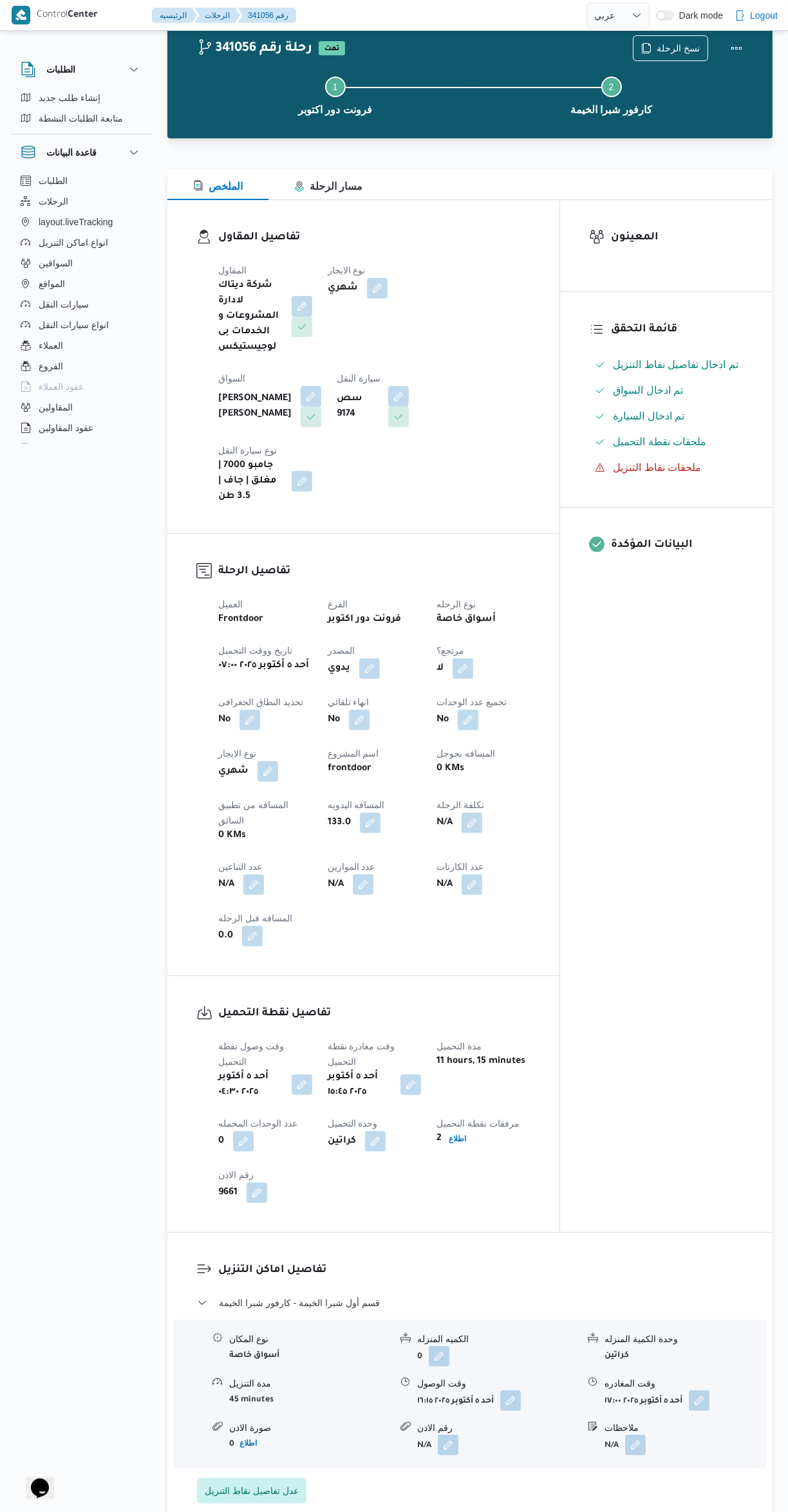
scroll to position [84, 0]
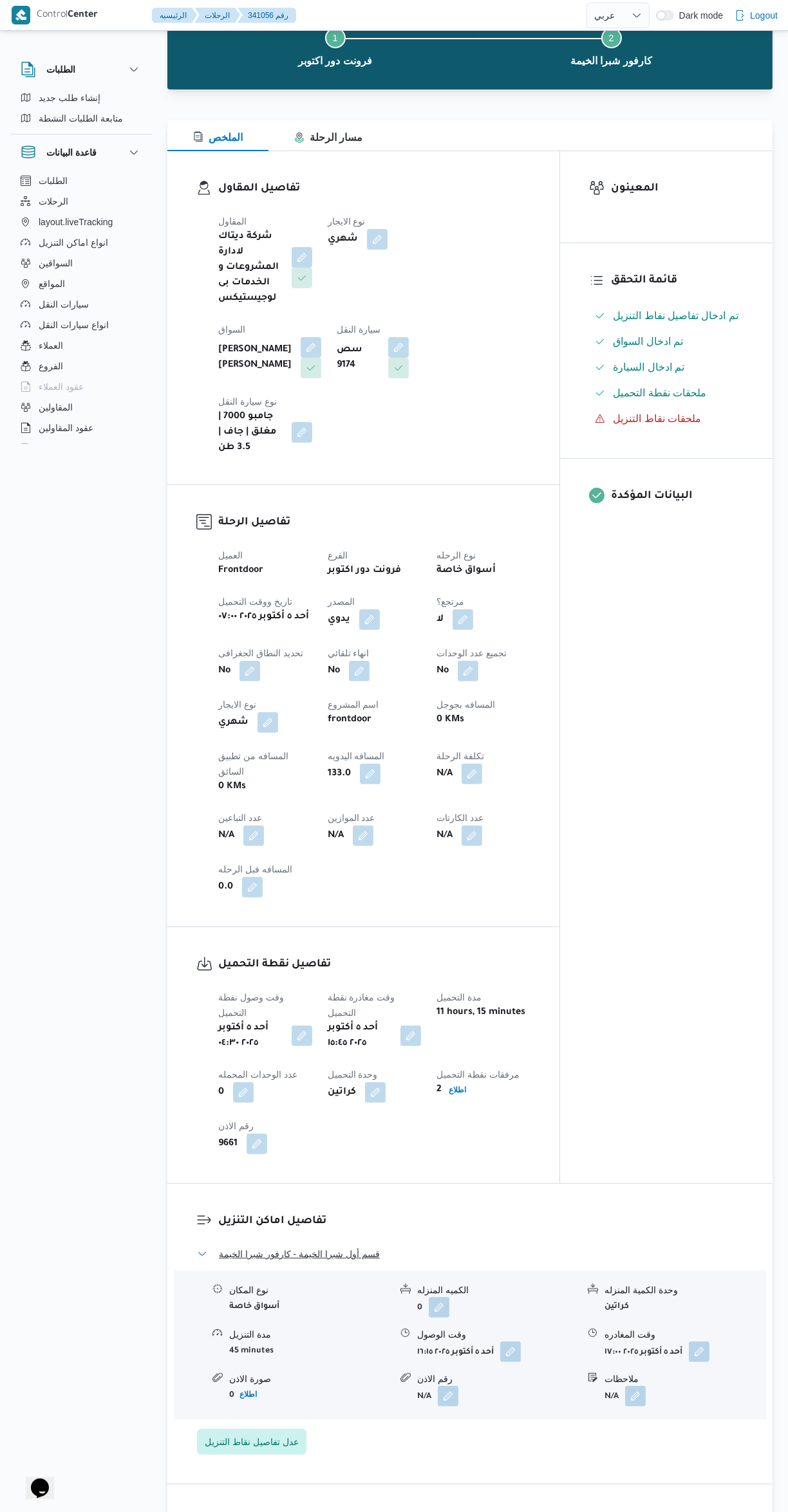
click at [475, 1246] on button "قسم أول شبرا الخيمة - كارفور شبرا الخيمة" at bounding box center [469, 1254] width 546 height 15
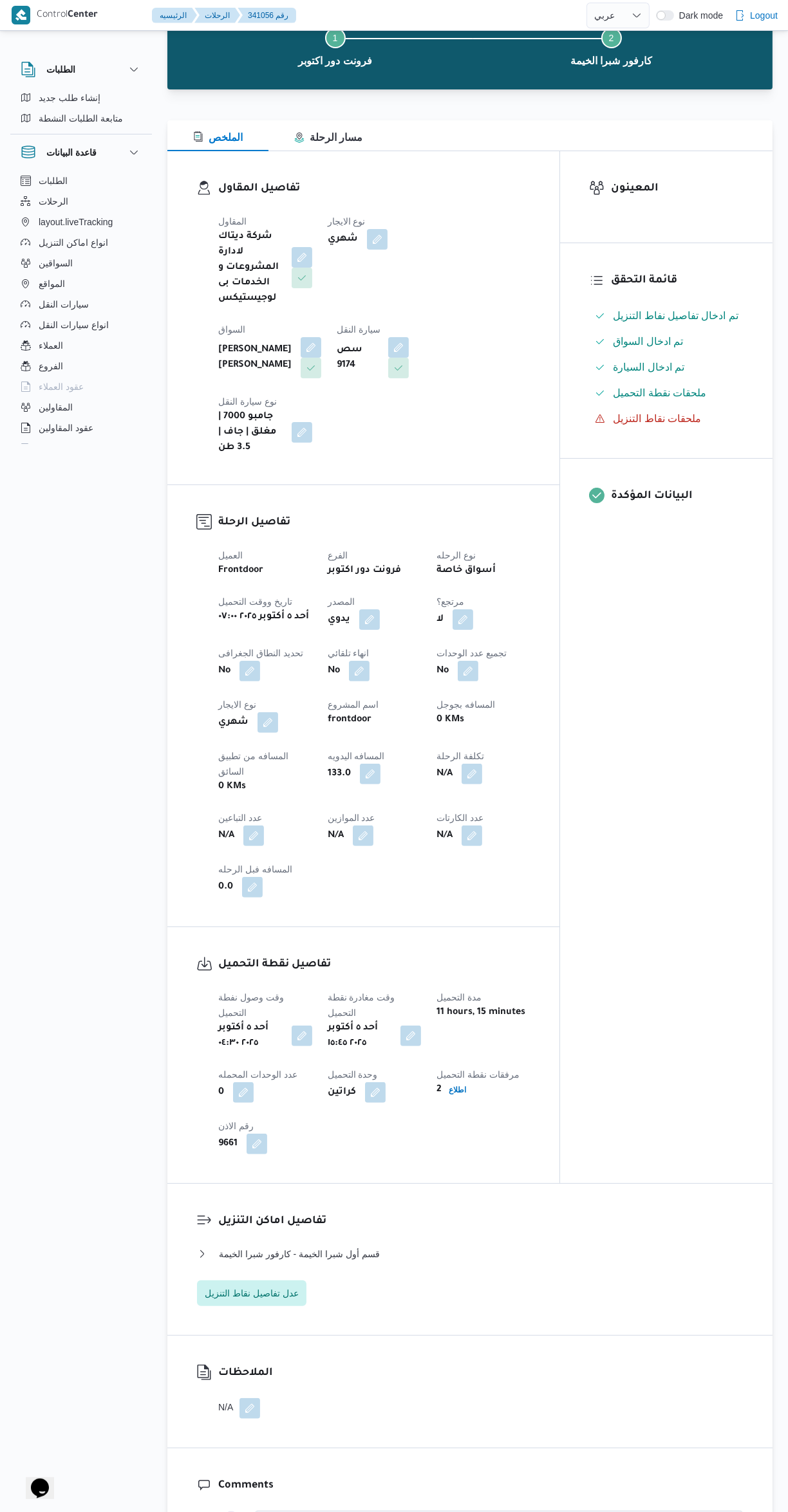
click at [439, 956] on h3 "تفاصيل نقطة التحميل" at bounding box center [374, 964] width 312 height 18
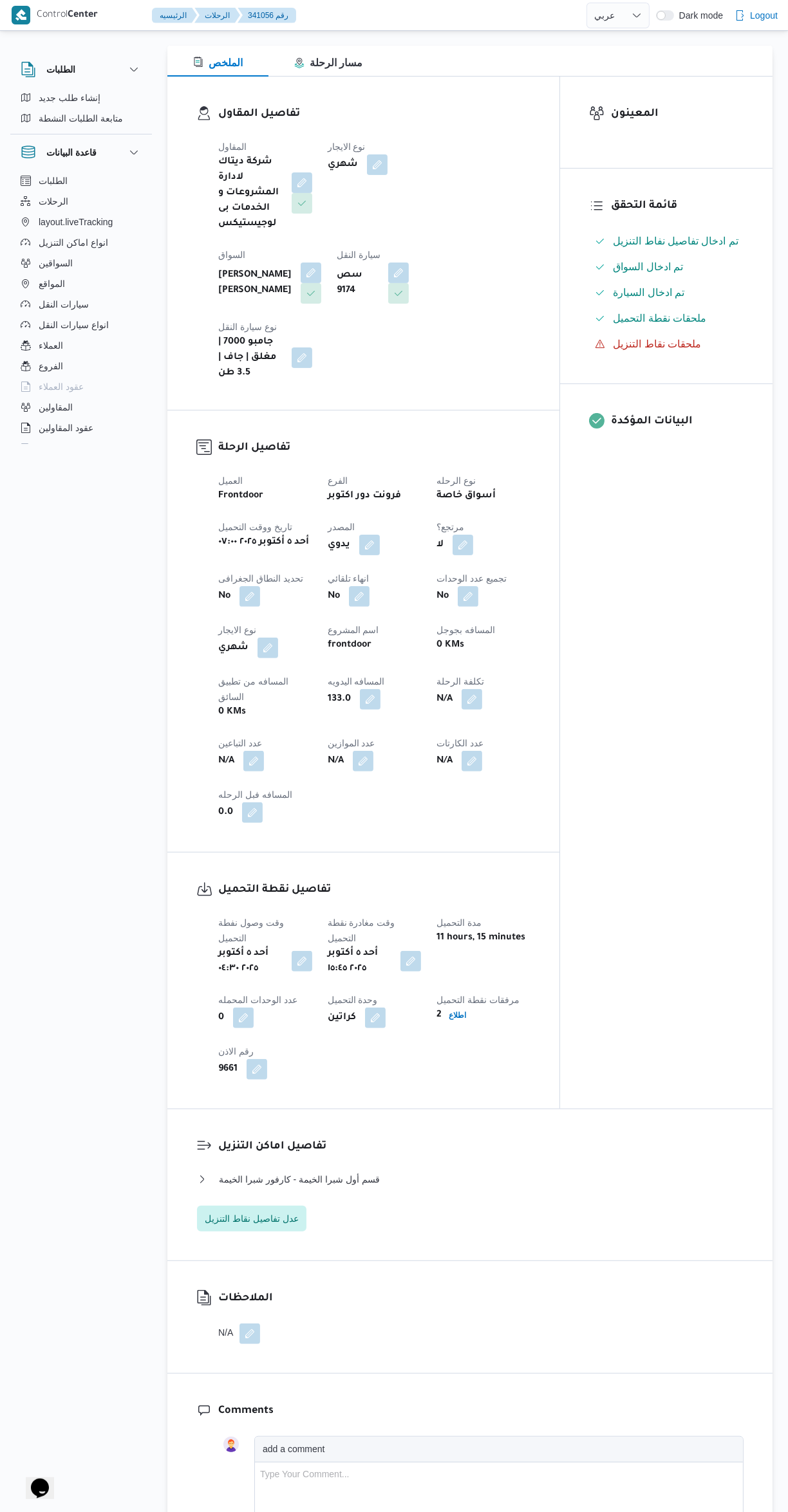
scroll to position [207, 0]
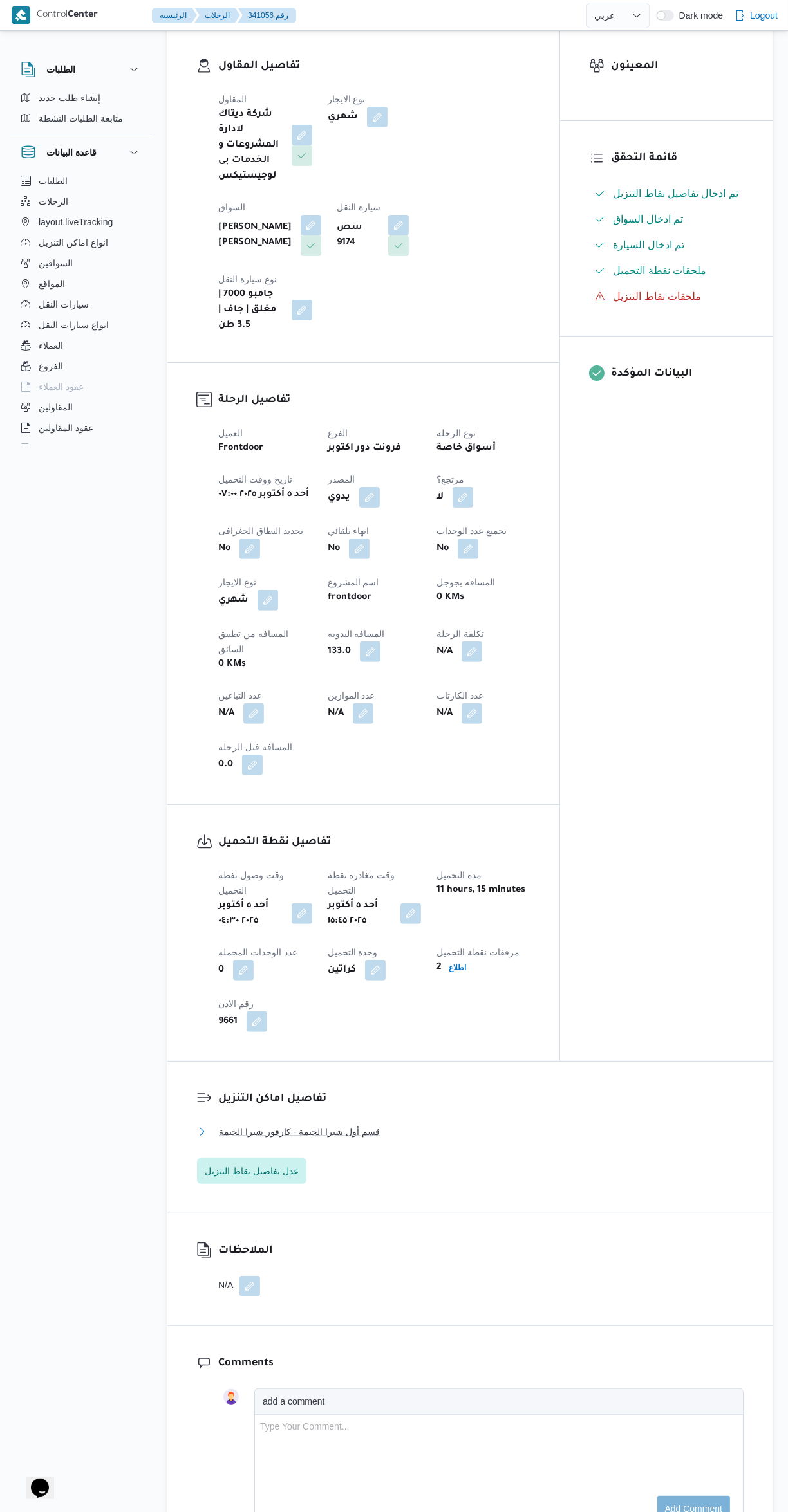
click at [493, 1124] on button "قسم أول شبرا الخيمة - كارفور شبرا الخيمة" at bounding box center [469, 1131] width 546 height 15
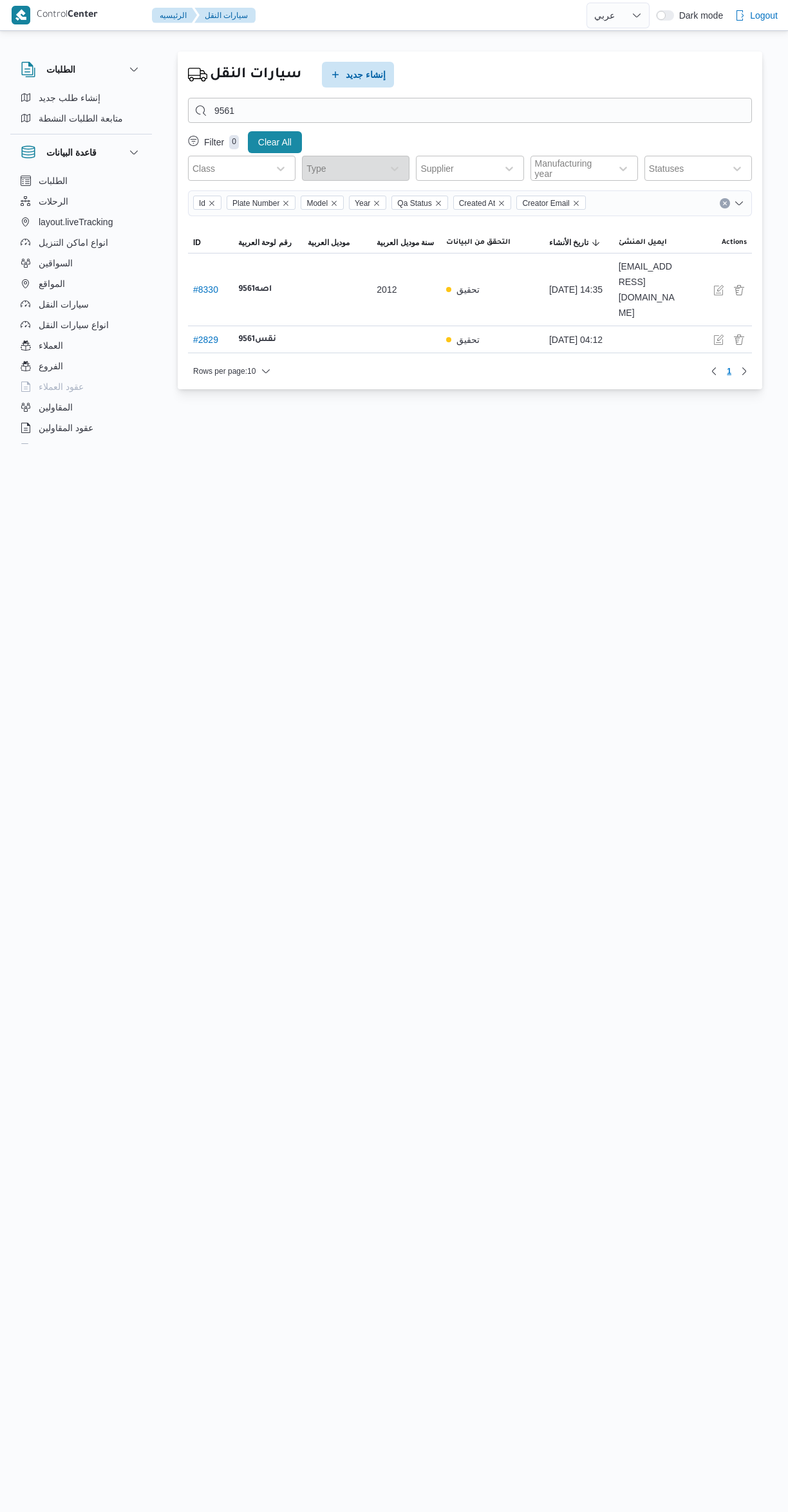
select select "ar"
